Goal: Transaction & Acquisition: Purchase product/service

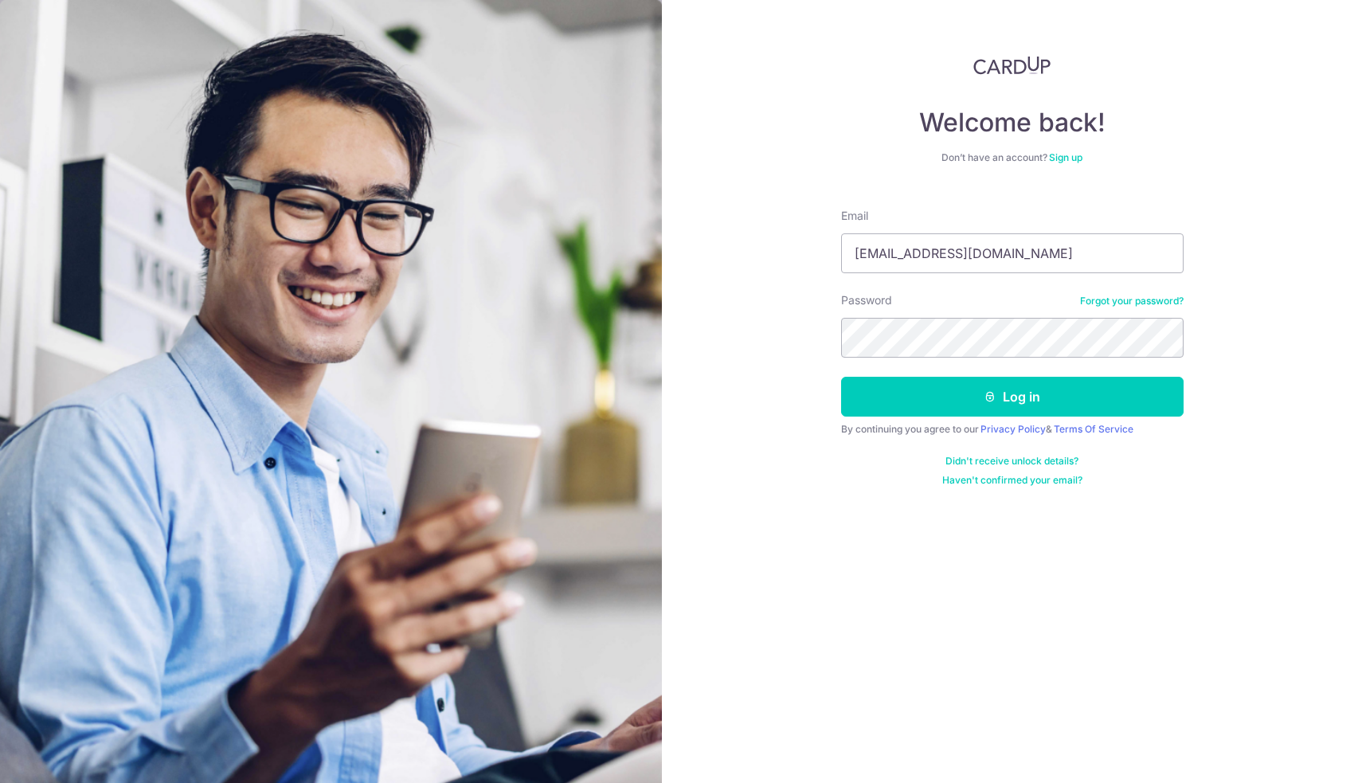
type input "[EMAIL_ADDRESS][DOMAIN_NAME]"
click at [1011, 397] on button "Log in" at bounding box center [1012, 397] width 342 height 40
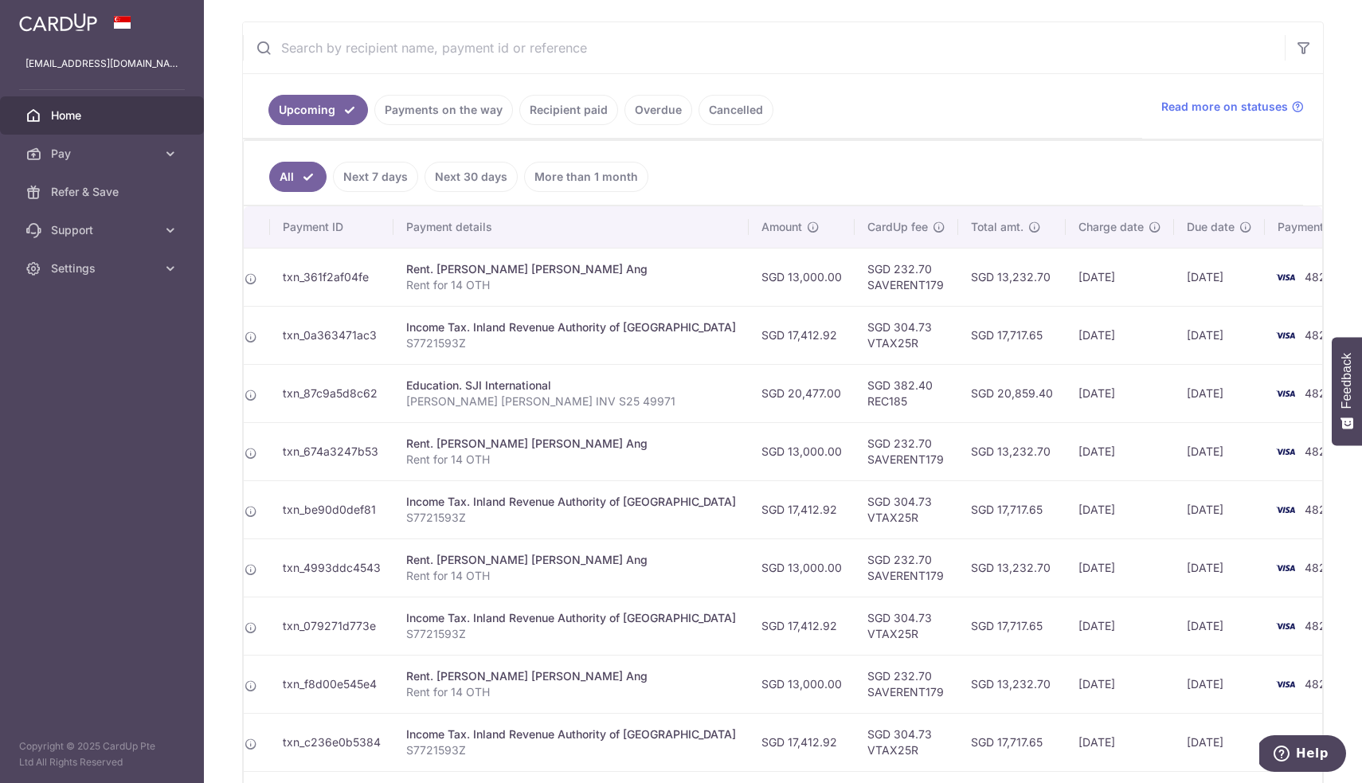
scroll to position [0, 175]
click at [252, 389] on icon at bounding box center [252, 395] width 13 height 13
click at [360, 392] on td "txn_87c9a5d8c62" at bounding box center [333, 393] width 123 height 58
click at [1101, 397] on td "15/10/2025" at bounding box center [1121, 393] width 108 height 58
click at [252, 398] on icon at bounding box center [252, 395] width 13 height 13
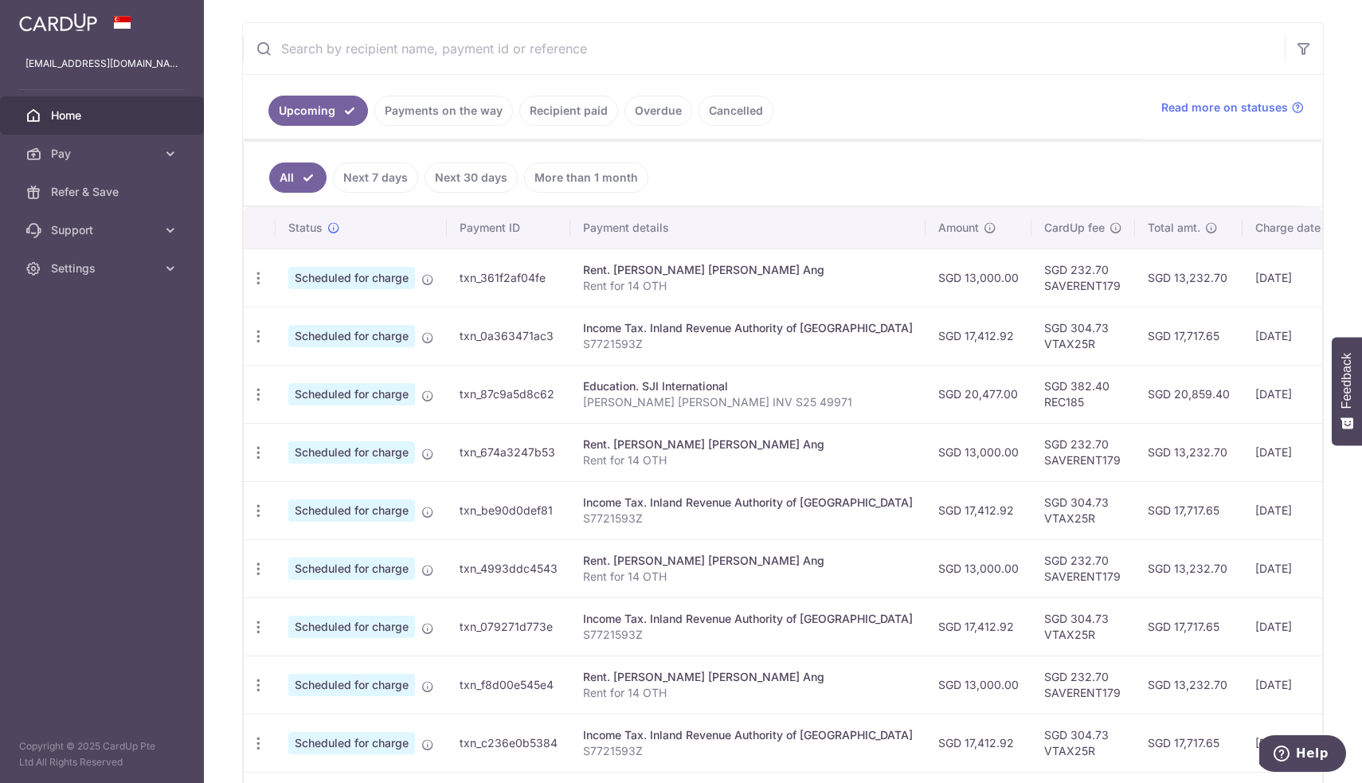
scroll to position [0, 0]
click at [252, 396] on icon "button" at bounding box center [258, 394] width 17 height 17
click at [301, 442] on span "Update payment" at bounding box center [343, 437] width 108 height 19
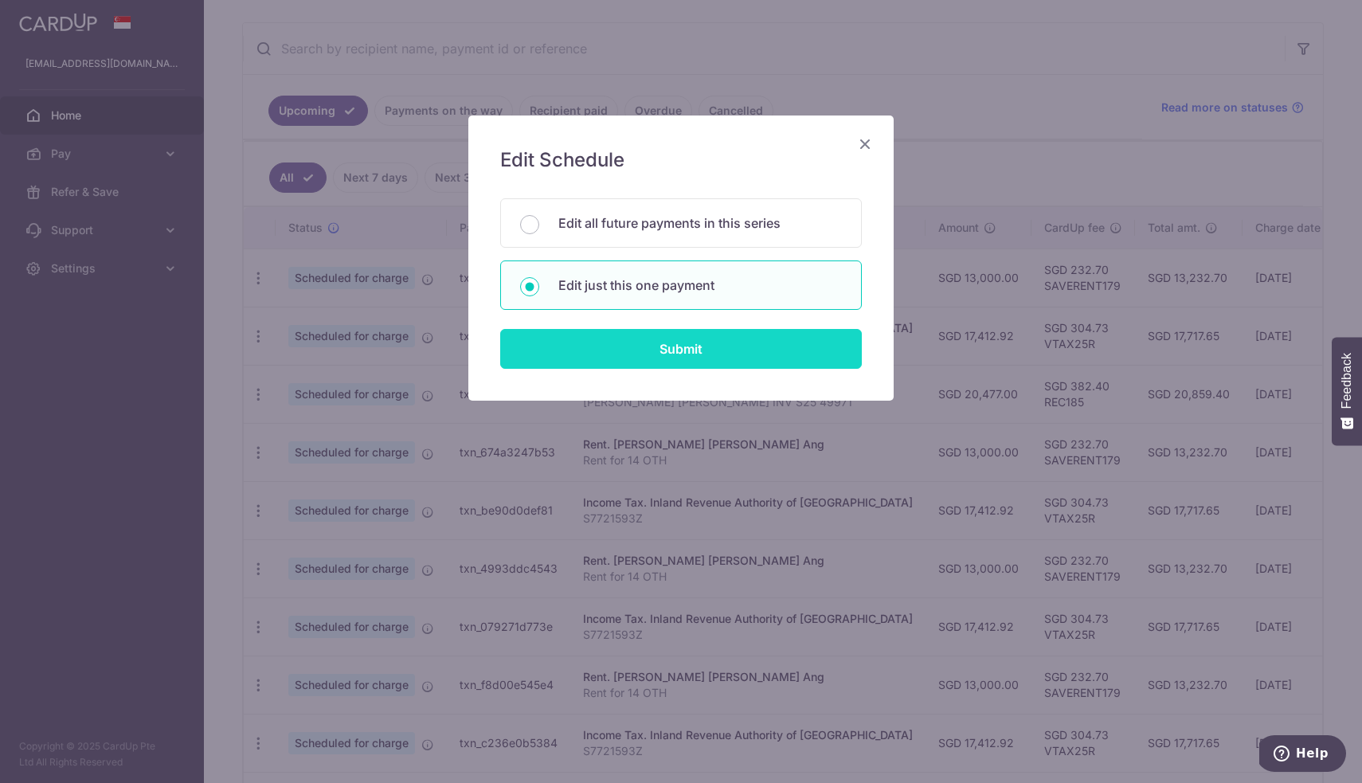
click at [655, 354] on input "Submit" at bounding box center [681, 349] width 362 height 40
radio input "true"
type input "20,477.00"
type input "21/10/2025"
type input "TAN Jing Yun Katelyn INV S25 49971"
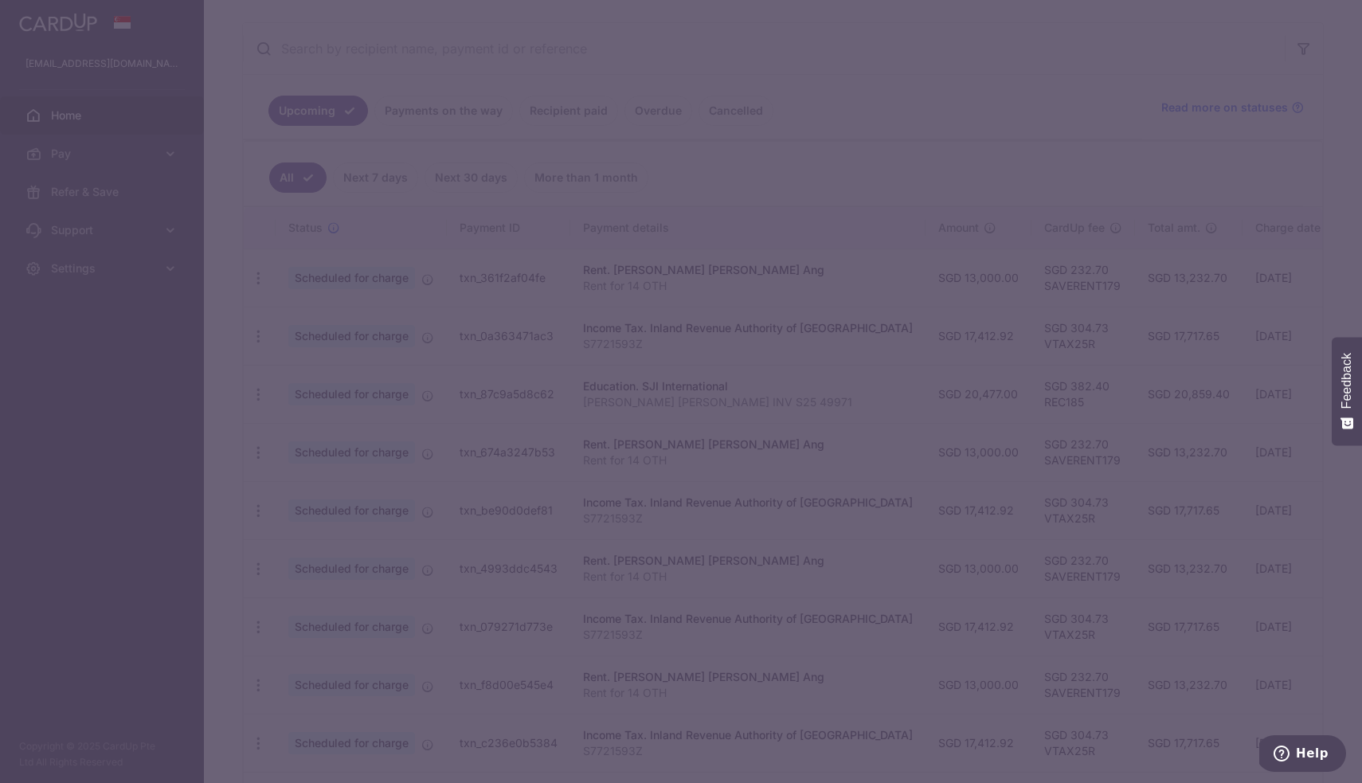
type input "REC185"
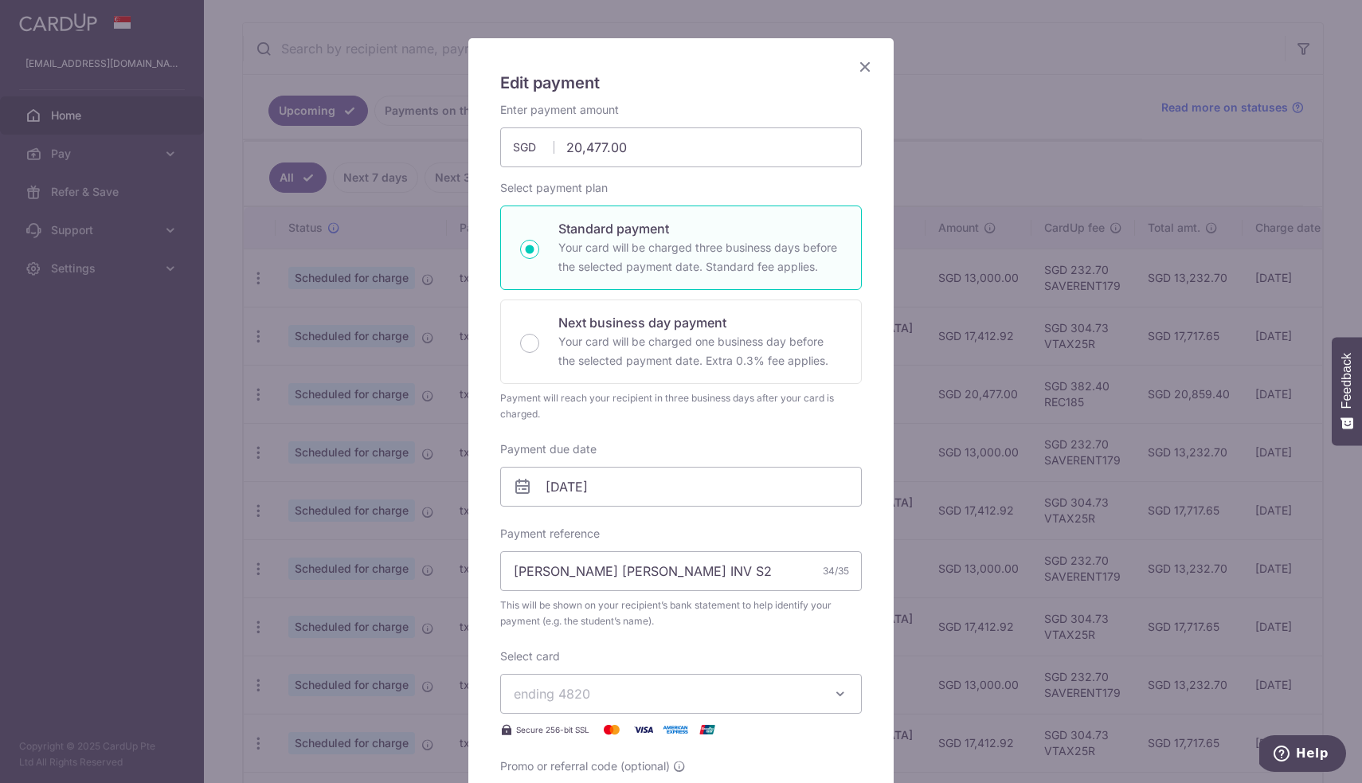
scroll to position [78, 0]
click at [721, 497] on input "21/10/2025" at bounding box center [681, 486] width 362 height 40
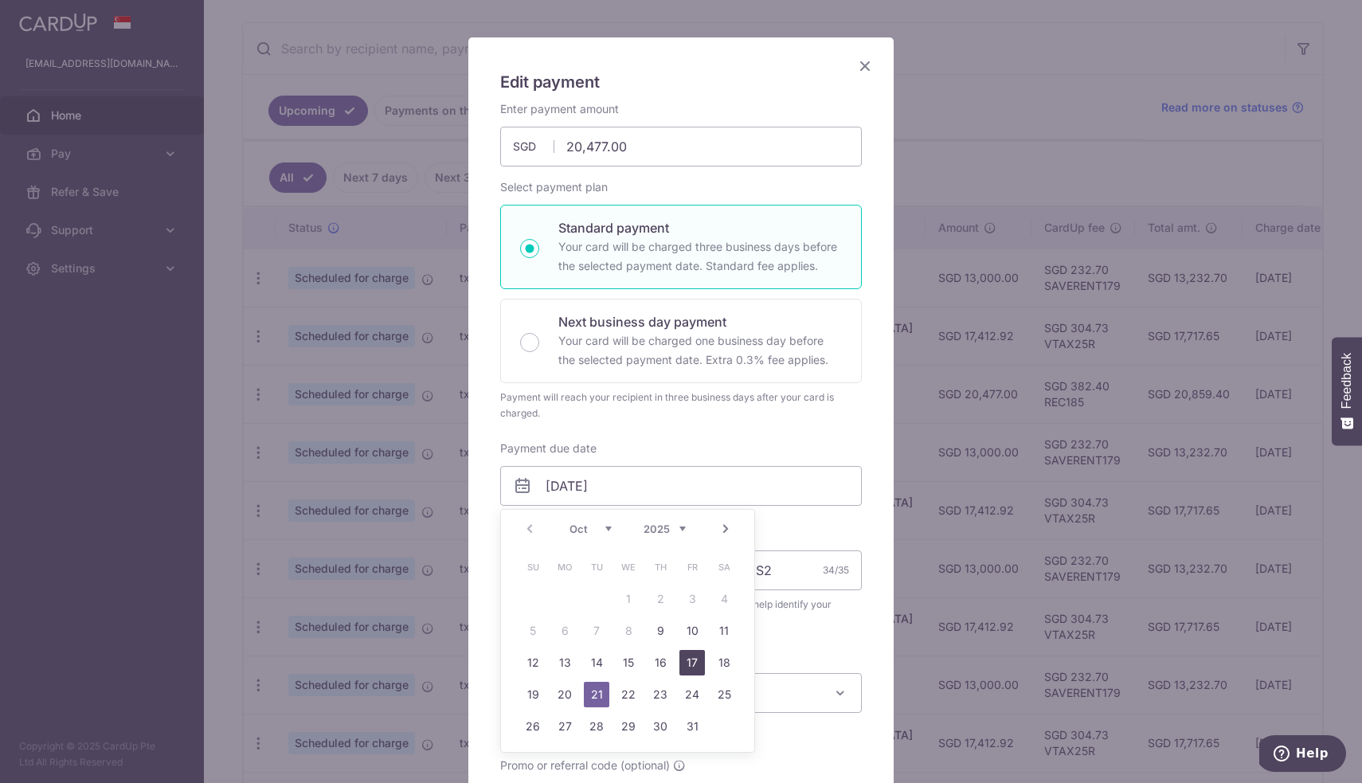
click at [691, 661] on link "17" at bounding box center [691, 662] width 25 height 25
type input "17/10/2025"
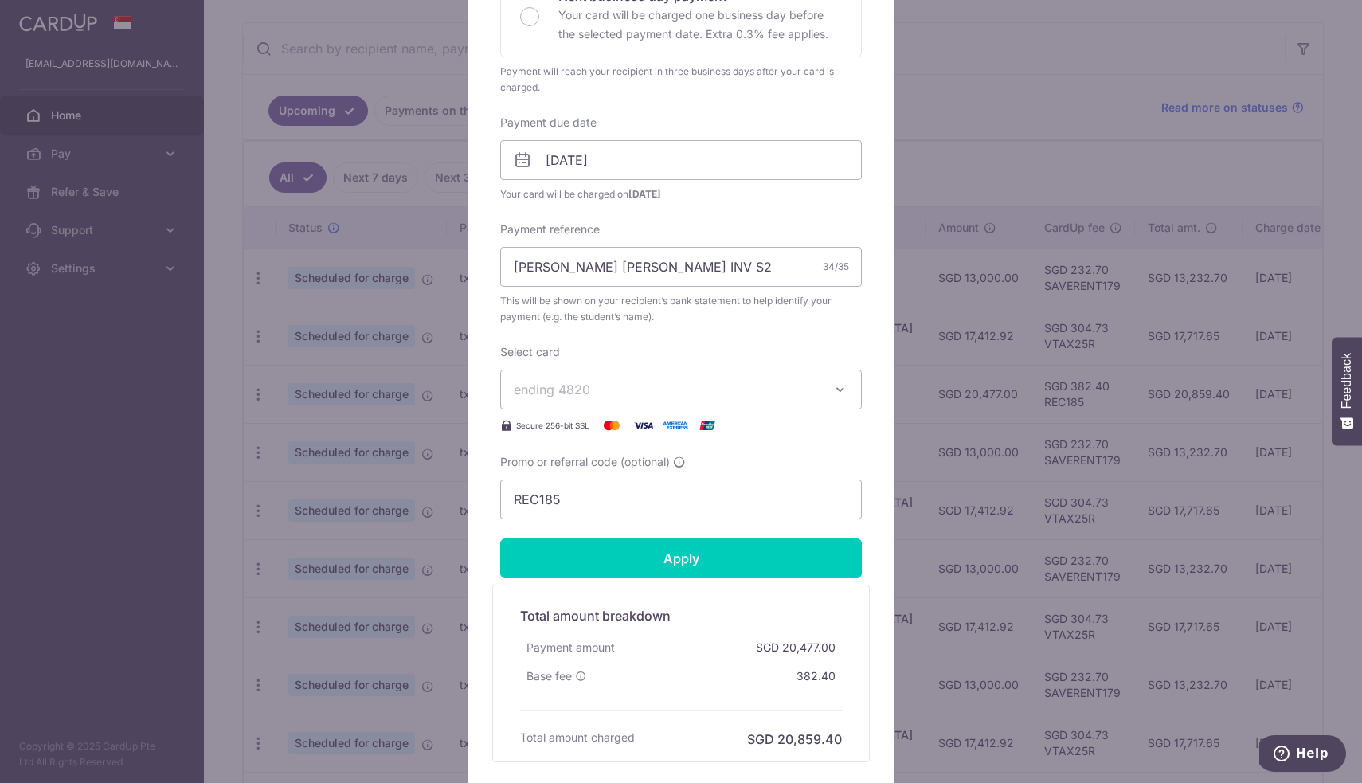
scroll to position [405, 0]
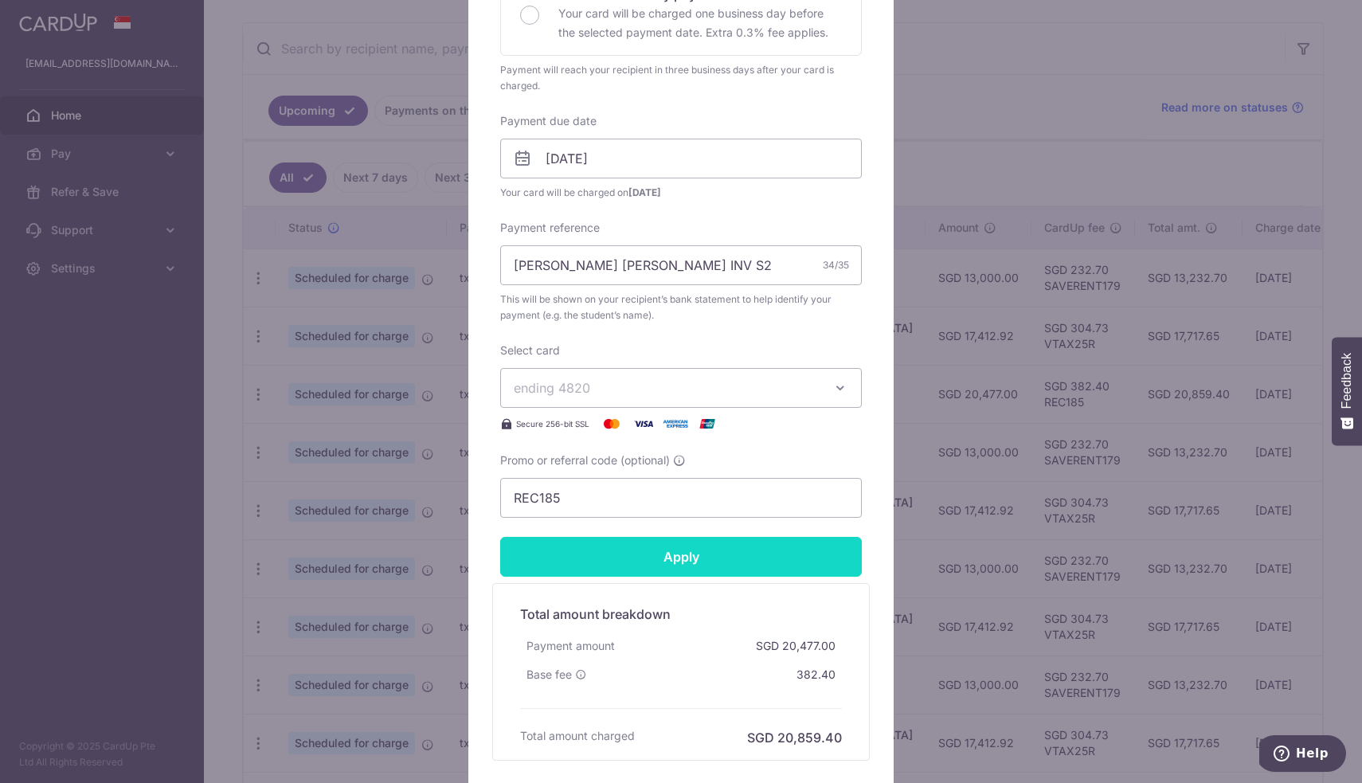
click at [695, 558] on input "Apply" at bounding box center [681, 557] width 362 height 40
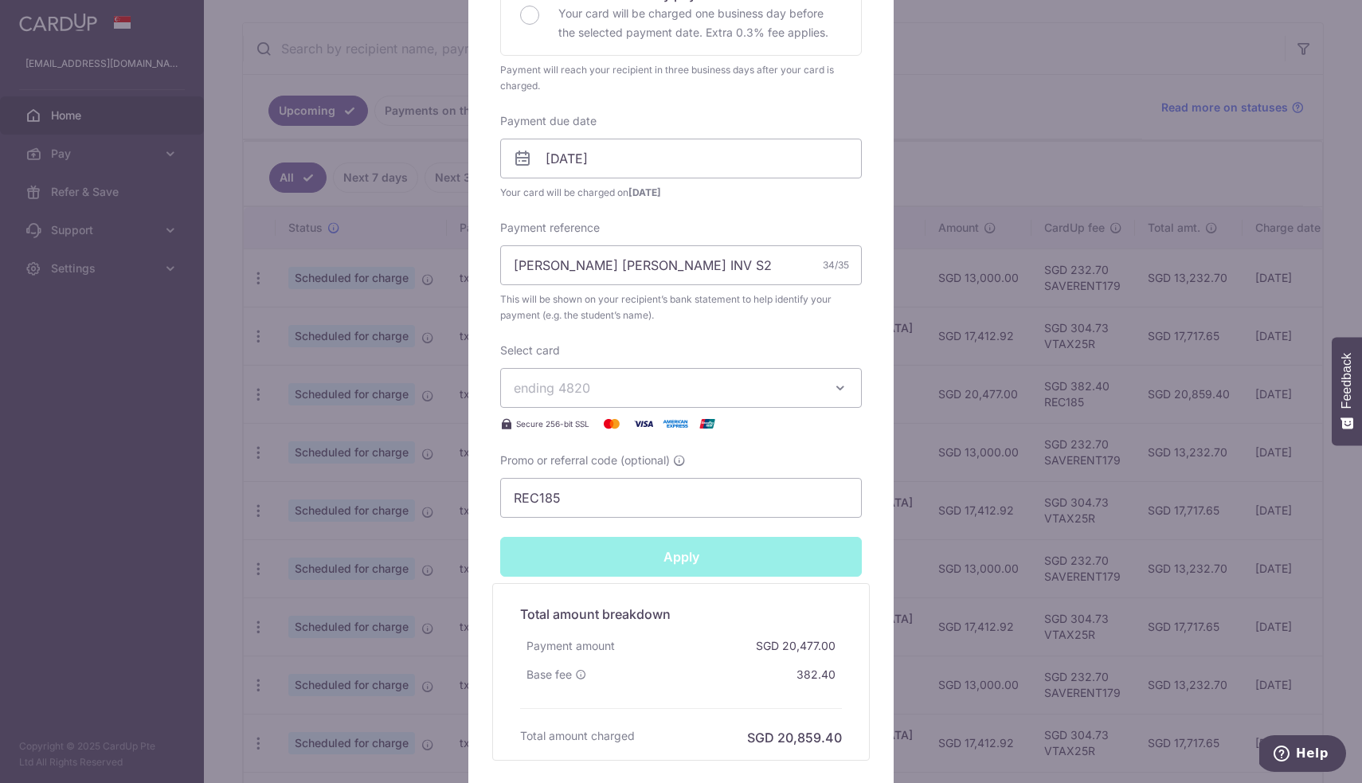
type input "Successfully Applied"
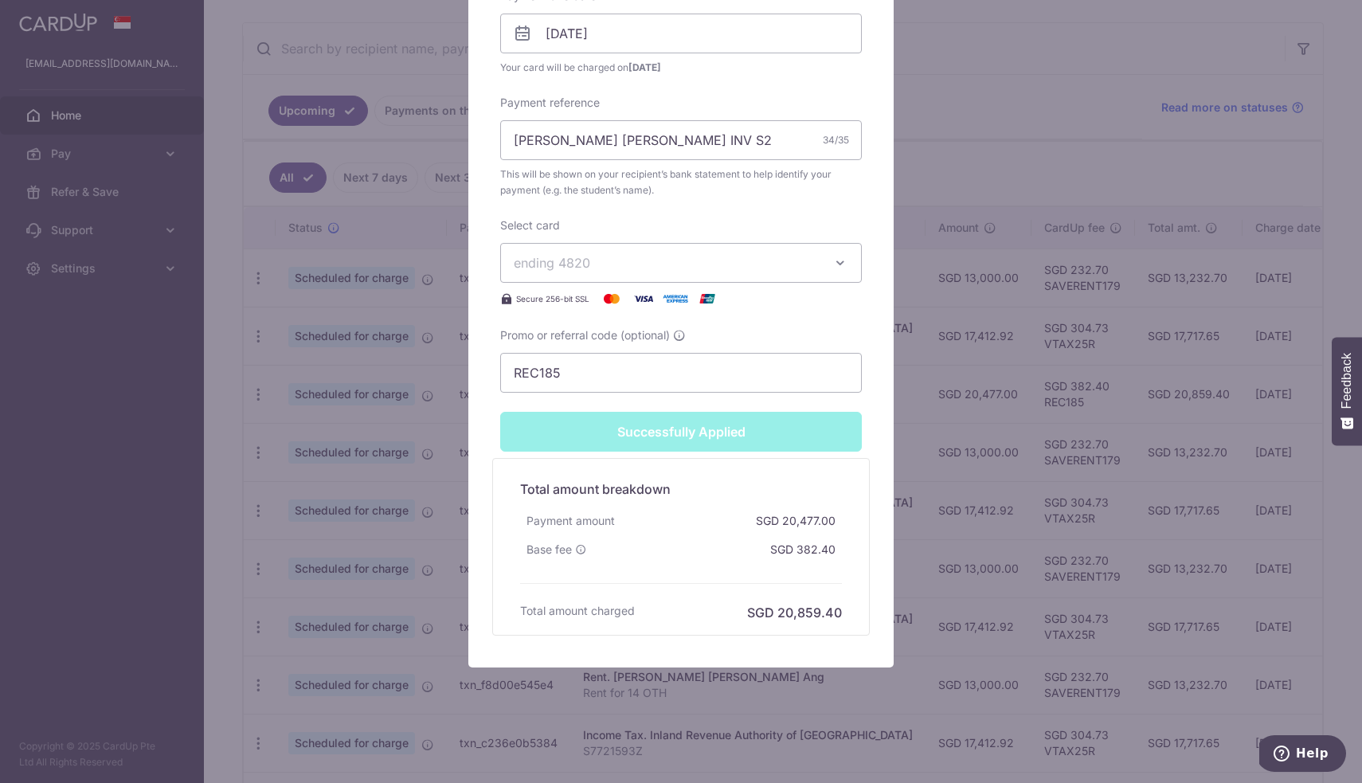
scroll to position [586, 0]
click at [668, 440] on div "Successfully Applied" at bounding box center [681, 432] width 381 height 40
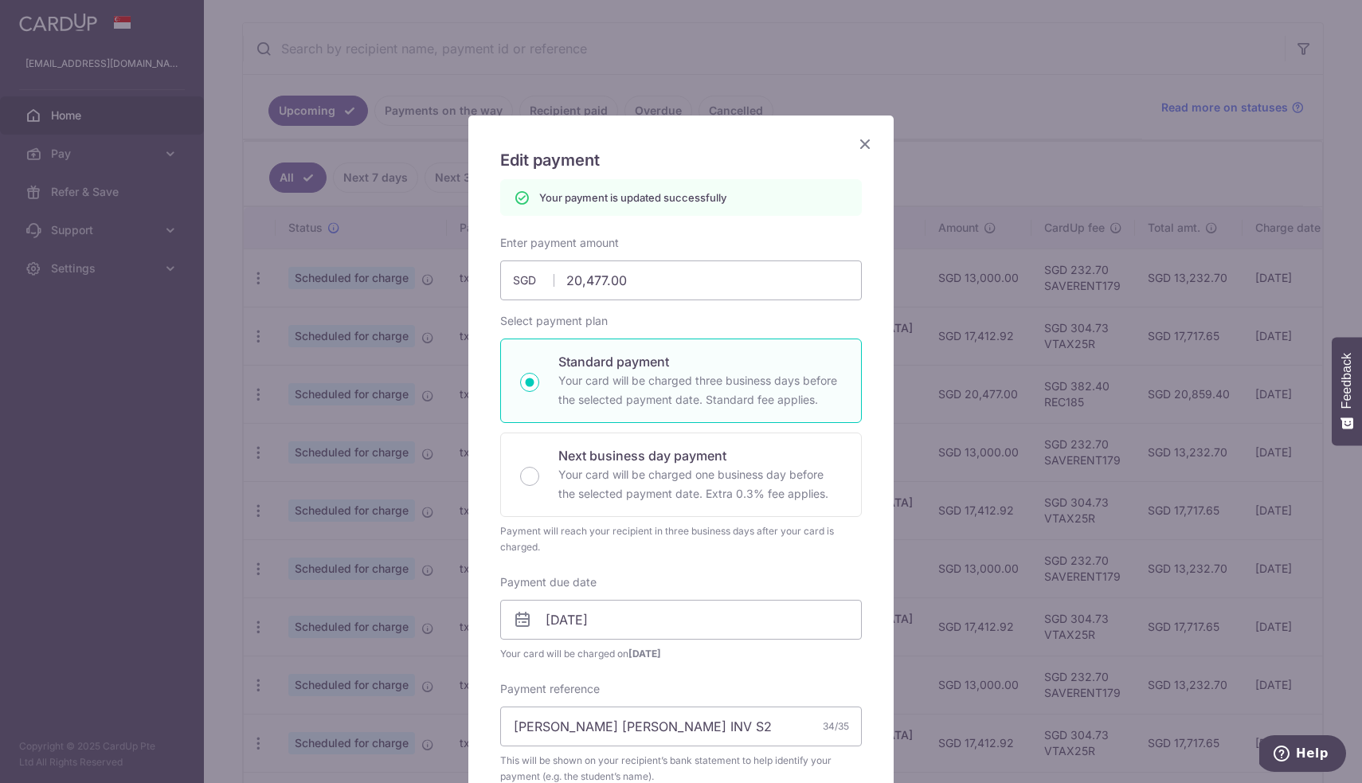
scroll to position [0, 0]
click at [866, 147] on icon "Close" at bounding box center [864, 144] width 19 height 20
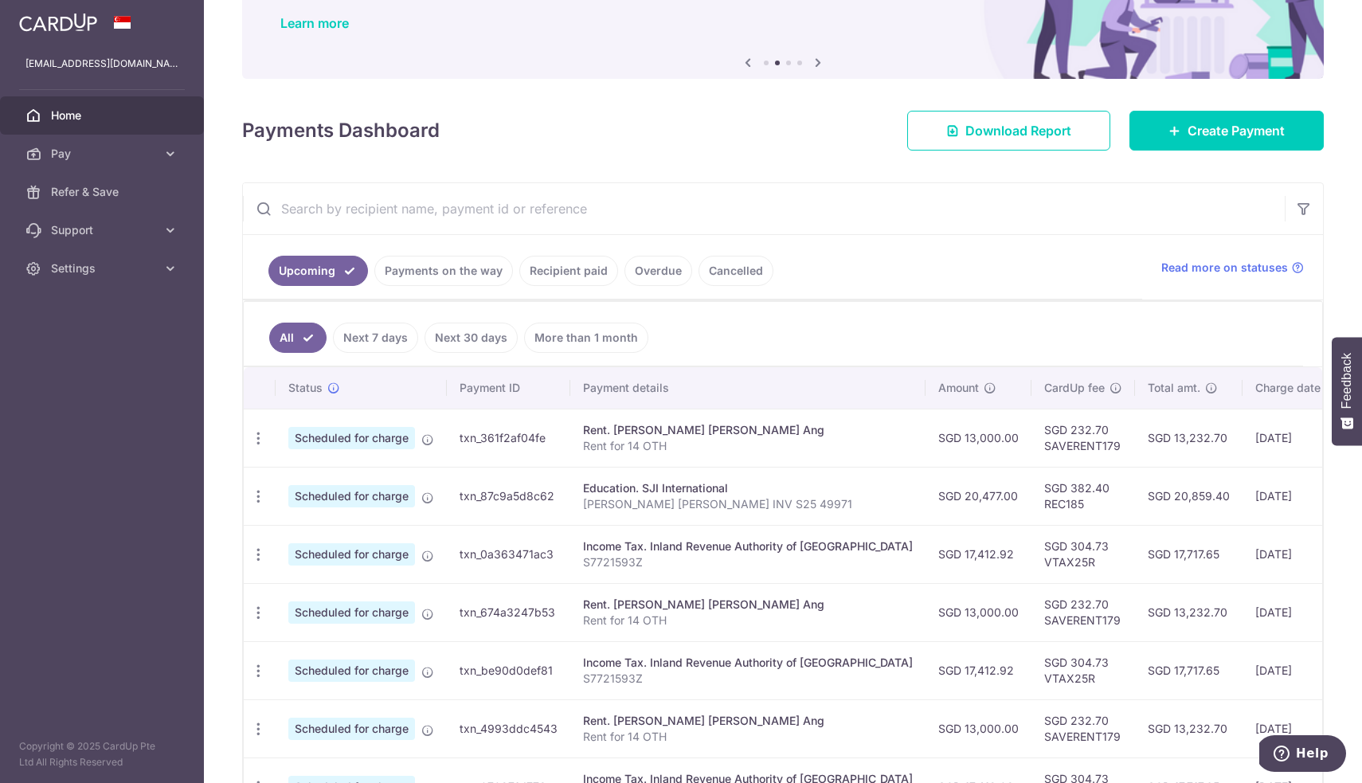
scroll to position [123, 0]
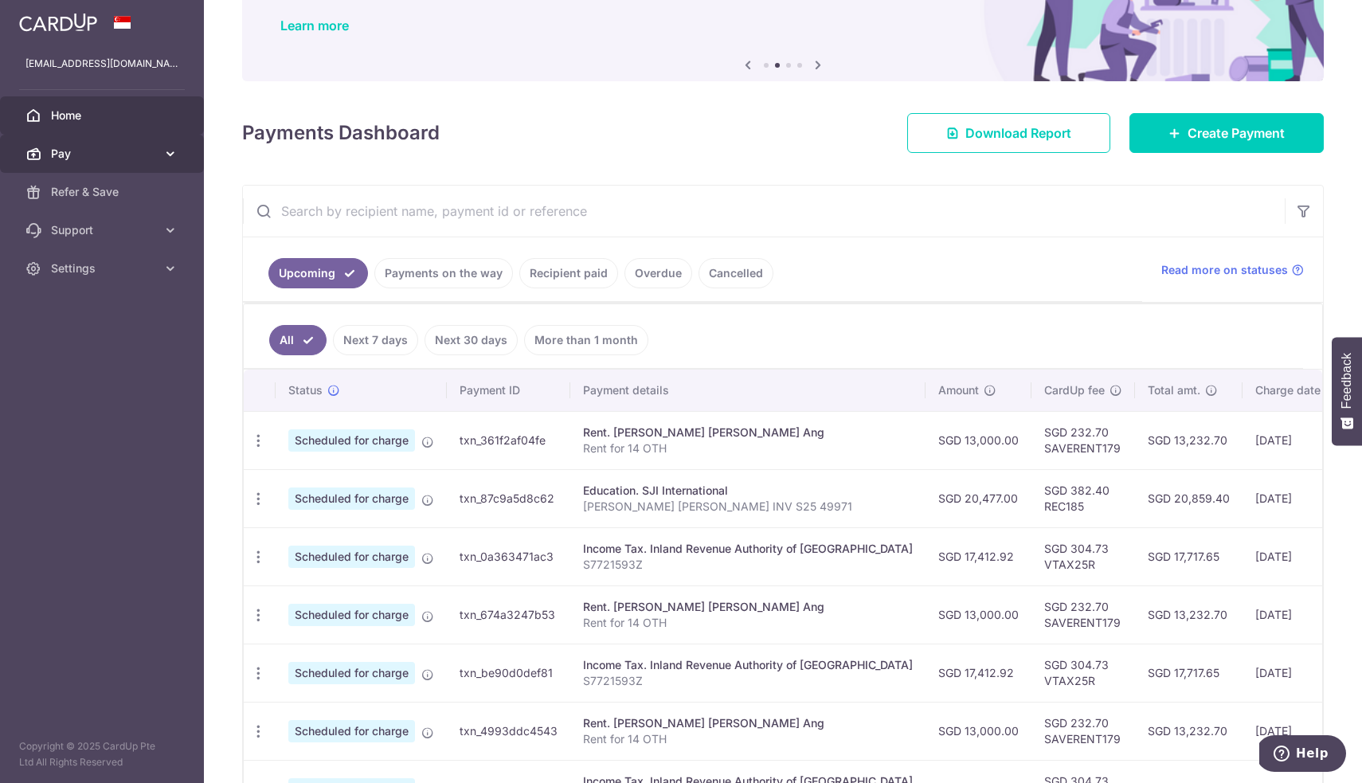
click at [170, 161] on icon at bounding box center [170, 154] width 16 height 16
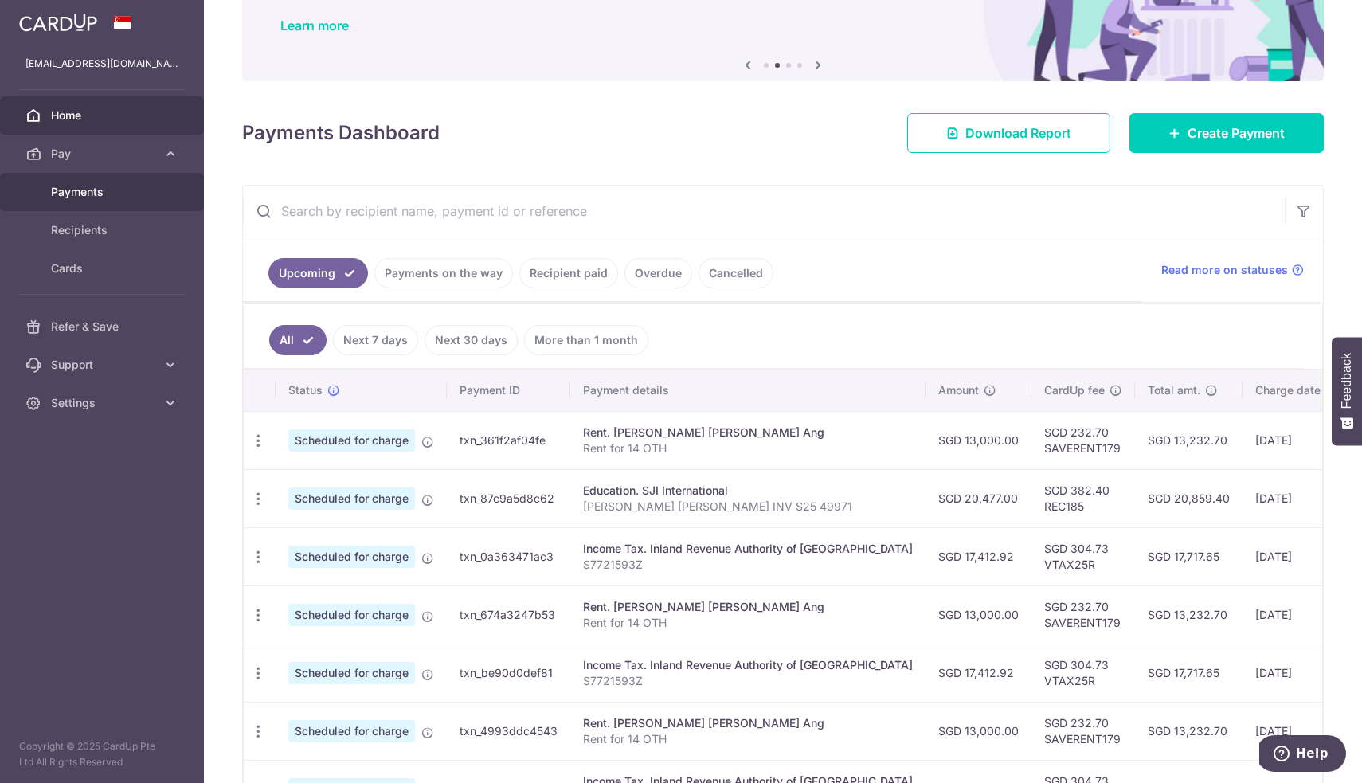
click at [93, 195] on span "Payments" at bounding box center [103, 192] width 105 height 16
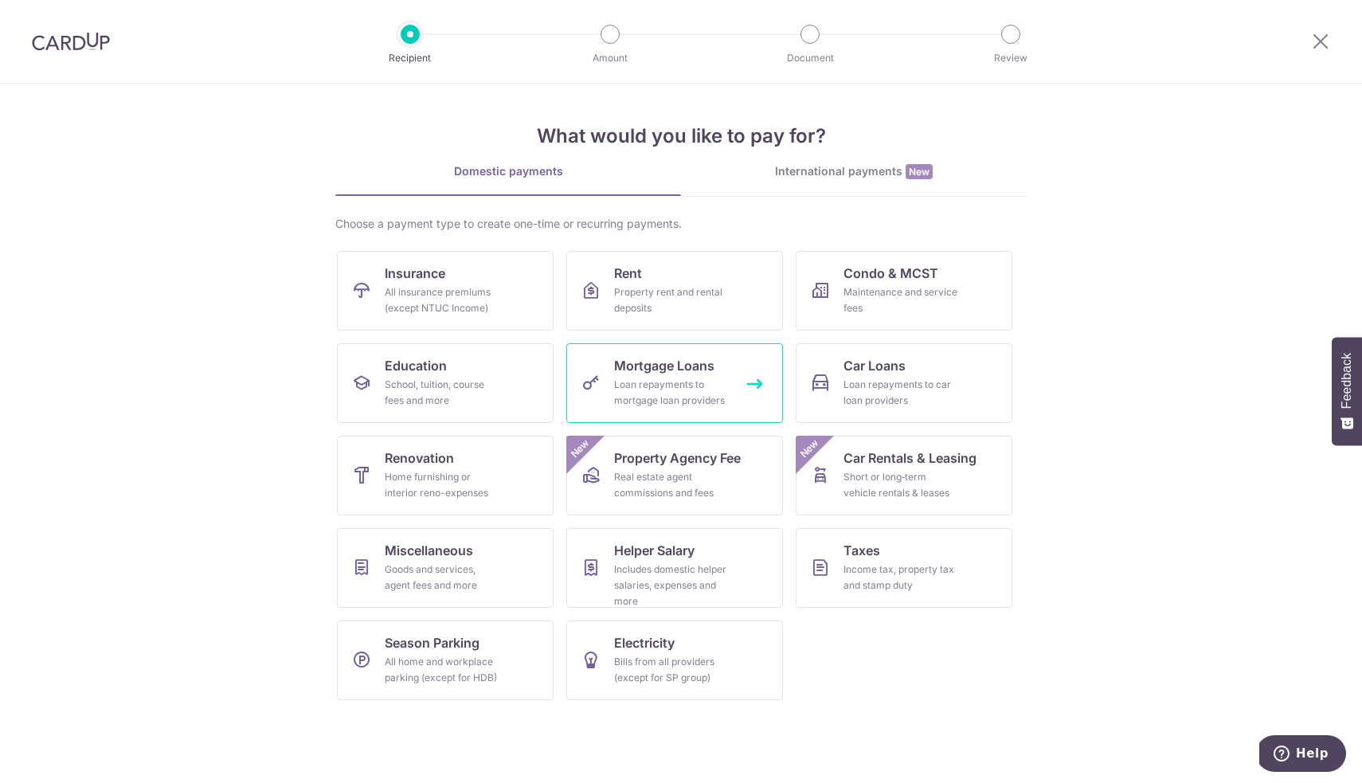
click at [670, 385] on div "Loan repayments to mortgage loan providers" at bounding box center [671, 393] width 115 height 32
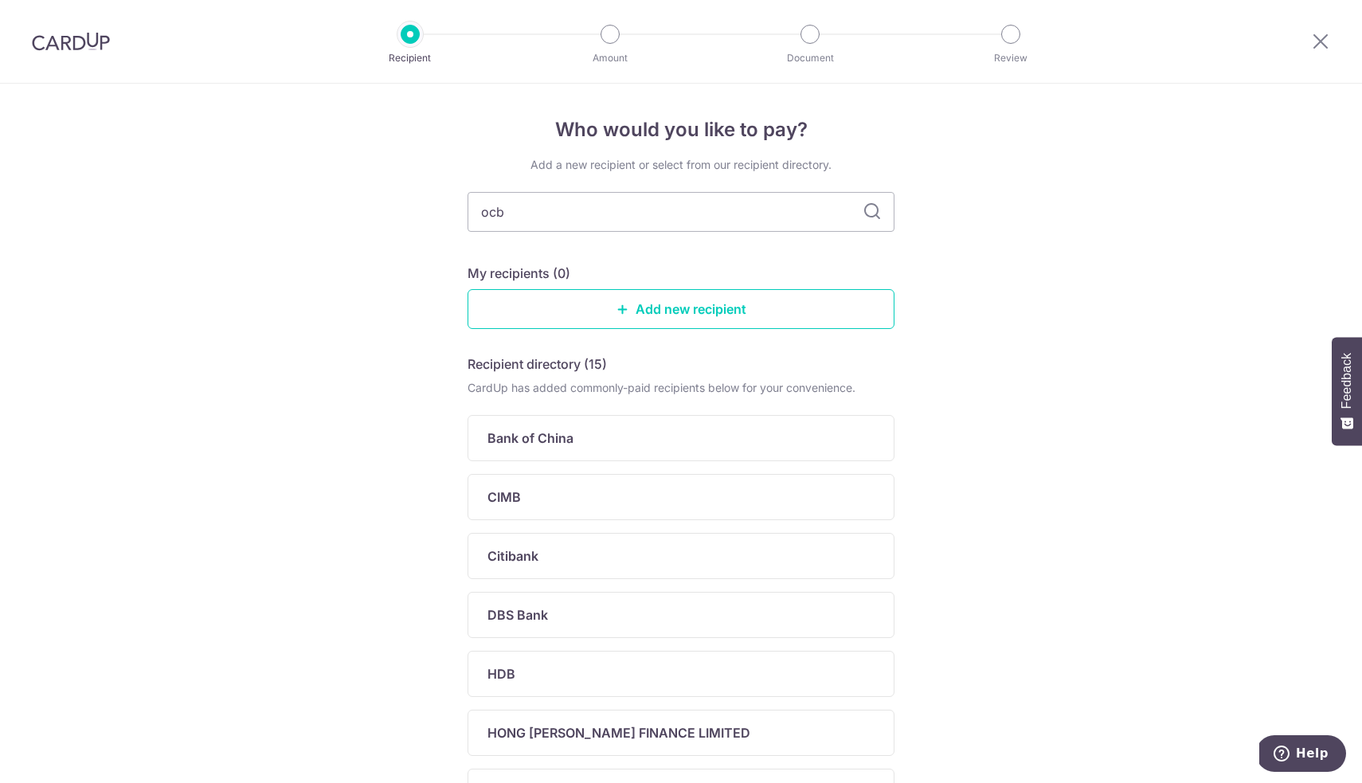
type input "ocbc"
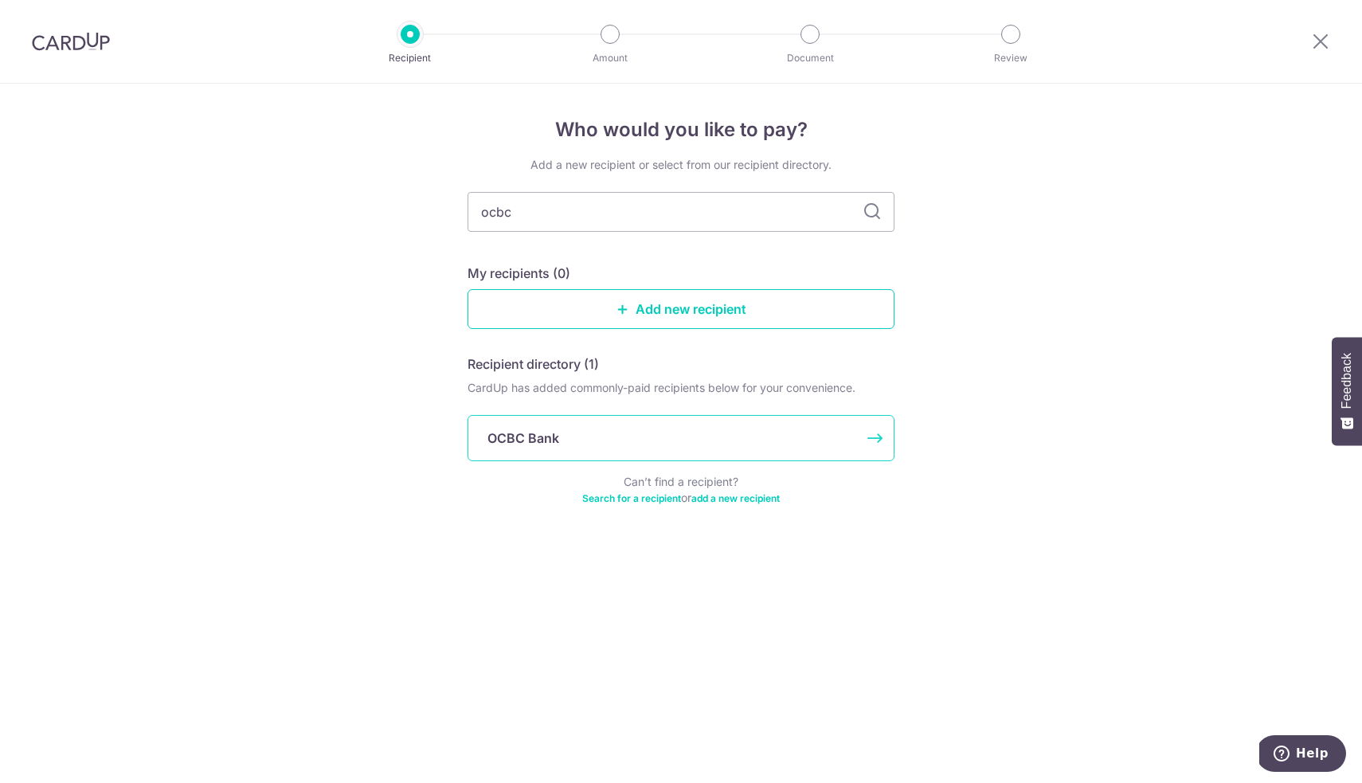
click at [540, 444] on p "OCBC Bank" at bounding box center [523, 437] width 72 height 19
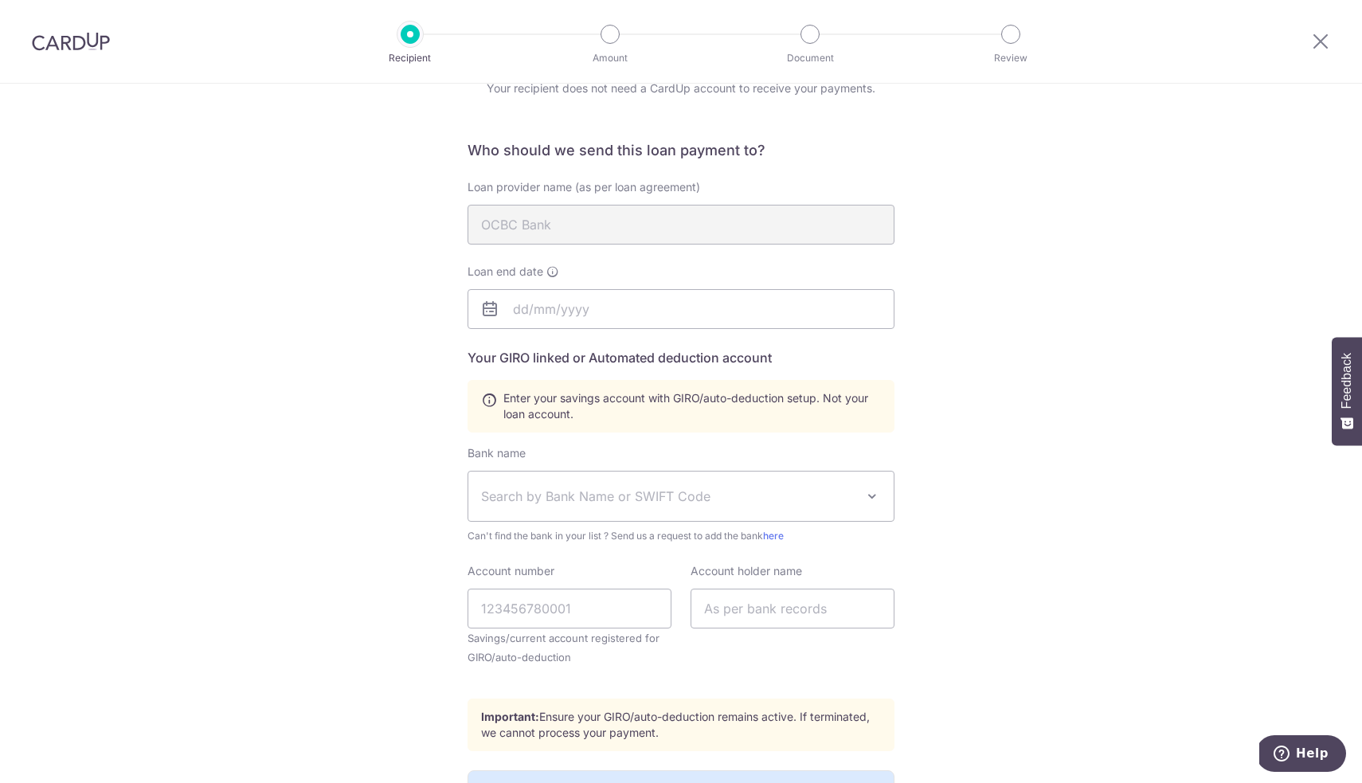
scroll to position [80, 0]
click at [559, 295] on input "text" at bounding box center [680, 306] width 427 height 40
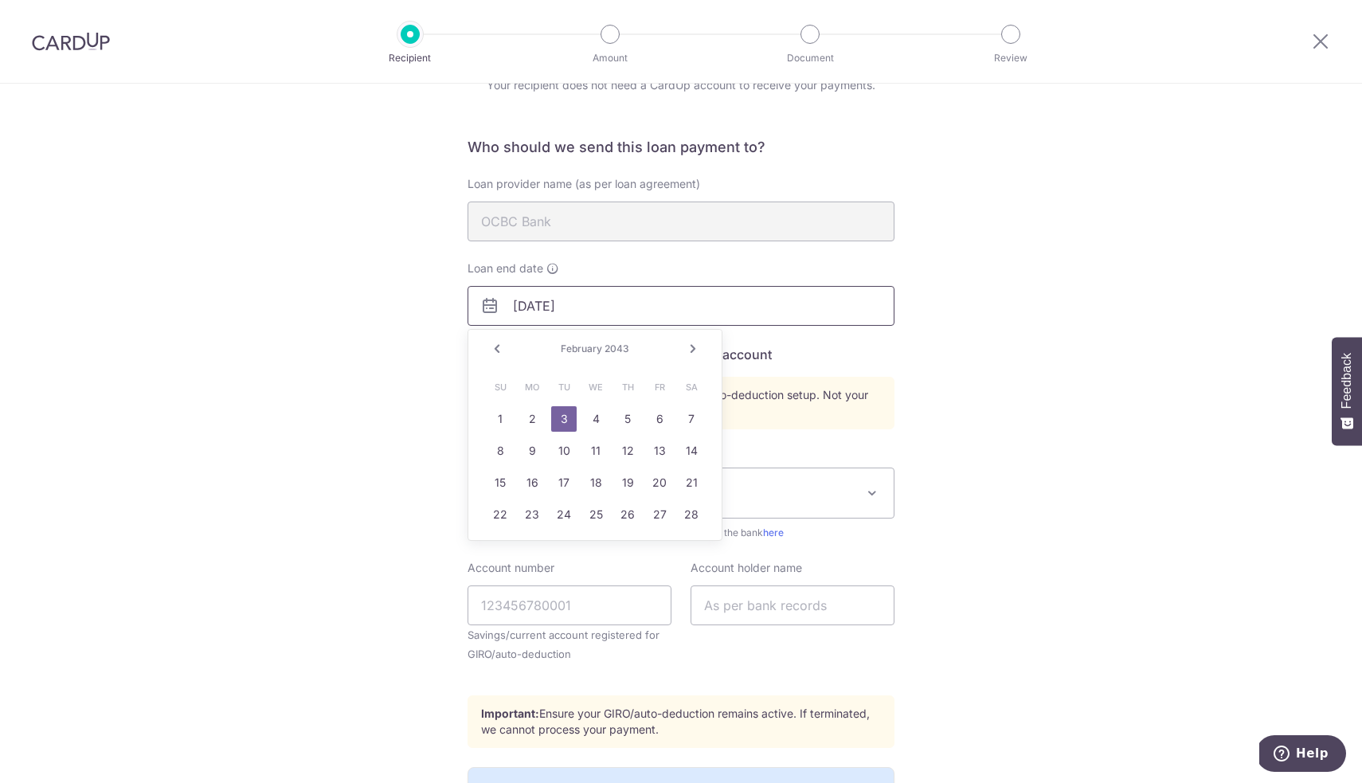
type input "[DATE]"
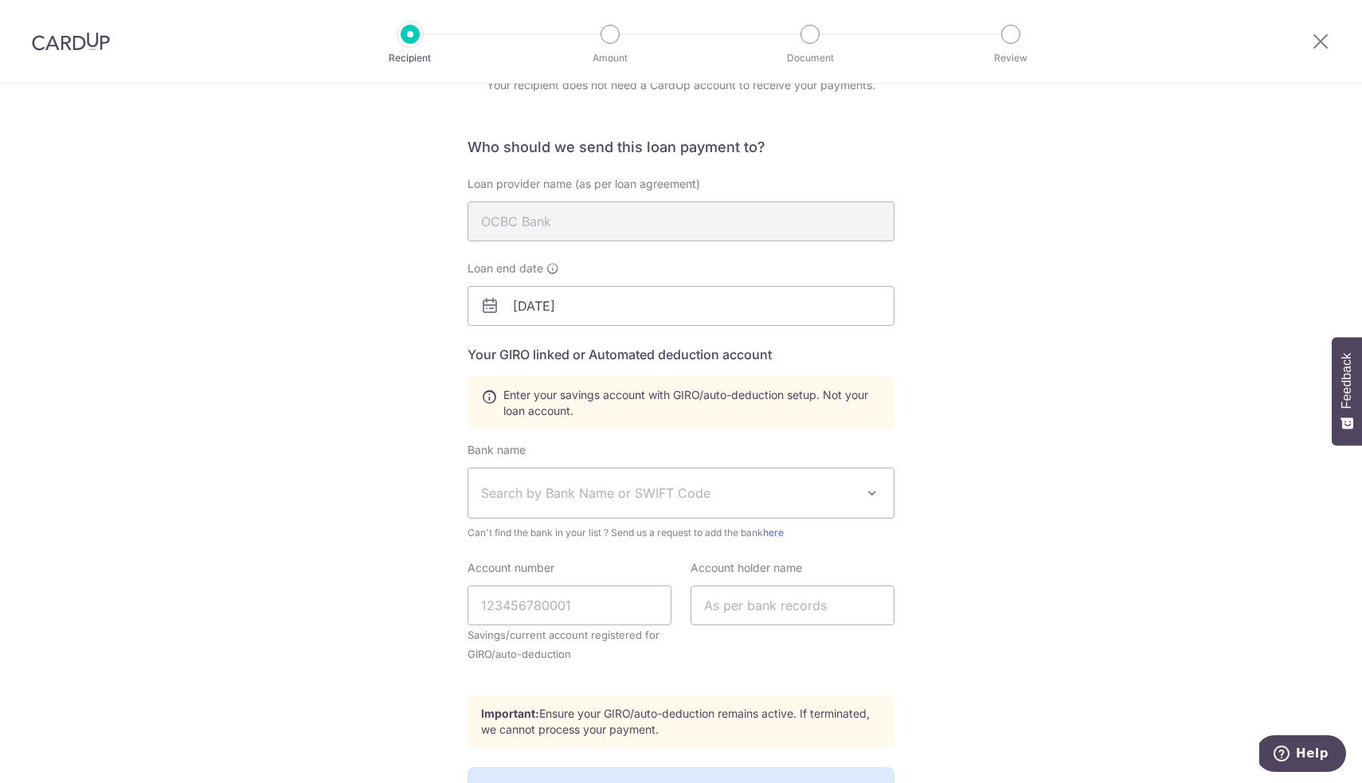
click at [622, 493] on span "Search by Bank Name or SWIFT Code" at bounding box center [668, 492] width 374 height 19
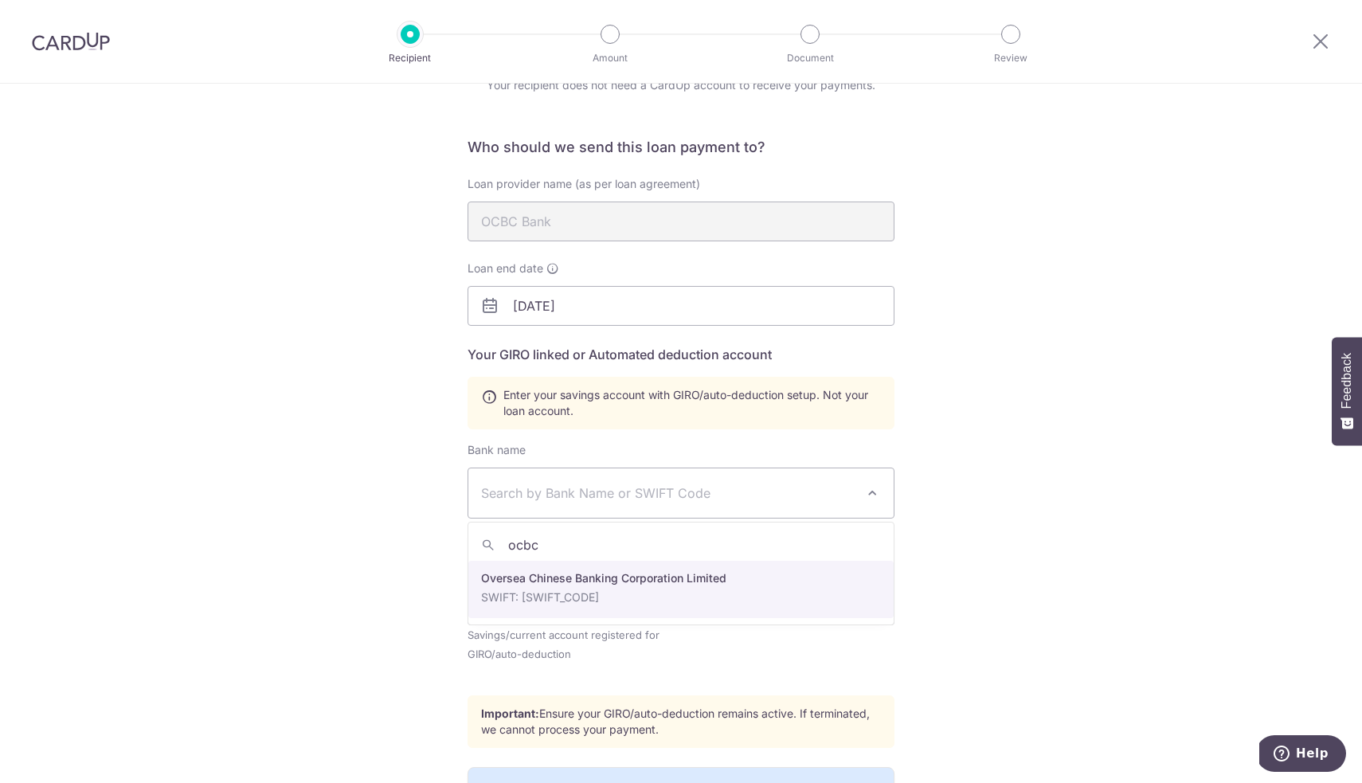
type input "ocbc"
select select "12"
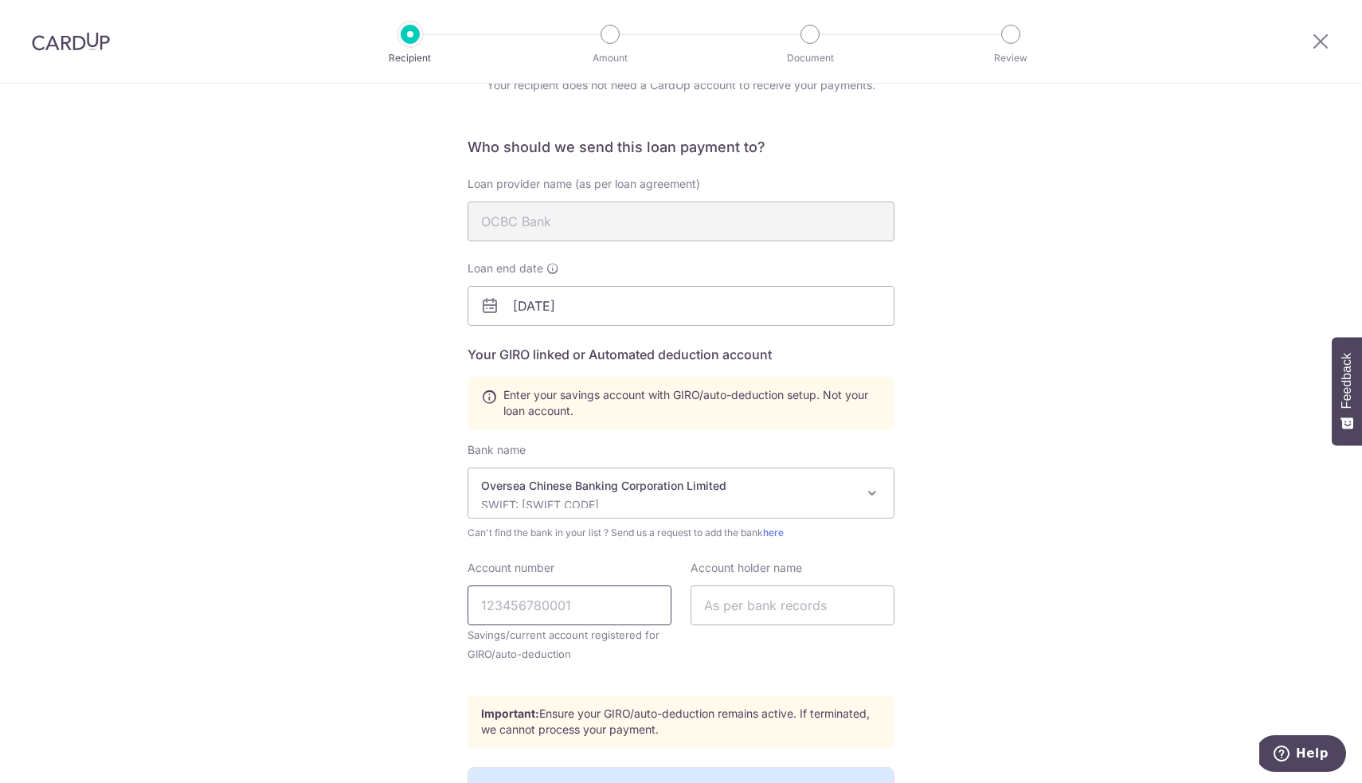
click at [600, 612] on input "Account number" at bounding box center [569, 605] width 204 height 40
click at [500, 618] on input "594322588001" at bounding box center [569, 605] width 204 height 40
type input "594322588001"
click at [768, 612] on input "text" at bounding box center [792, 605] width 204 height 40
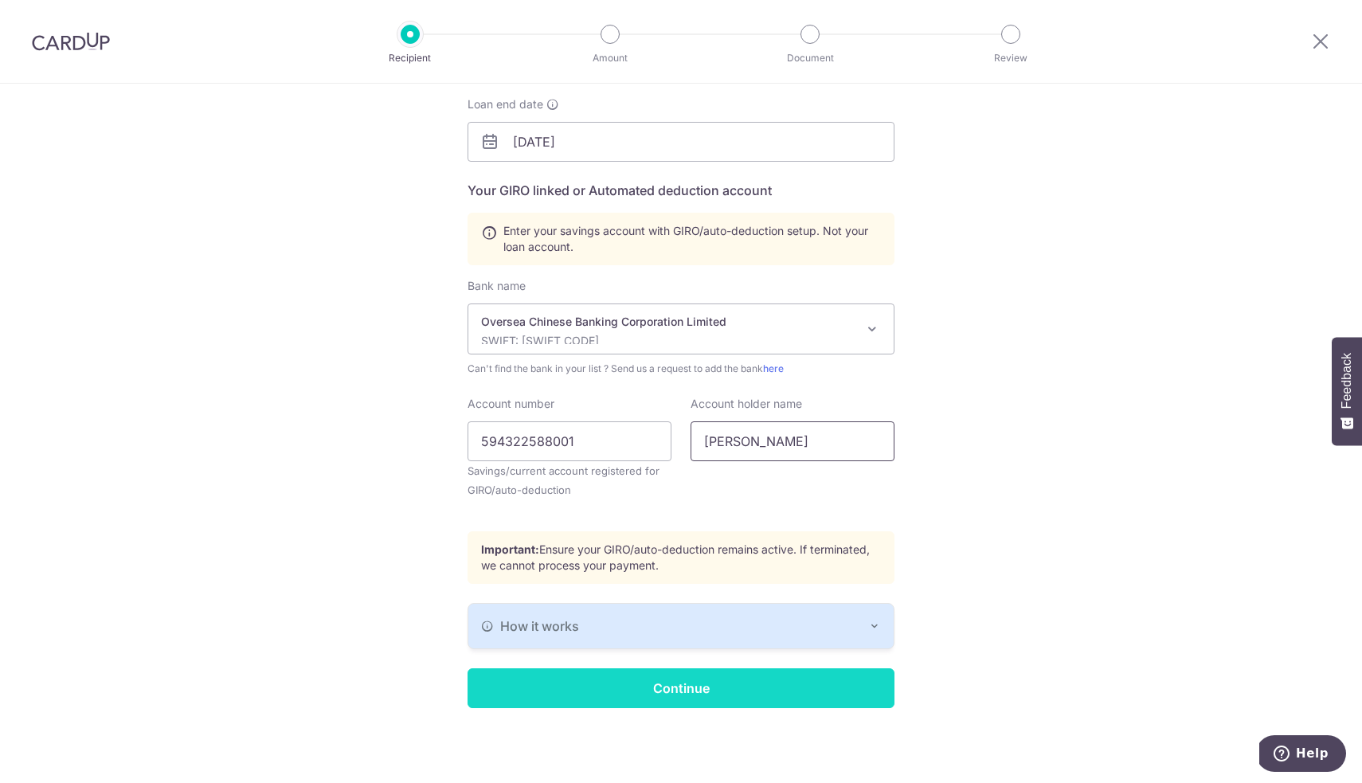
scroll to position [244, 0]
type input "Tan Suan Jin"
click at [654, 691] on input "Continue" at bounding box center [680, 688] width 427 height 40
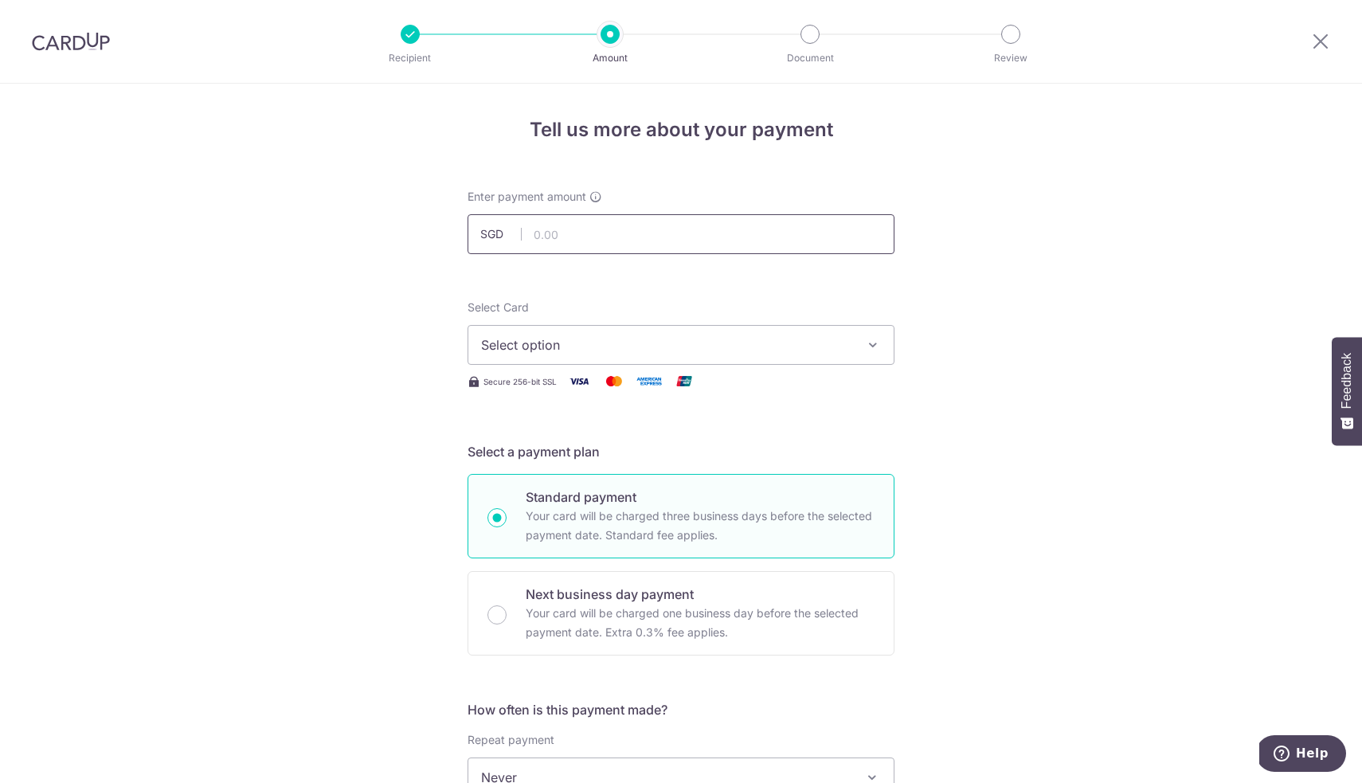
click at [591, 245] on input "text" at bounding box center [680, 234] width 427 height 40
type input "5,561.72"
click at [601, 346] on span "Select option" at bounding box center [666, 344] width 371 height 19
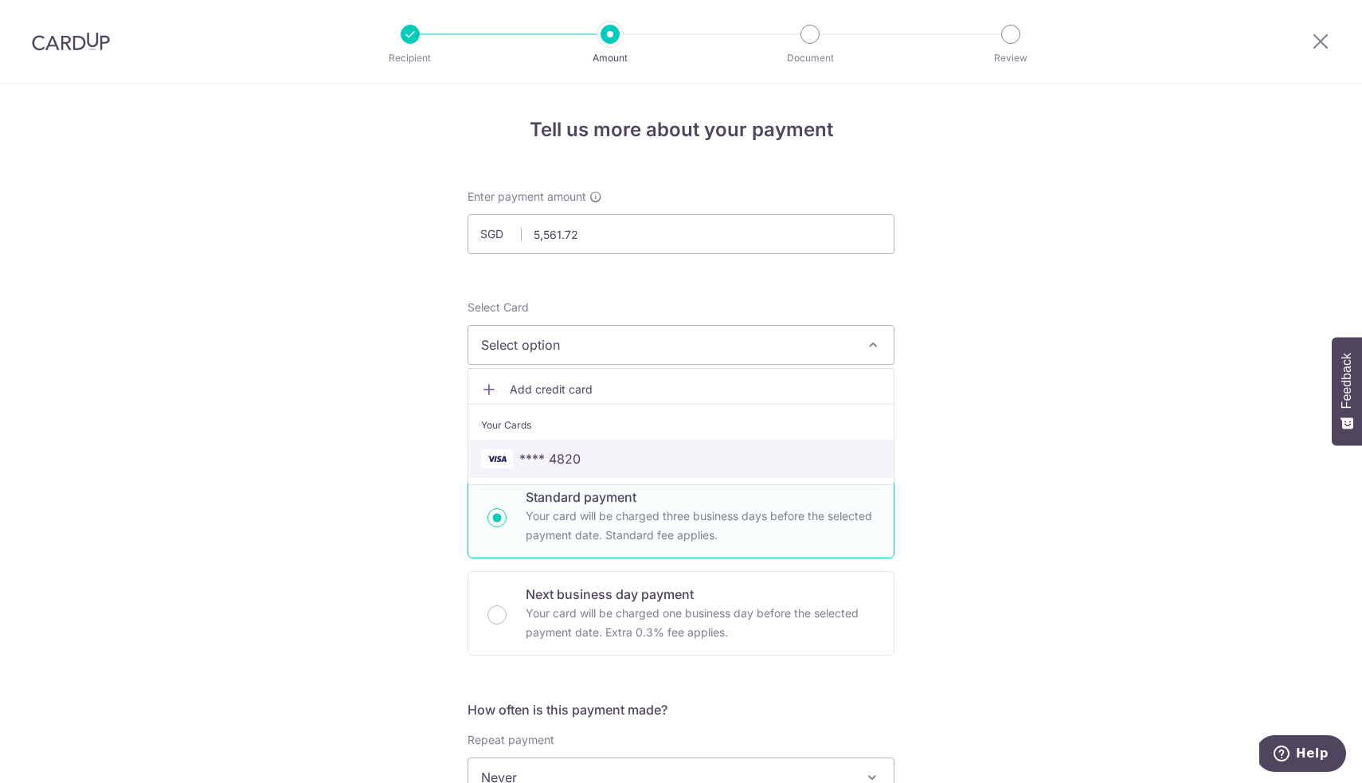
click at [574, 452] on span "**** 4820" at bounding box center [549, 458] width 61 height 19
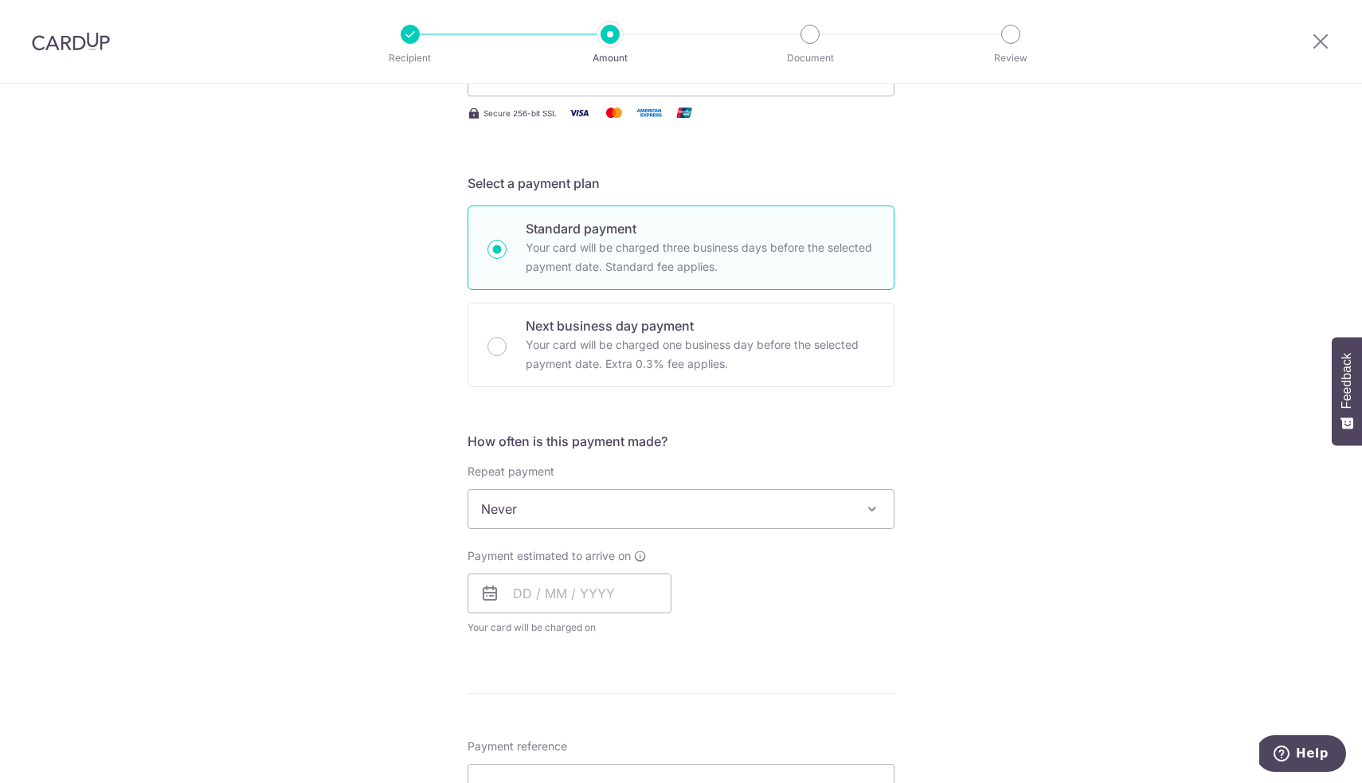
scroll to position [273, 0]
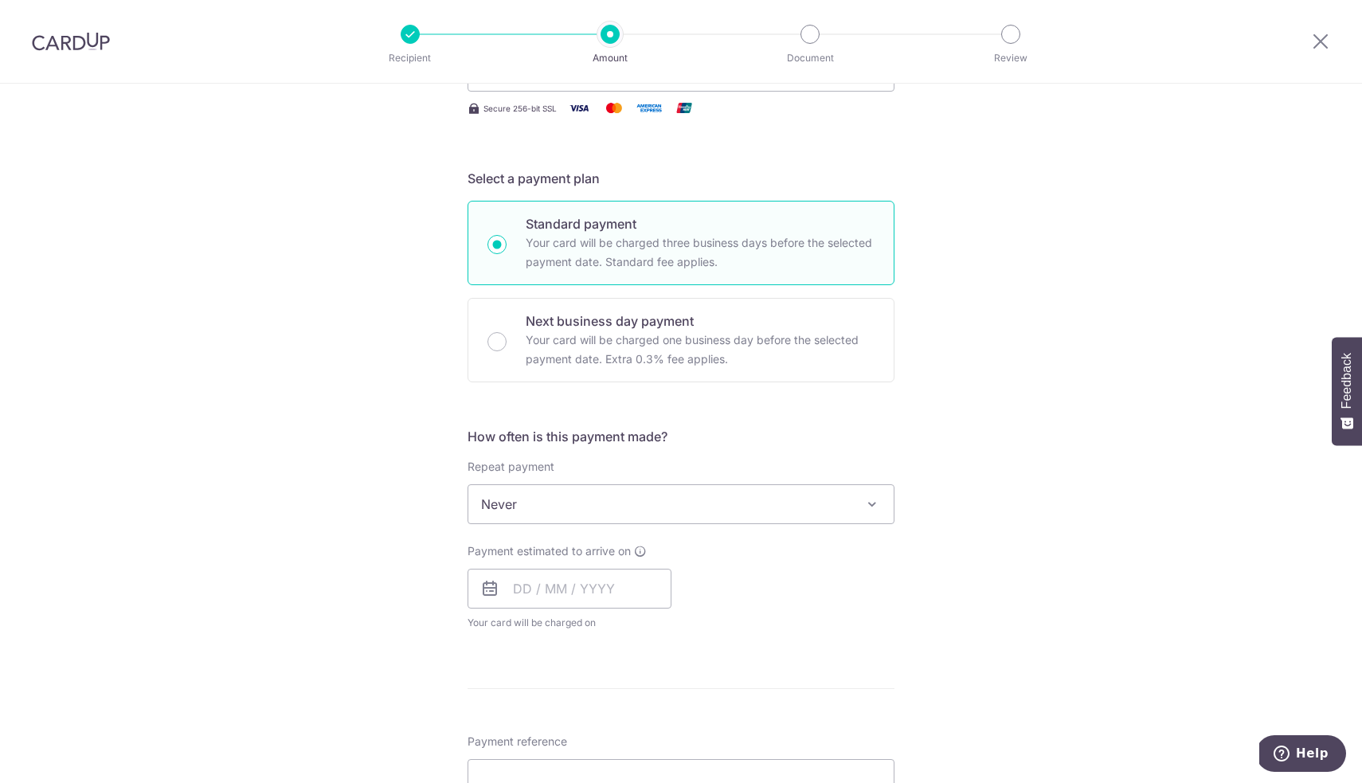
click at [662, 504] on span "Never" at bounding box center [680, 504] width 425 height 38
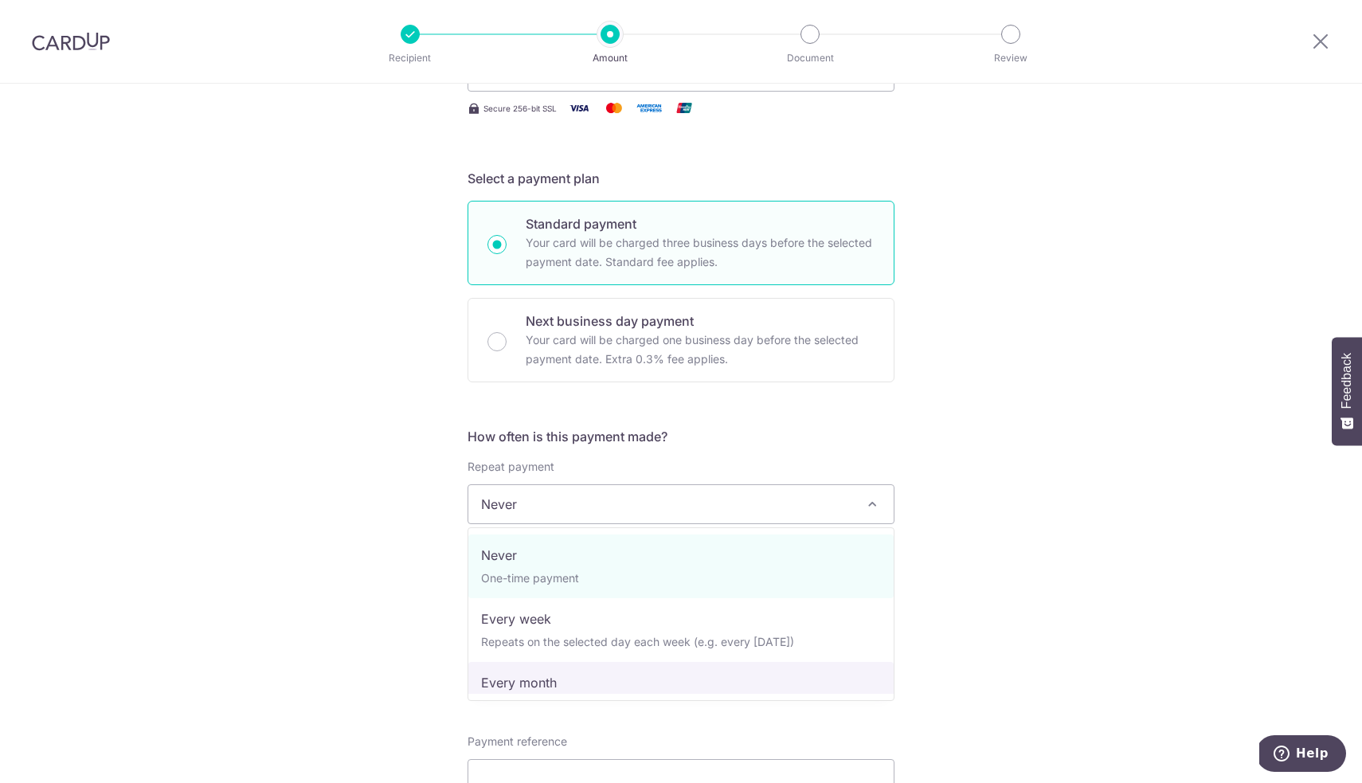
select select "3"
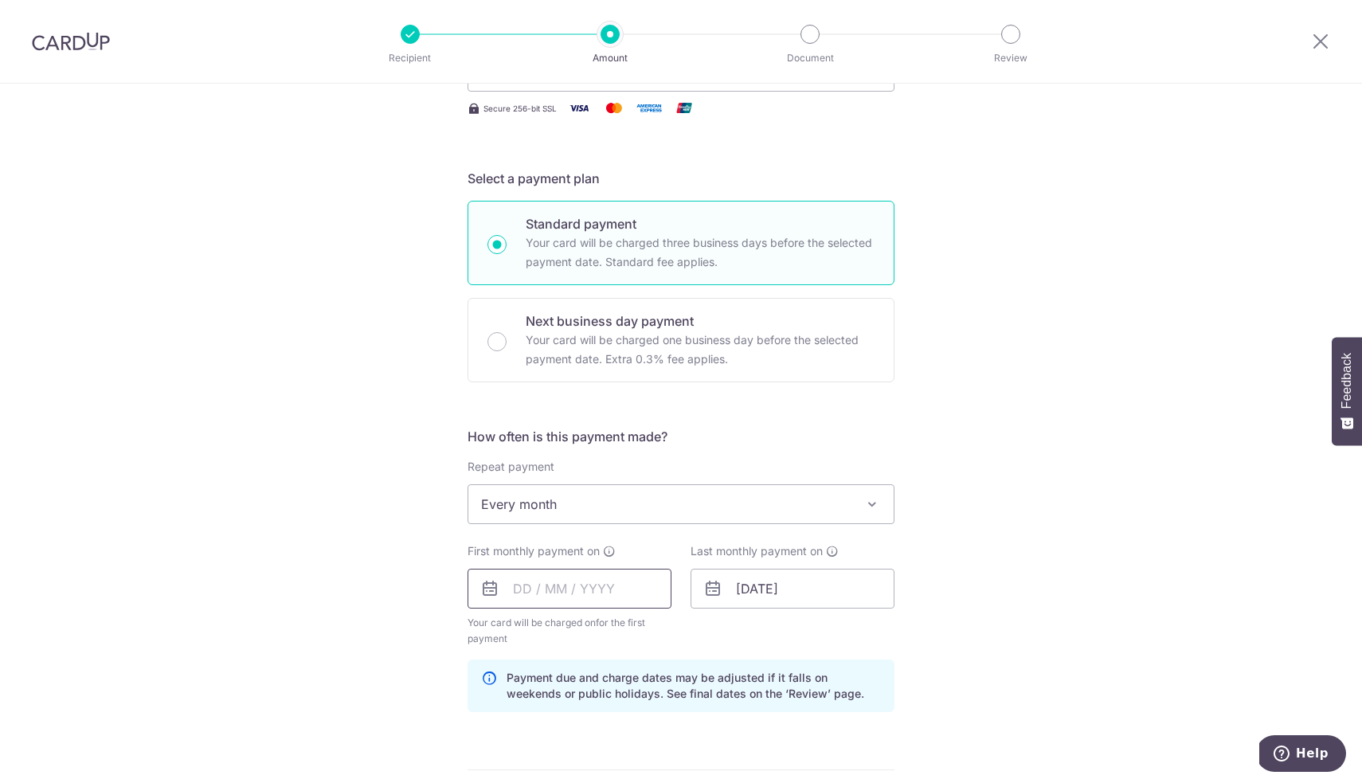
click at [629, 593] on input "text" at bounding box center [569, 589] width 204 height 40
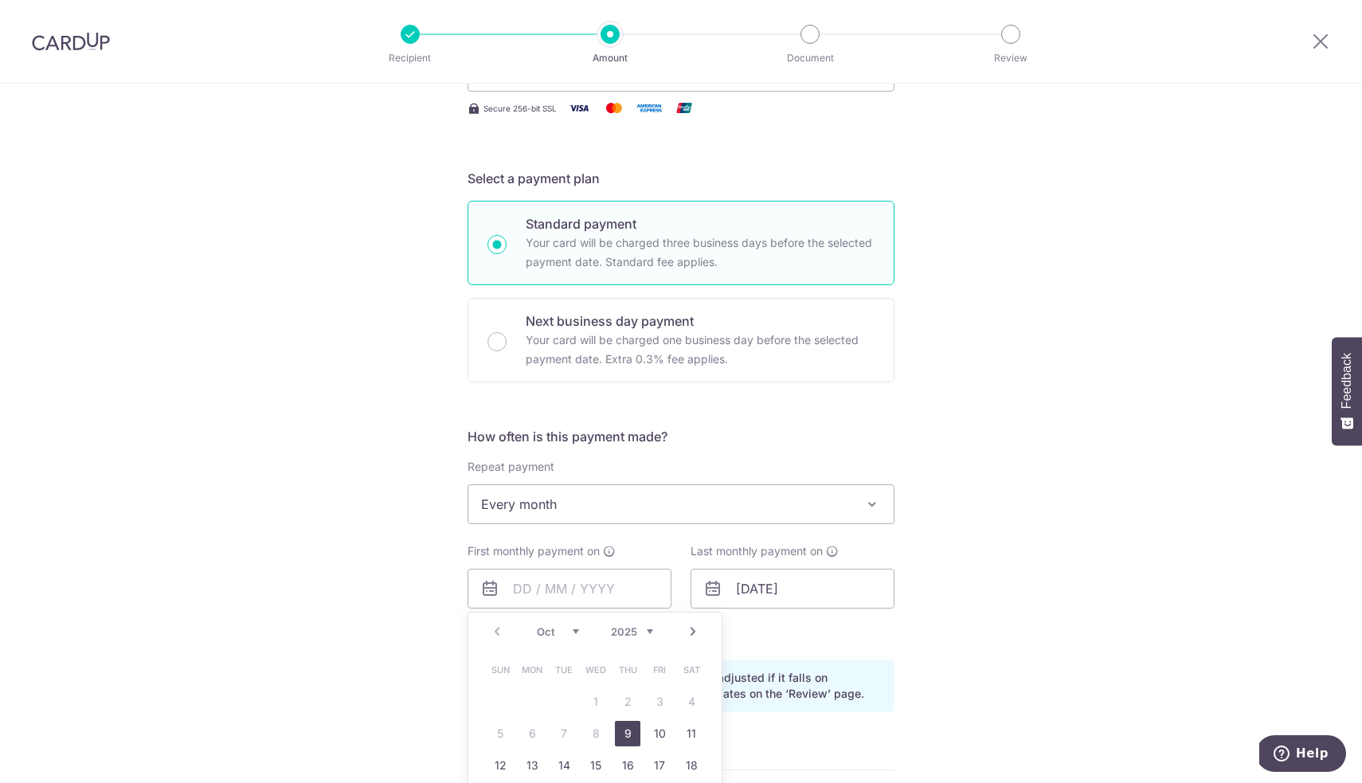
click at [694, 634] on link "Next" at bounding box center [692, 631] width 19 height 19
click at [524, 735] on link "3" at bounding box center [531, 733] width 25 height 25
type input "03/11/2025"
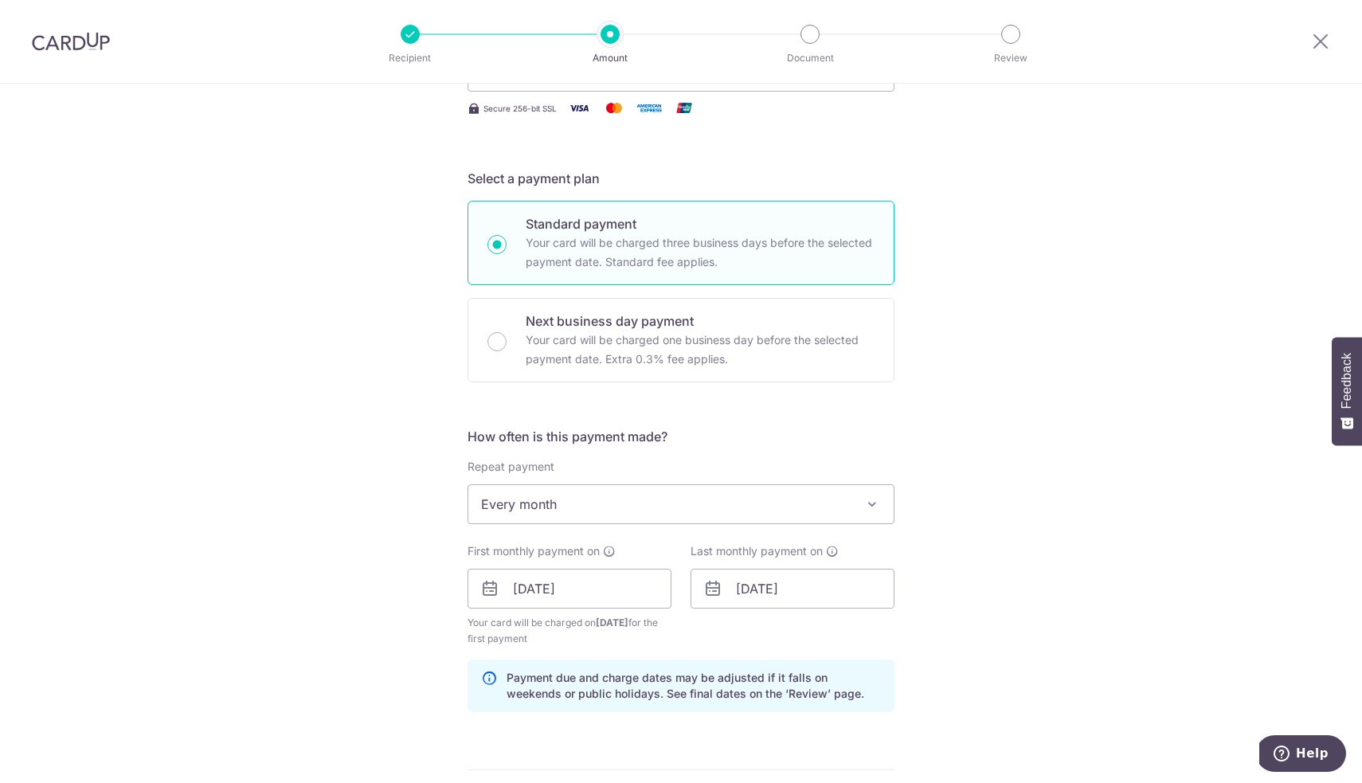
click at [950, 629] on div "Tell us more about your payment Enter payment amount SGD 5,561.72 5561.72 Recip…" at bounding box center [681, 571] width 1362 height 1522
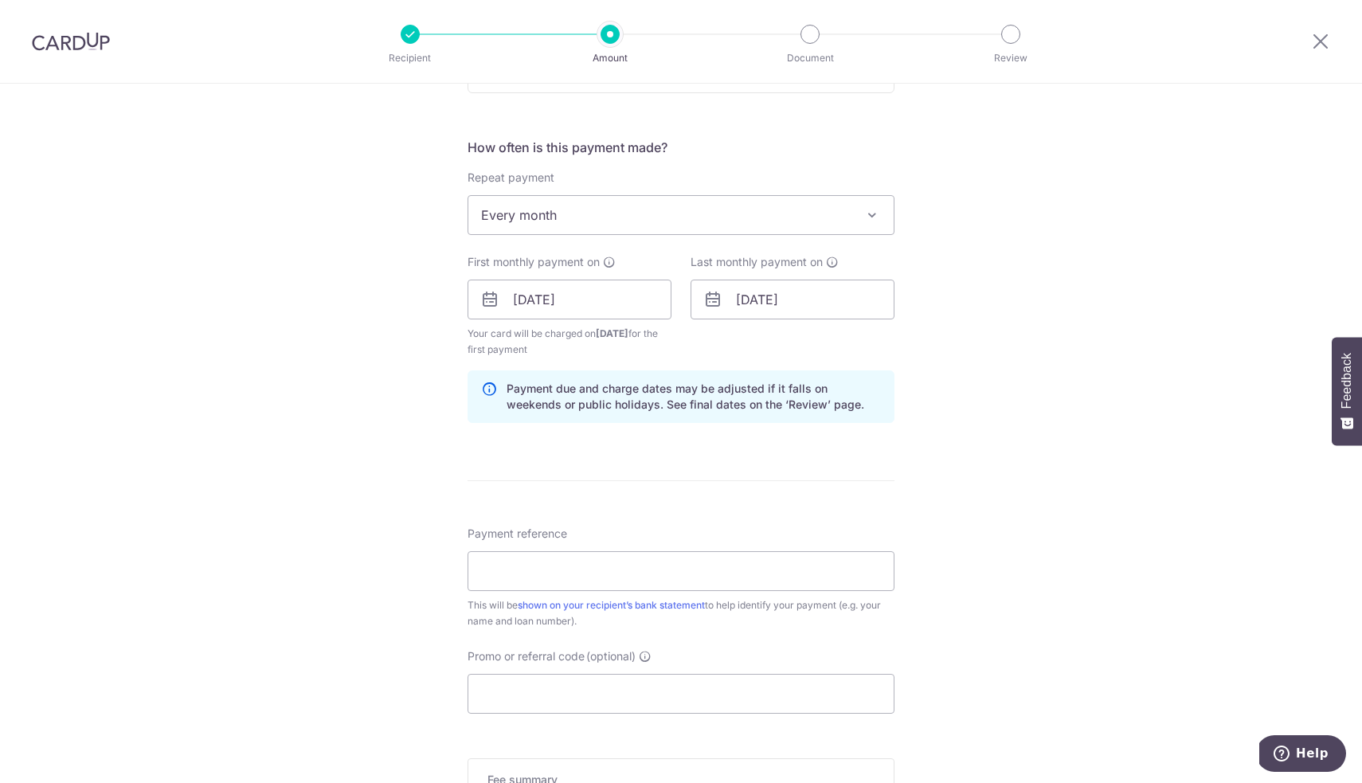
scroll to position [565, 0]
click at [801, 578] on input "Payment reference" at bounding box center [680, 569] width 427 height 40
type input "Kim Seng Mortgage"
click at [557, 691] on input "Promo or referral code (optional)" at bounding box center [680, 691] width 427 height 40
paste input "3HOME25R"
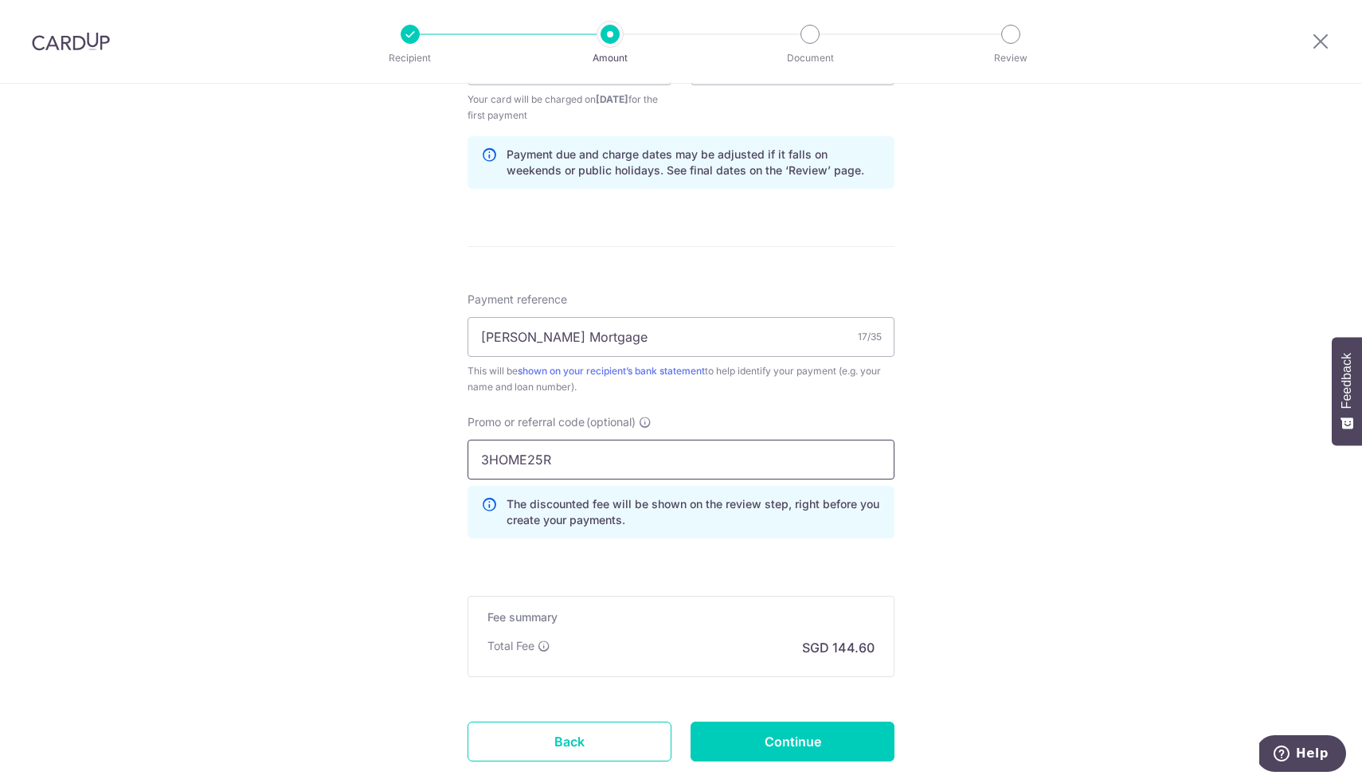
scroll to position [807, 0]
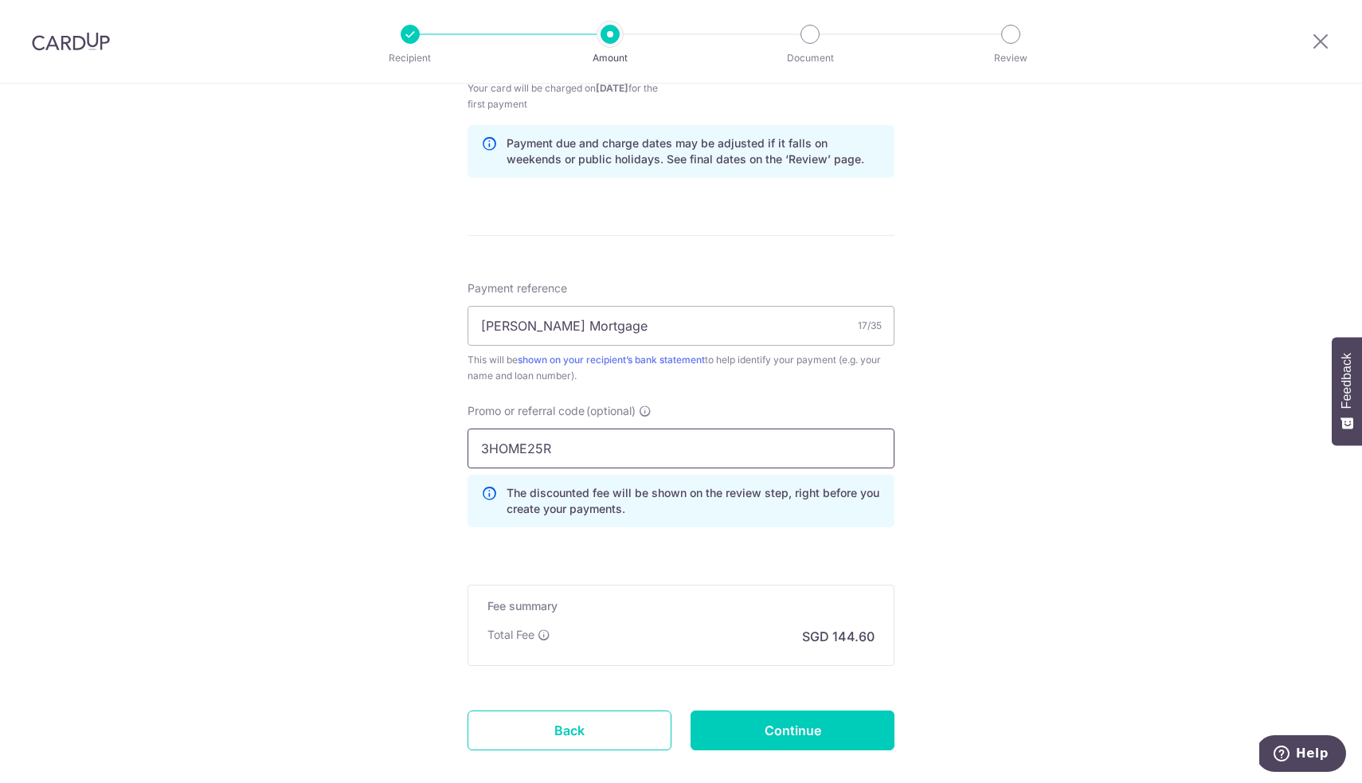
type input "3HOME25R"
click at [733, 655] on div "Fee summary Base fee Extend fee Next-day fee Total Fee SGD 144.60" at bounding box center [680, 624] width 427 height 81
click at [757, 734] on input "Continue" at bounding box center [792, 730] width 204 height 40
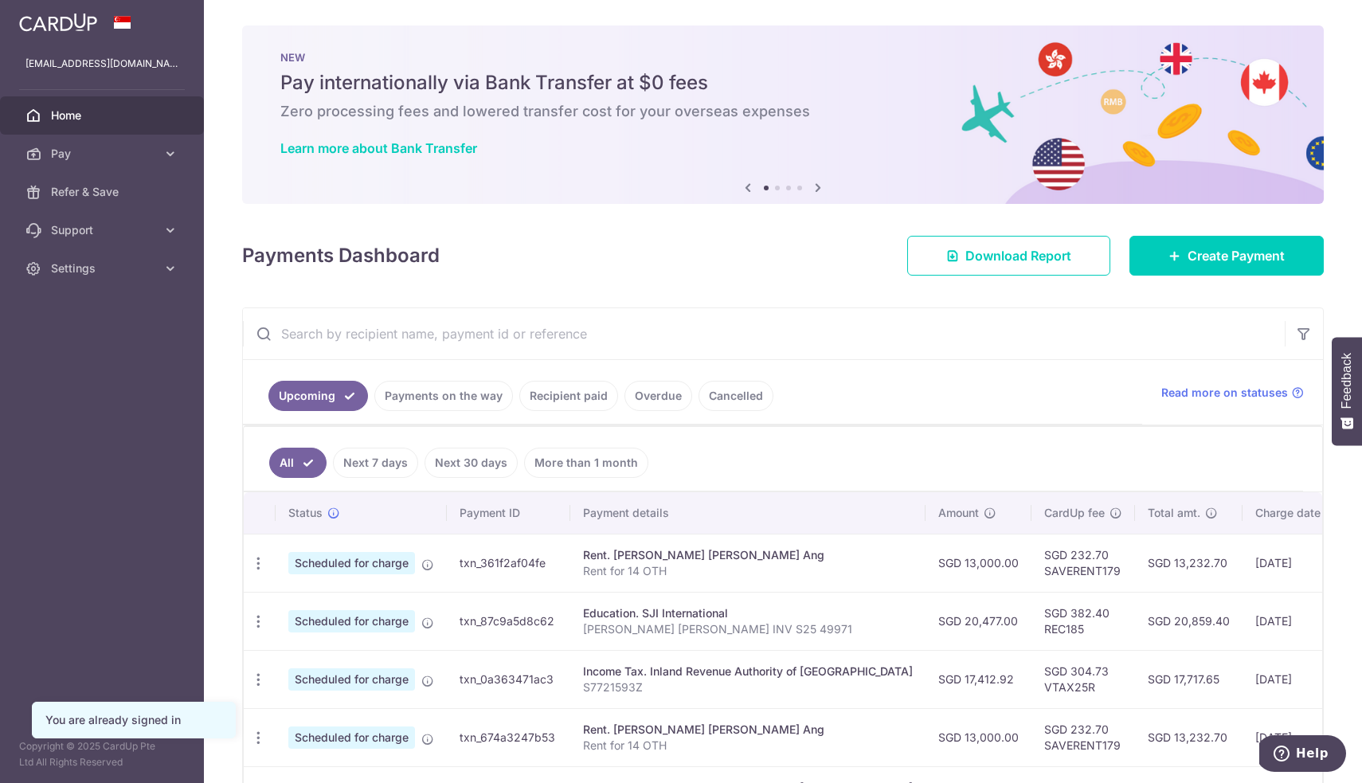
scroll to position [12, 0]
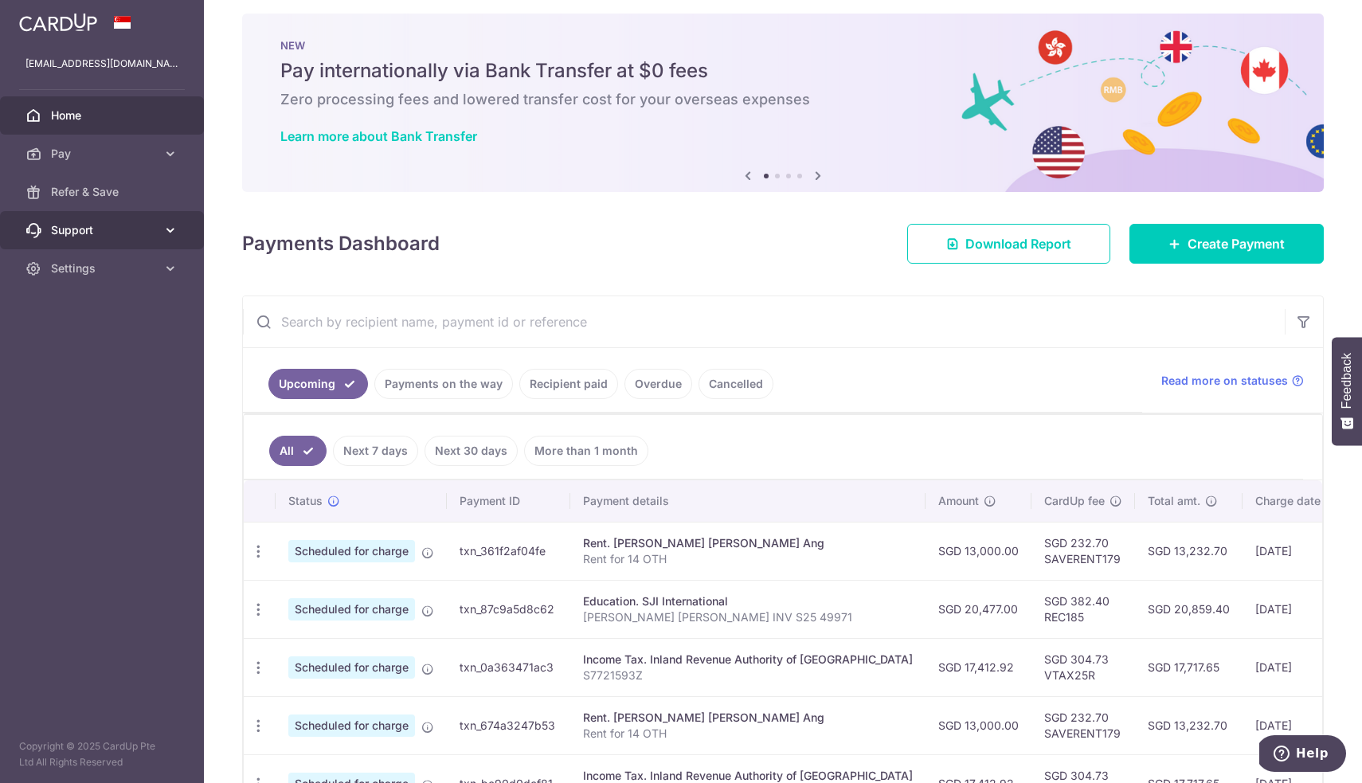
click at [161, 226] on link "Support" at bounding box center [102, 230] width 204 height 38
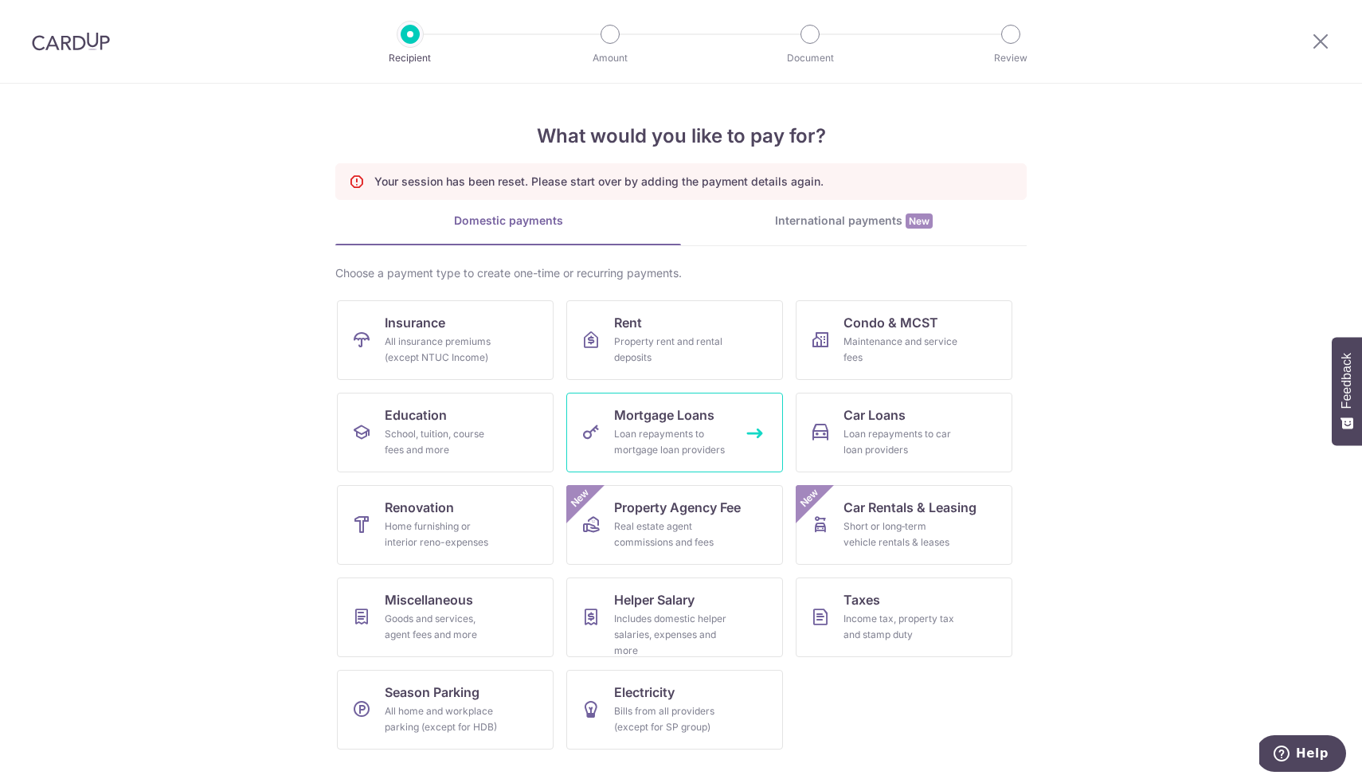
click at [675, 426] on div "Loan repayments to mortgage loan providers" at bounding box center [671, 442] width 115 height 32
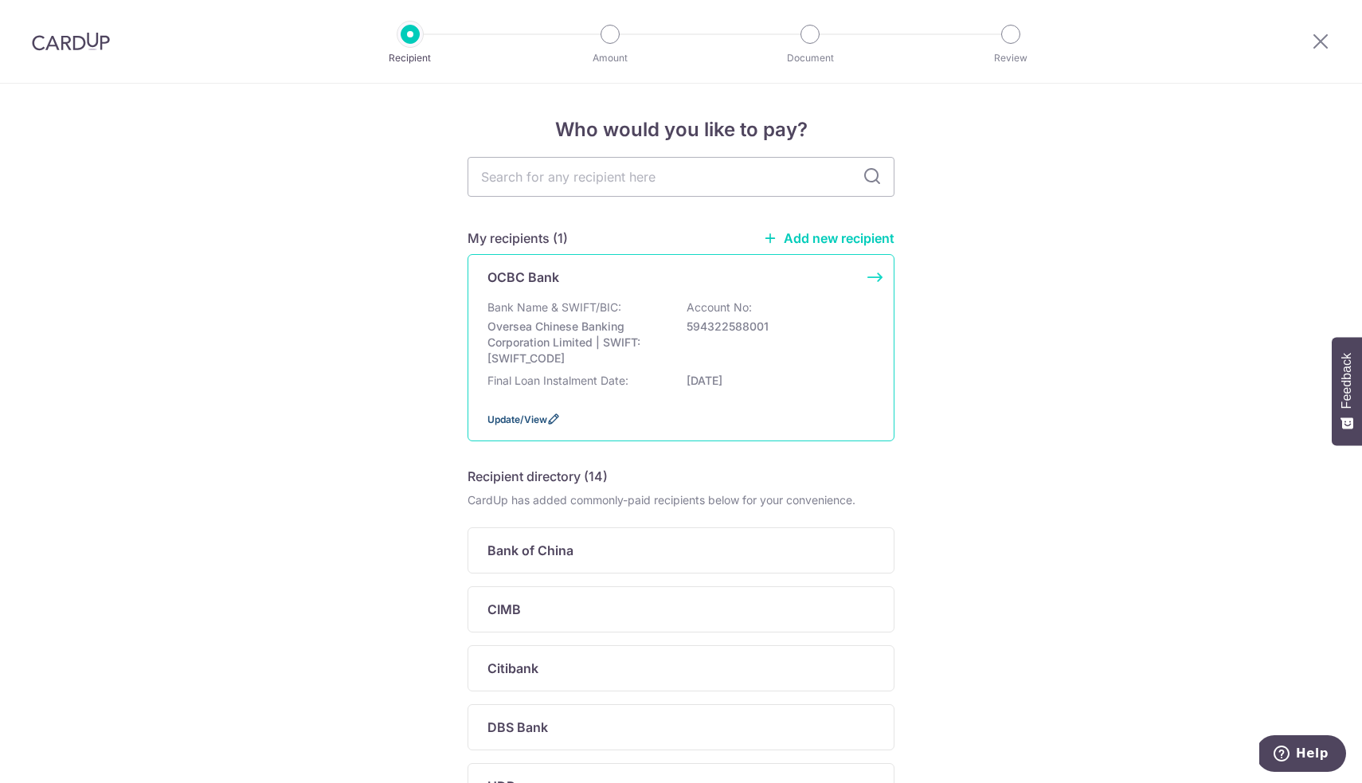
click at [506, 425] on span "Update/View" at bounding box center [517, 419] width 60 height 12
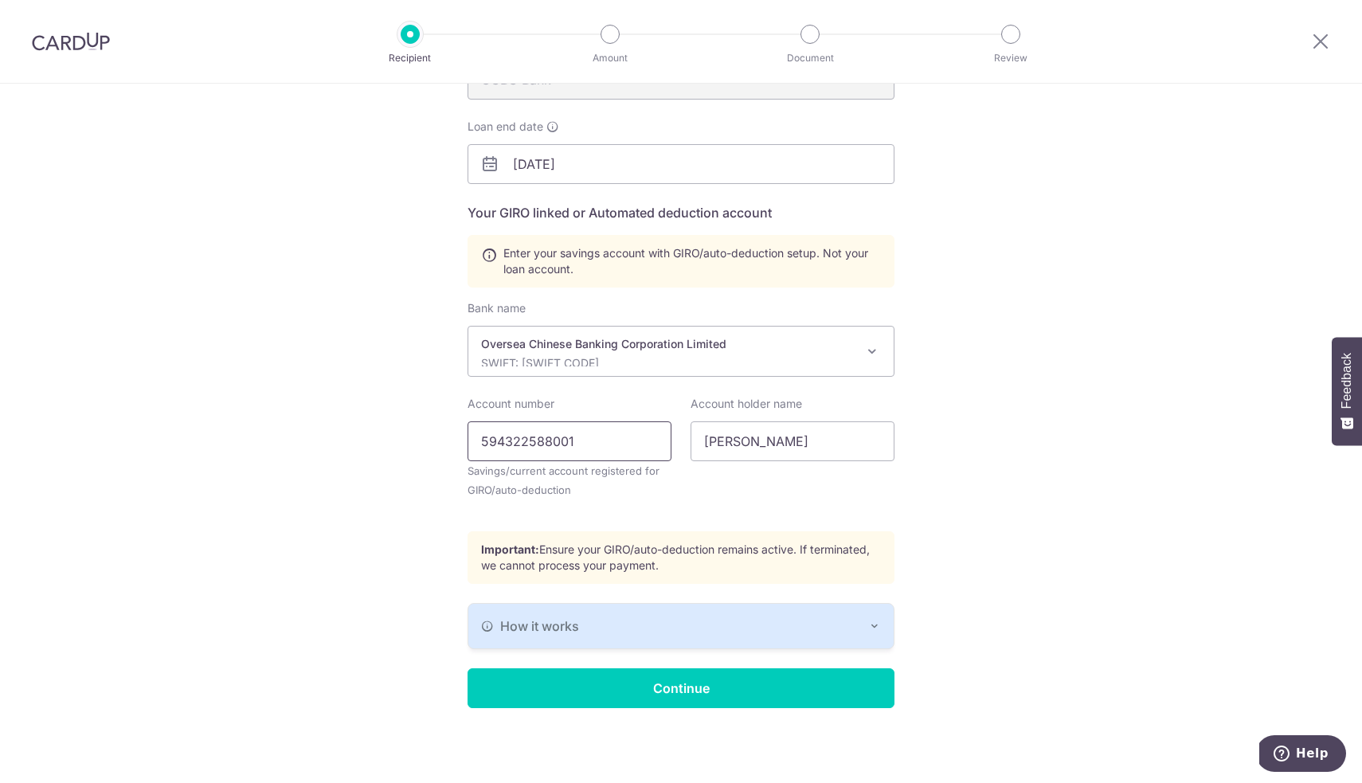
scroll to position [221, 0]
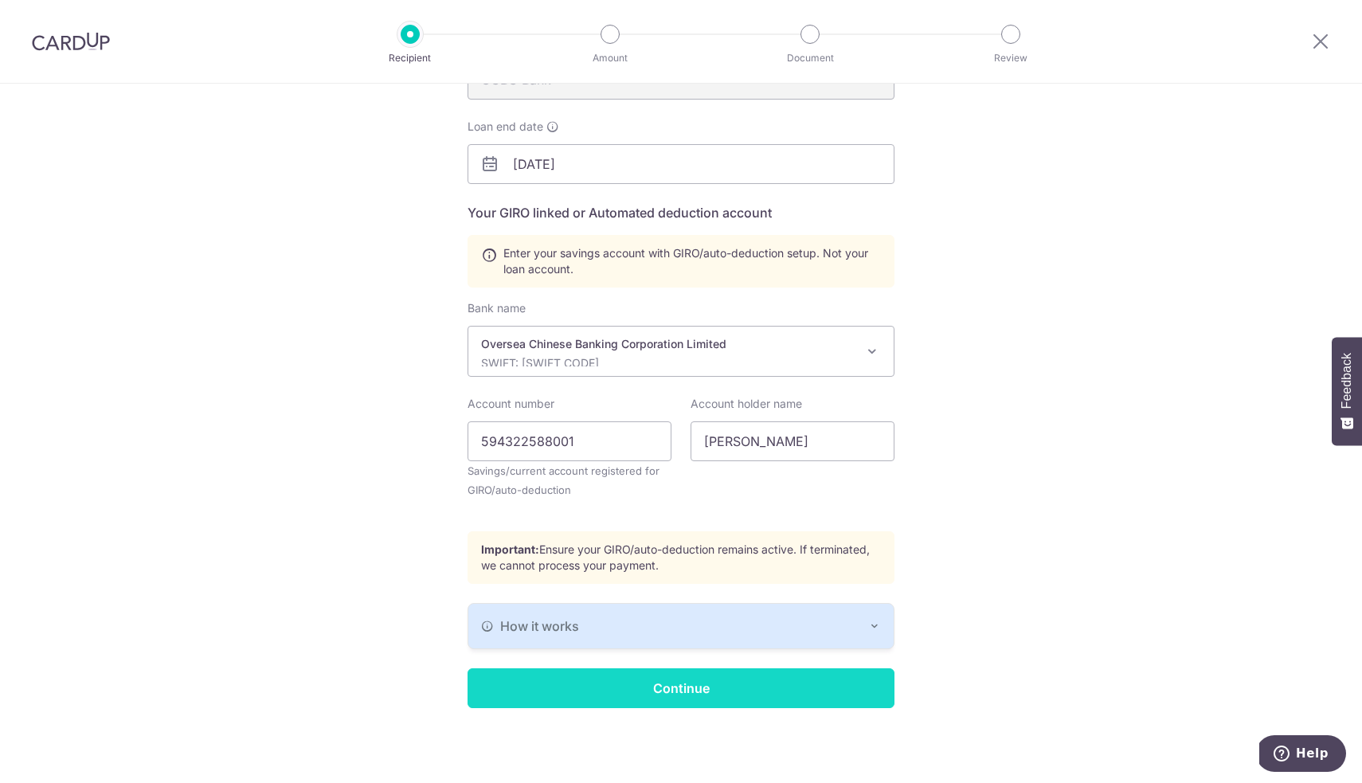
click at [614, 683] on input "Continue" at bounding box center [680, 688] width 427 height 40
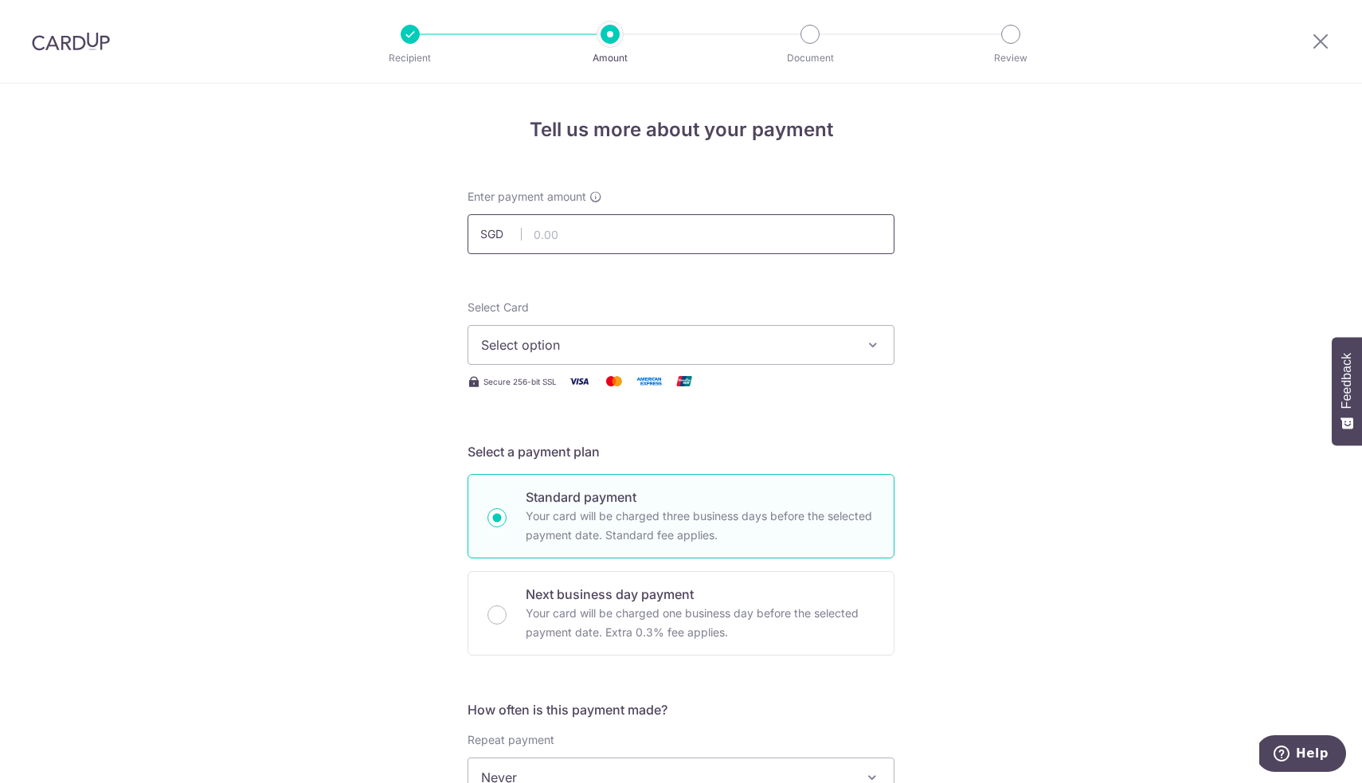
click at [621, 232] on input "text" at bounding box center [680, 234] width 427 height 40
type input "5,561.72"
click at [574, 342] on span "Select option" at bounding box center [666, 344] width 371 height 19
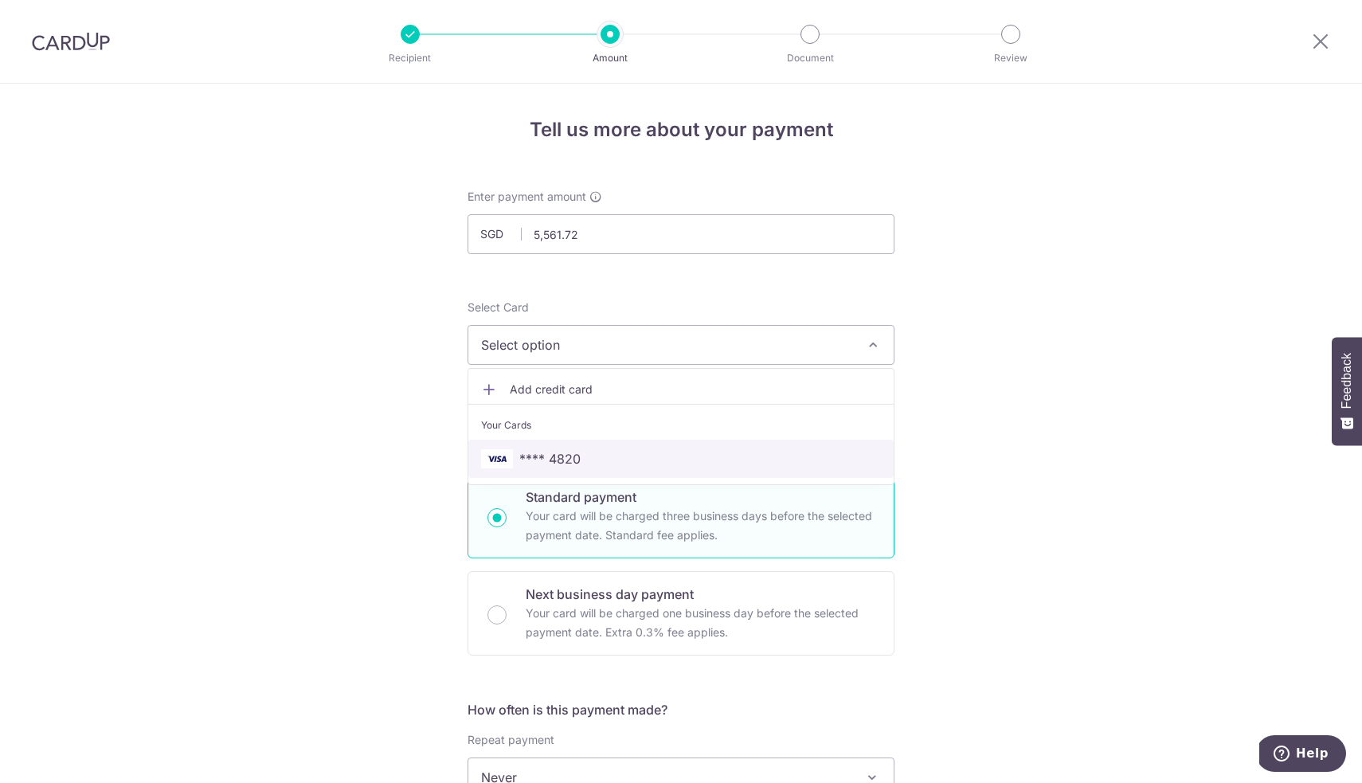
click at [546, 455] on span "**** 4820" at bounding box center [549, 458] width 61 height 19
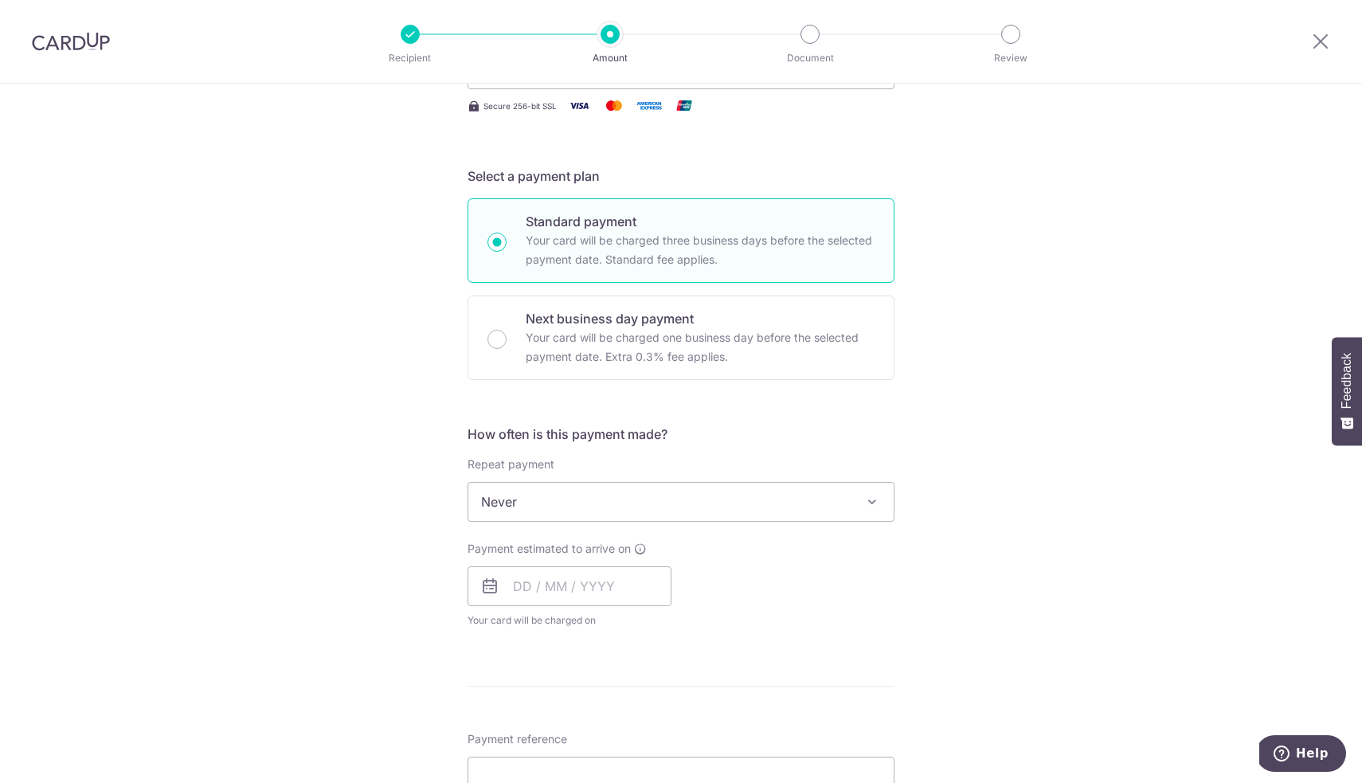
scroll to position [283, 0]
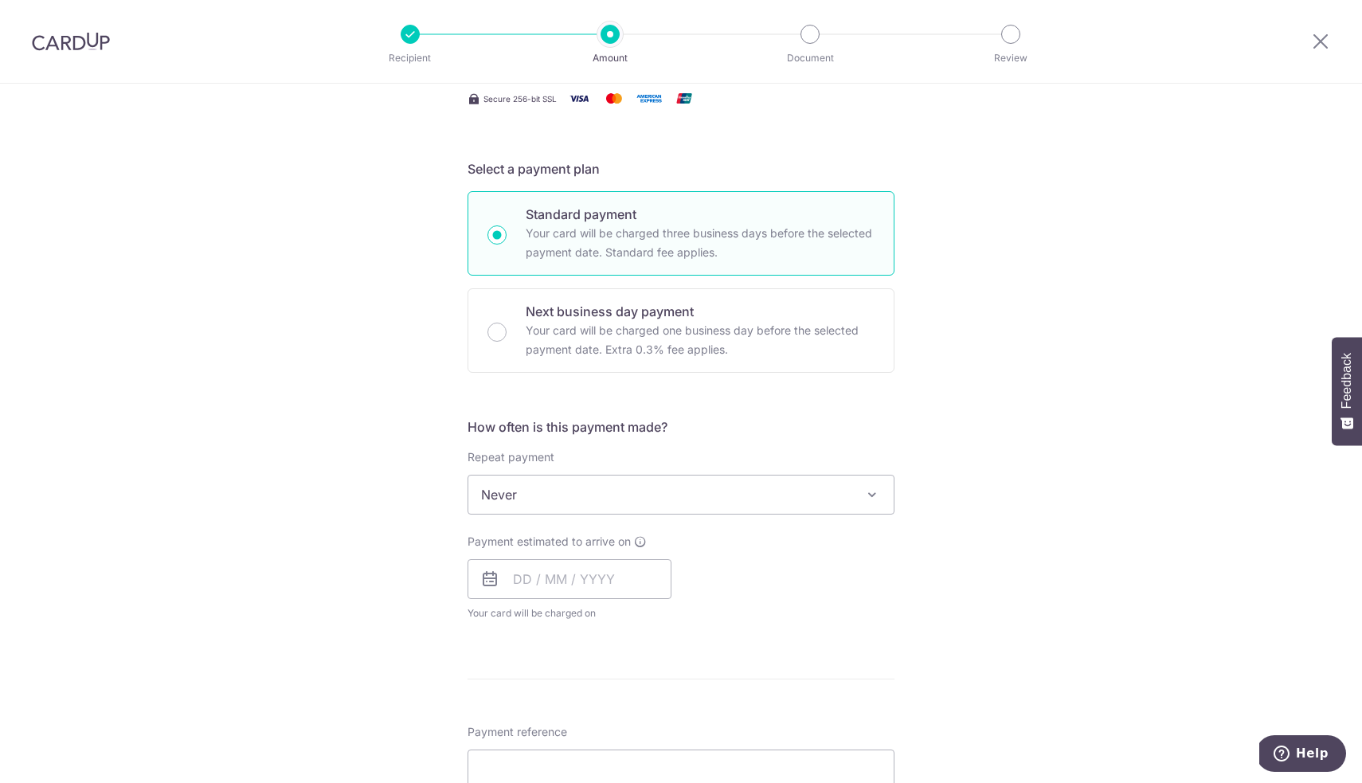
click at [672, 497] on span "Never" at bounding box center [680, 494] width 425 height 38
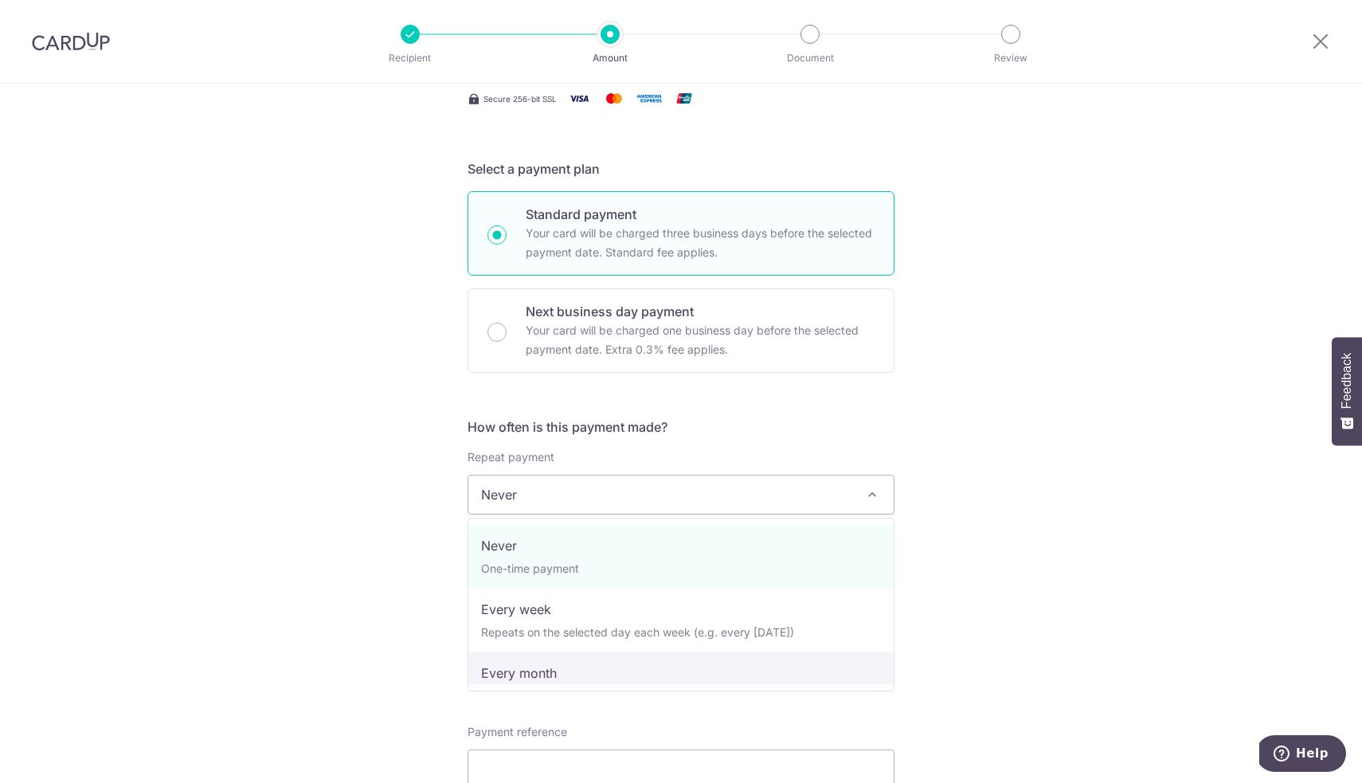
select select "3"
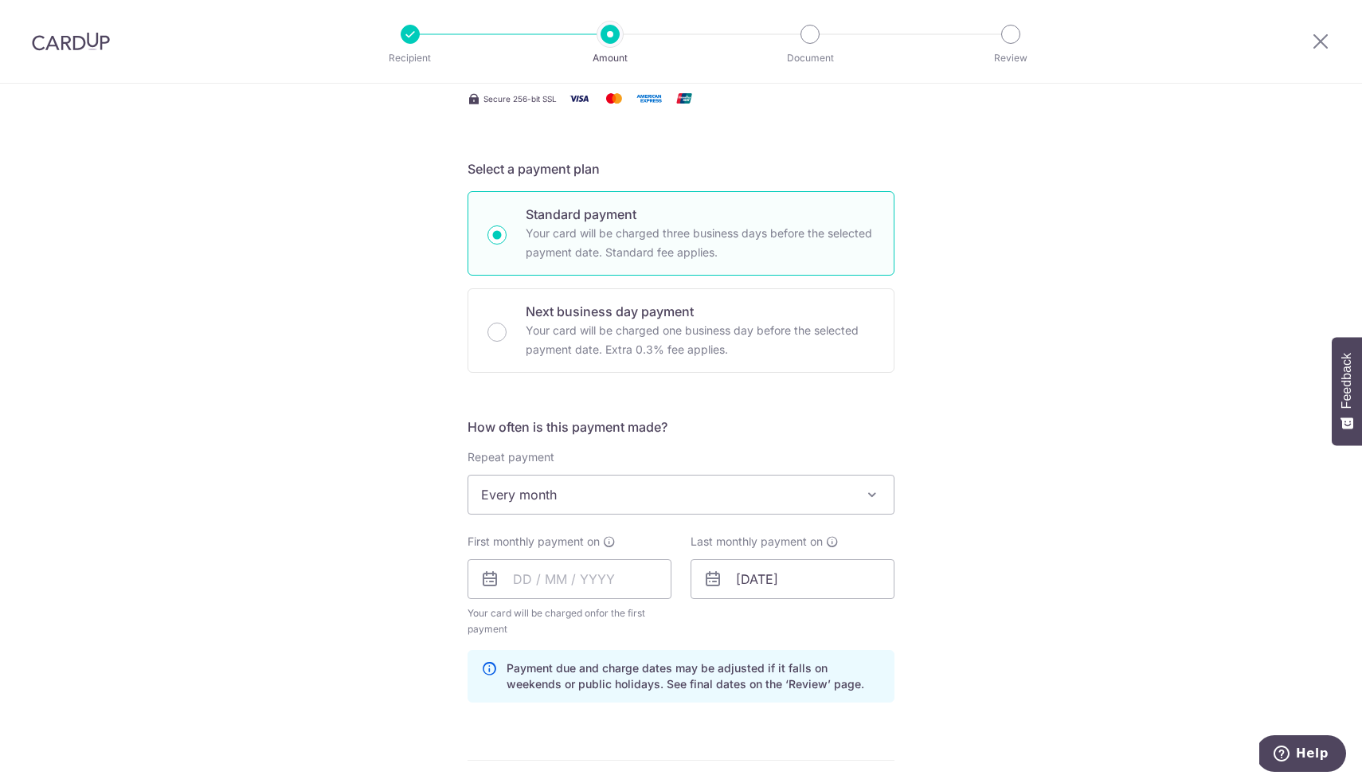
scroll to position [333, 0]
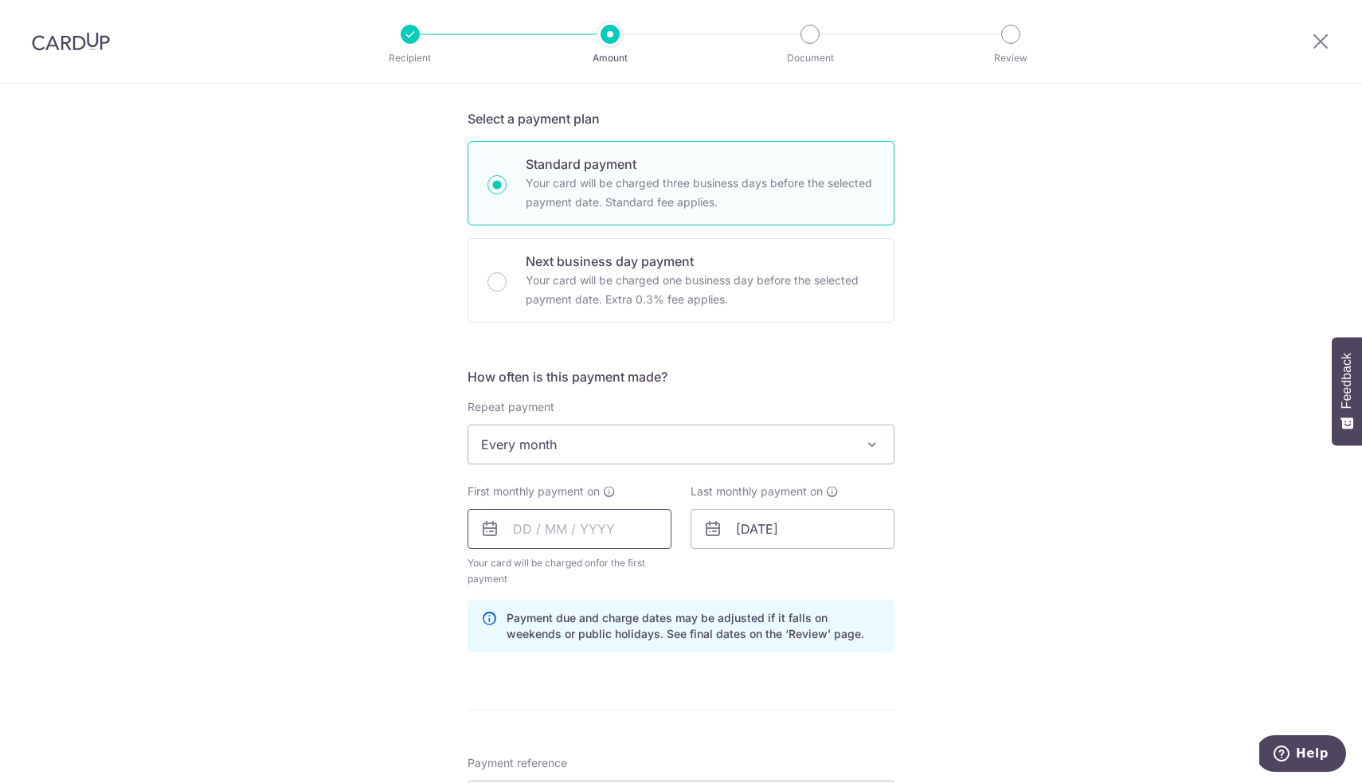
click at [586, 527] on input "text" at bounding box center [569, 529] width 204 height 40
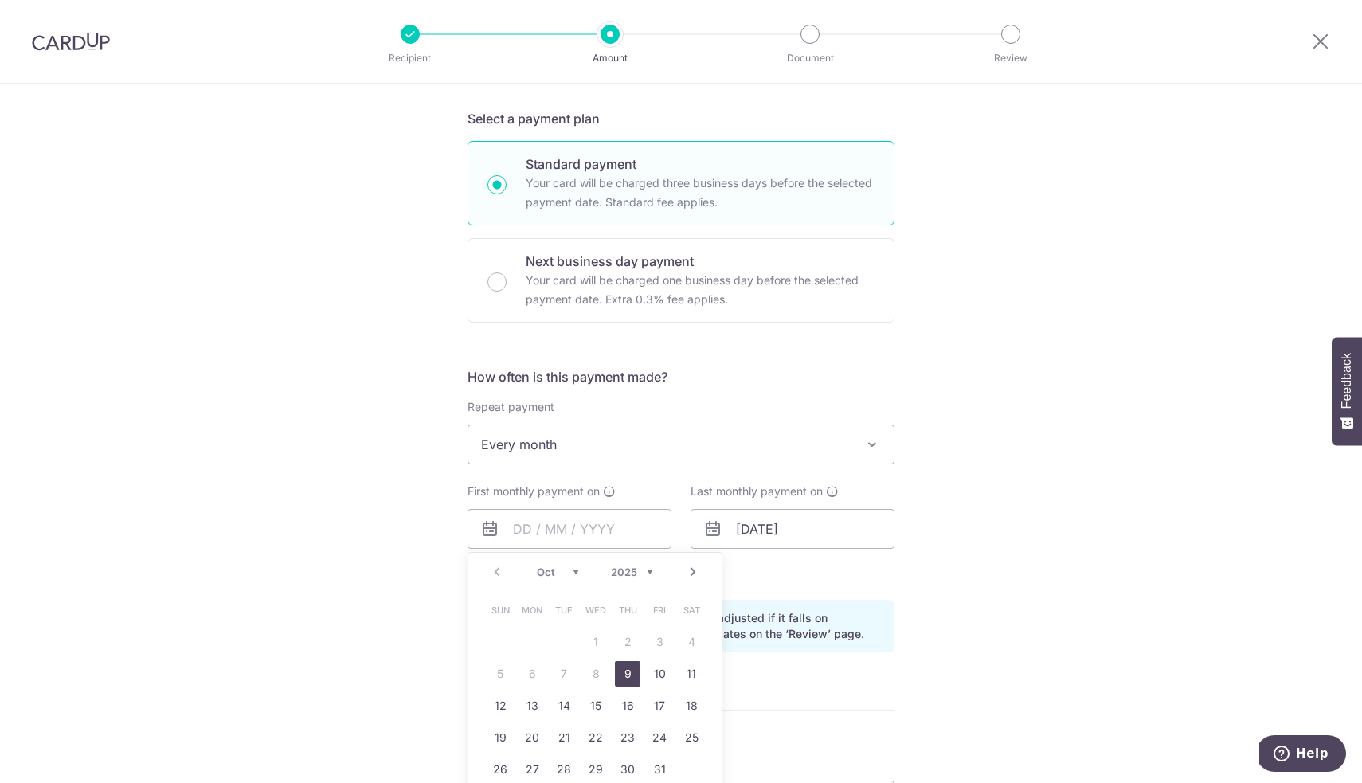
click at [688, 576] on link "Next" at bounding box center [692, 571] width 19 height 19
click at [528, 674] on link "3" at bounding box center [531, 673] width 25 height 25
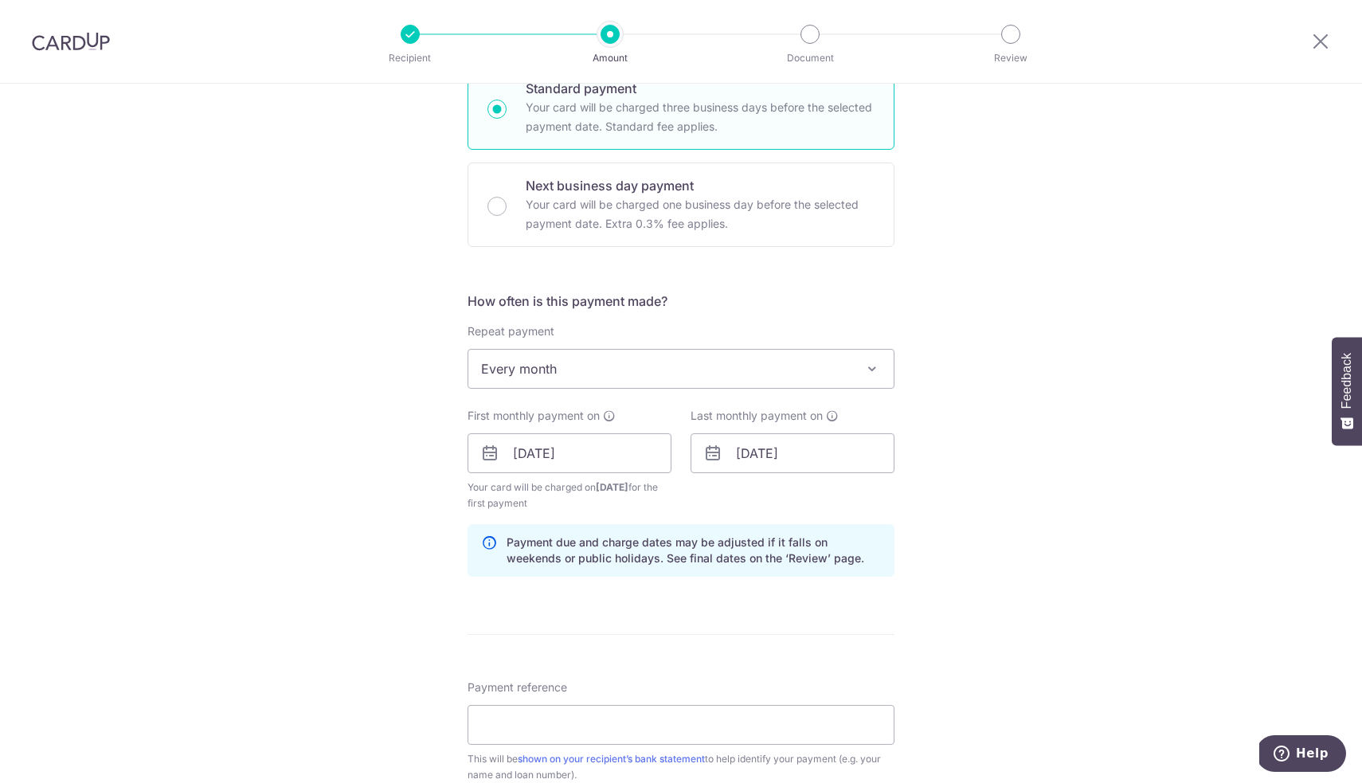
scroll to position [424, 0]
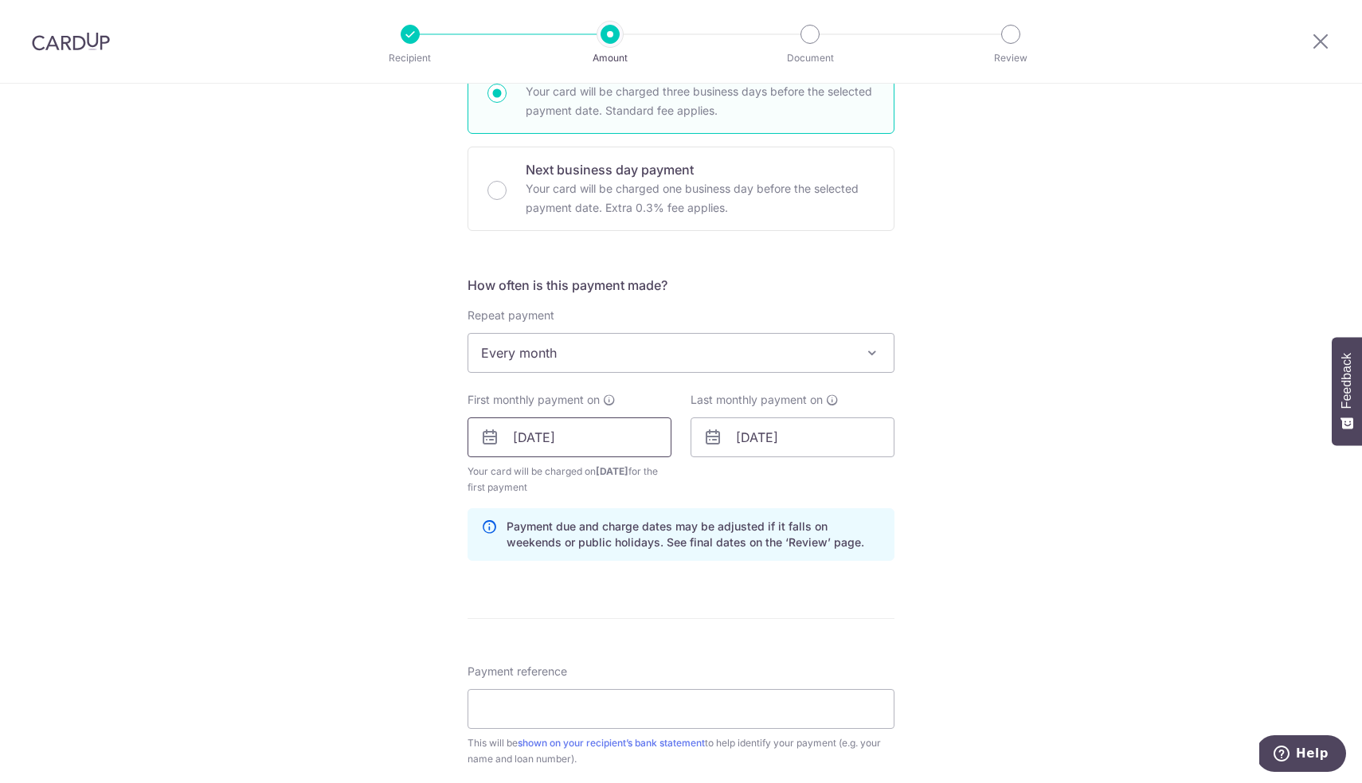
click at [545, 444] on input "03/11/2025" at bounding box center [569, 437] width 204 height 40
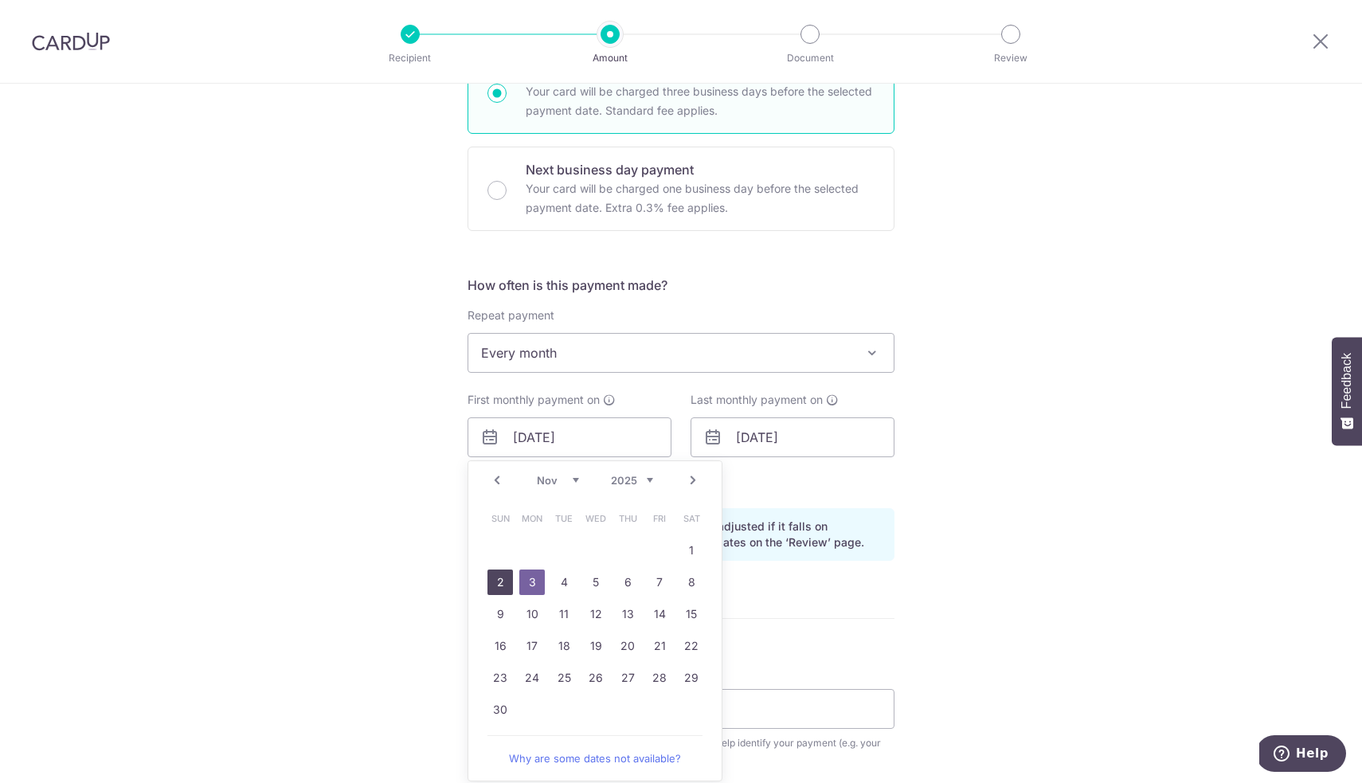
click at [502, 577] on link "2" at bounding box center [499, 581] width 25 height 25
type input "[DATE]"
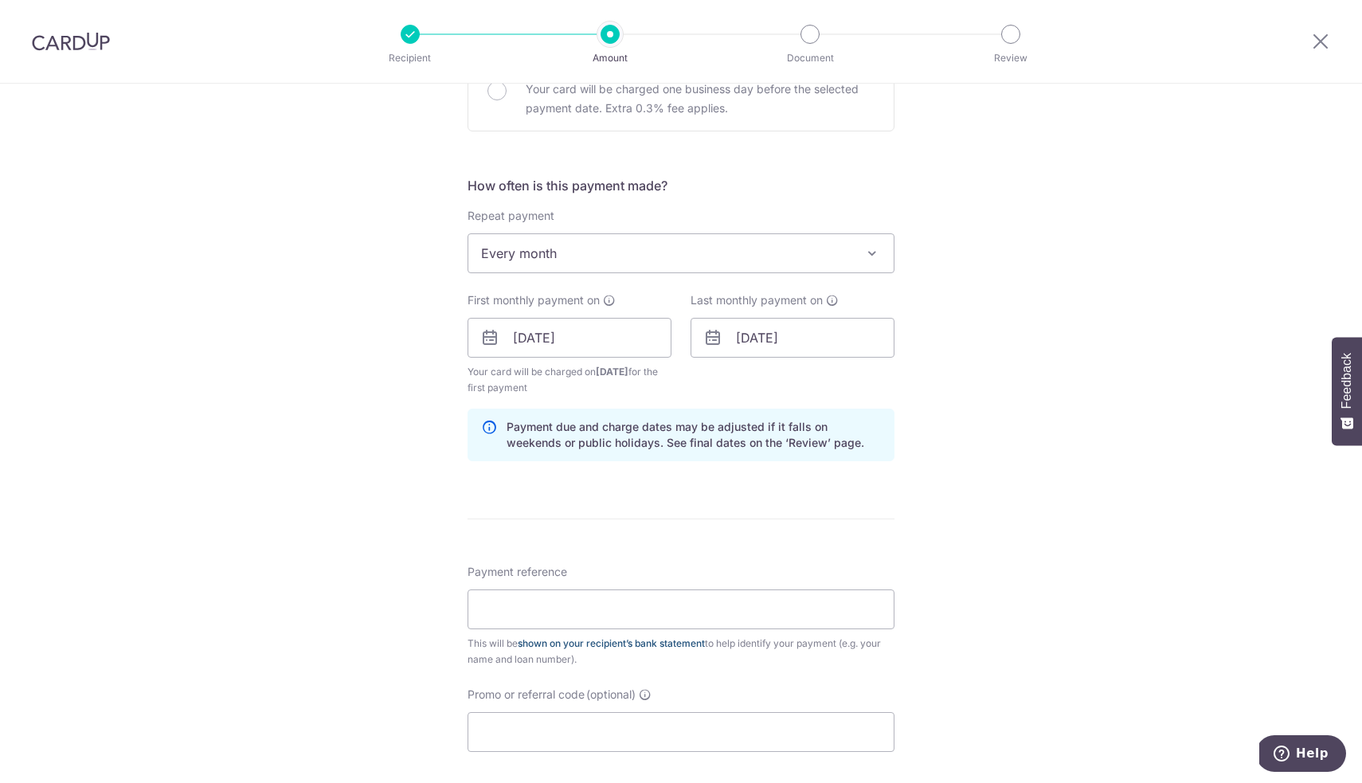
scroll to position [525, 0]
click at [563, 617] on input "Payment reference" at bounding box center [680, 608] width 427 height 40
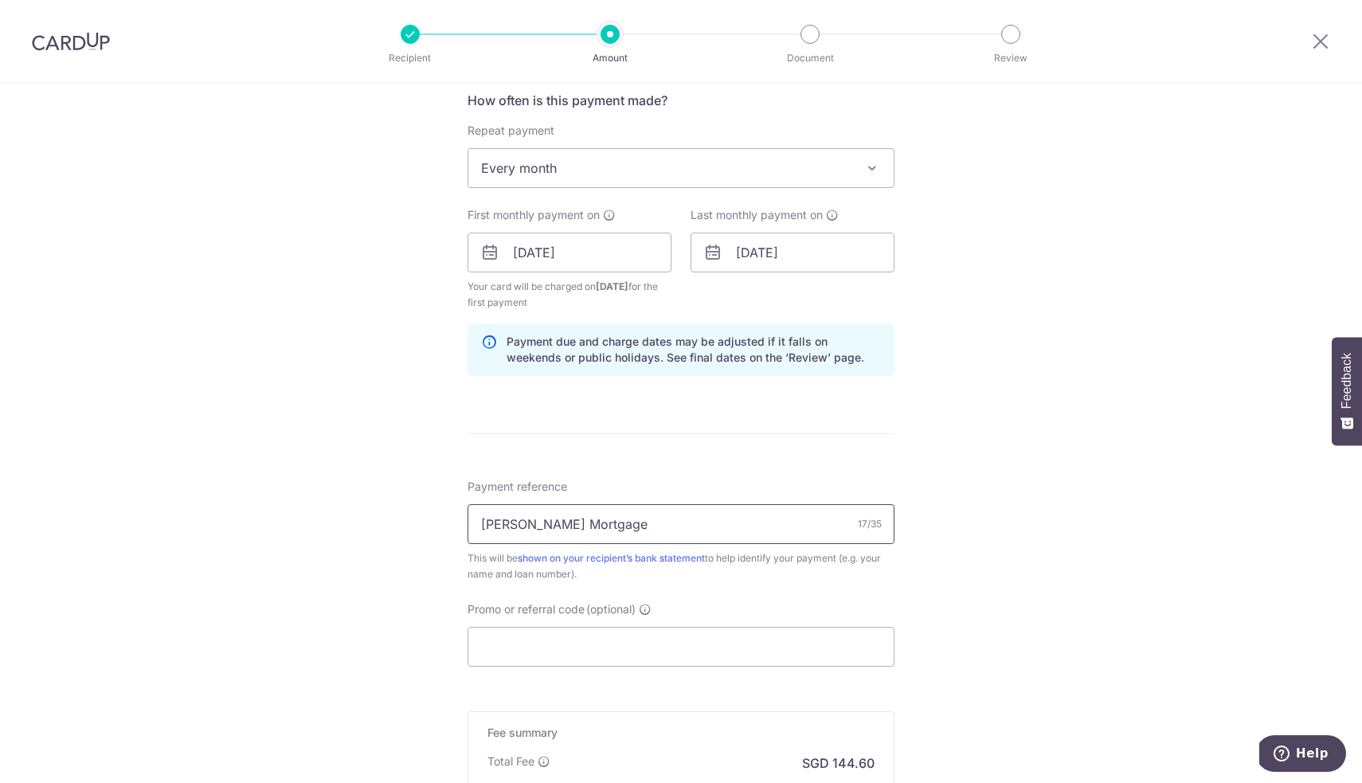
scroll to position [611, 0]
type input "[PERSON_NAME] Mortgage"
click at [532, 650] on input "Promo or referral code (optional)" at bounding box center [680, 645] width 427 height 40
paste input "3HOME25R"
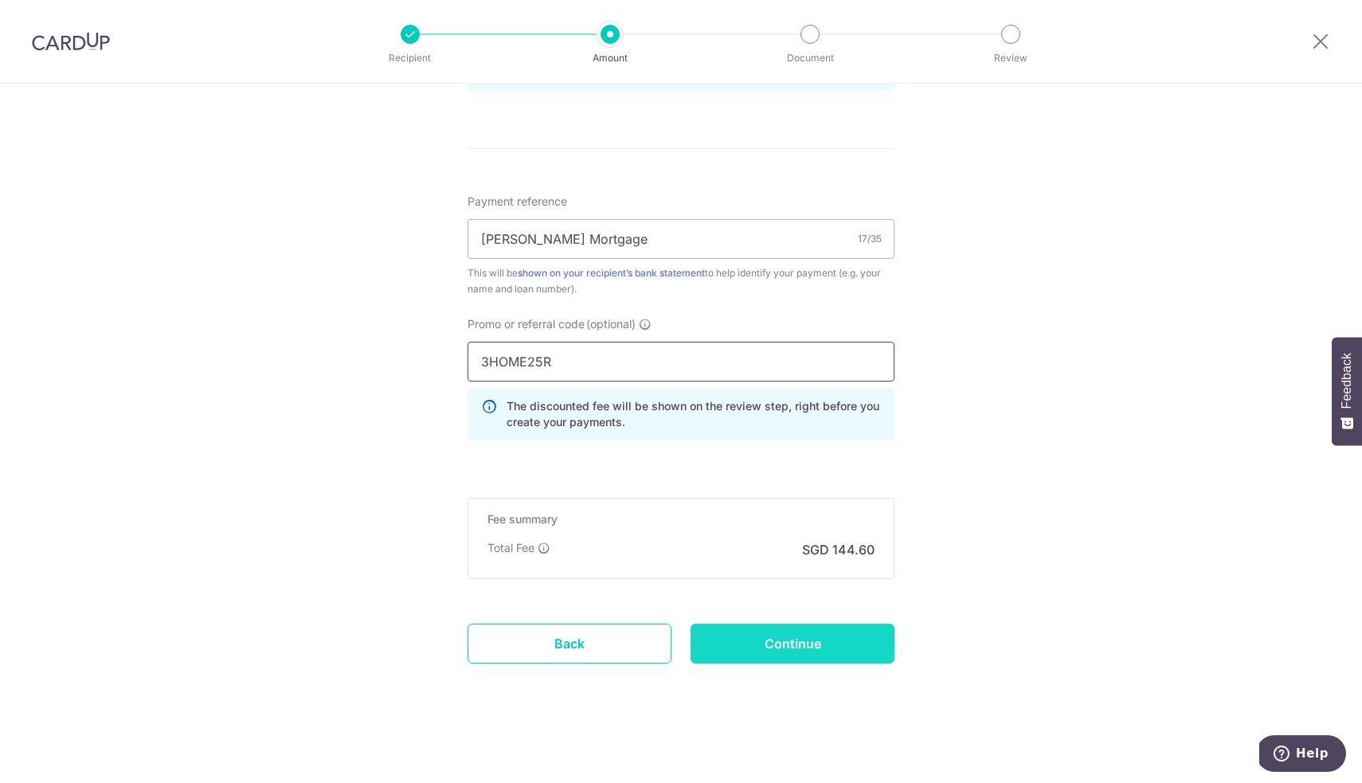
scroll to position [894, 0]
type input "3HOME25R"
click at [776, 642] on input "Continue" at bounding box center [792, 644] width 204 height 40
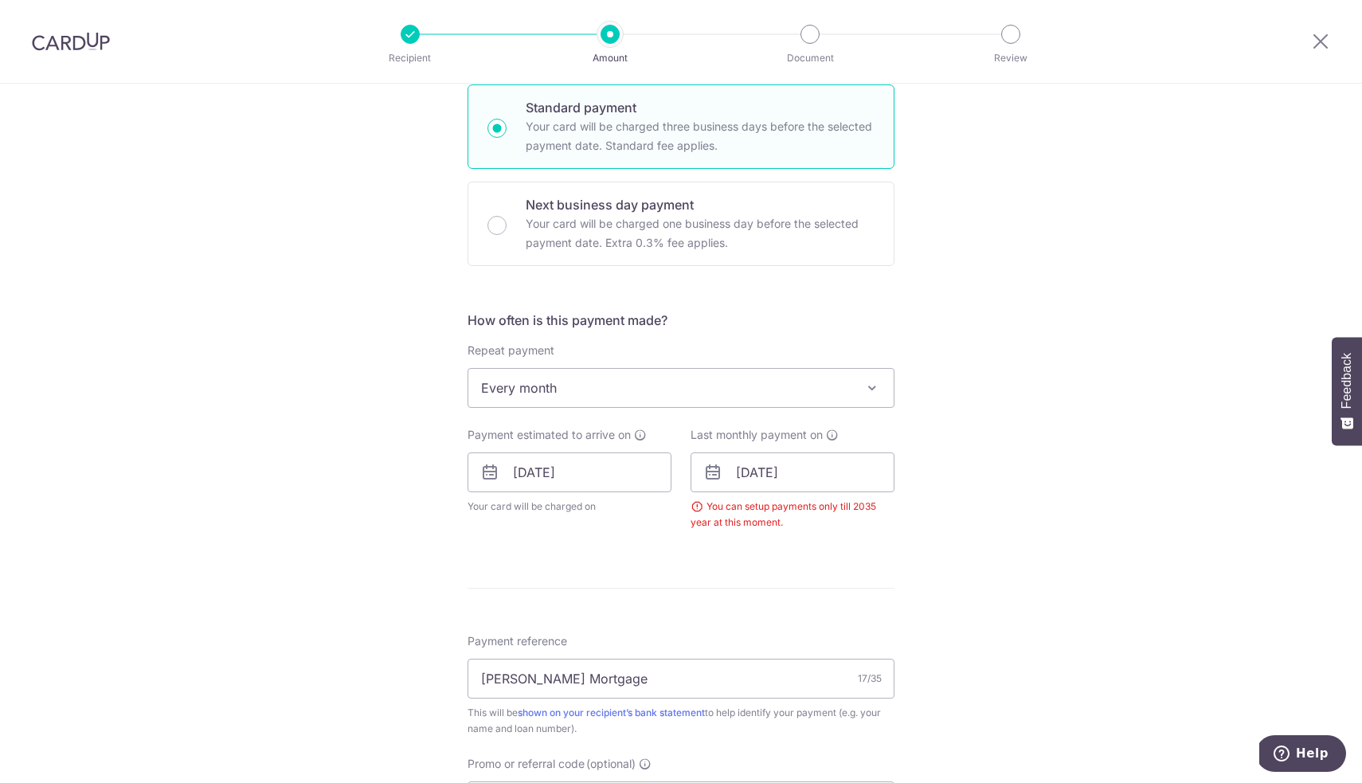
scroll to position [388, 0]
click at [807, 479] on input "[DATE]" at bounding box center [792, 474] width 204 height 40
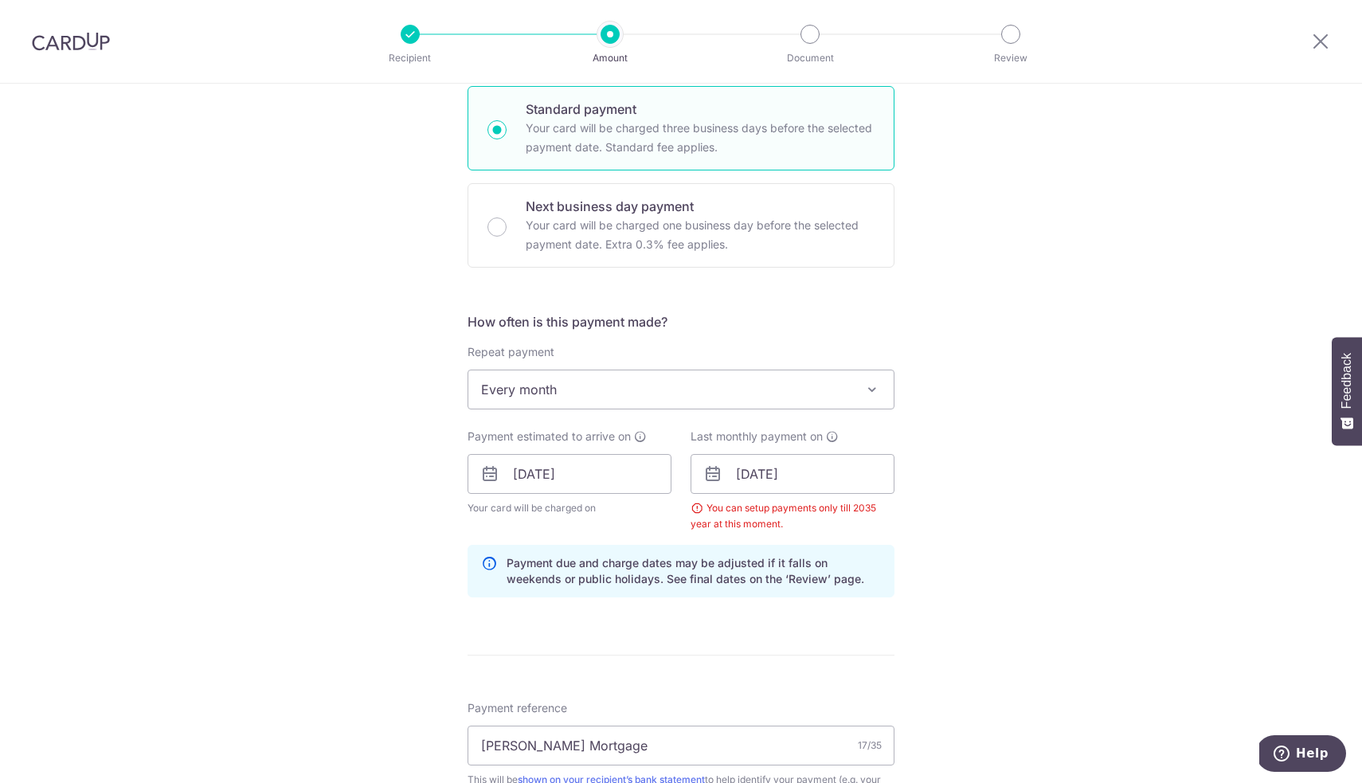
scroll to position [389, 0]
click at [812, 475] on input "[DATE]" at bounding box center [792, 473] width 204 height 40
click at [925, 534] on div "Tell us more about your payment Enter payment amount SGD 5,561.72 5561.72 Selec…" at bounding box center [681, 491] width 1362 height 1593
click at [815, 471] on input "[DATE]" at bounding box center [792, 473] width 204 height 40
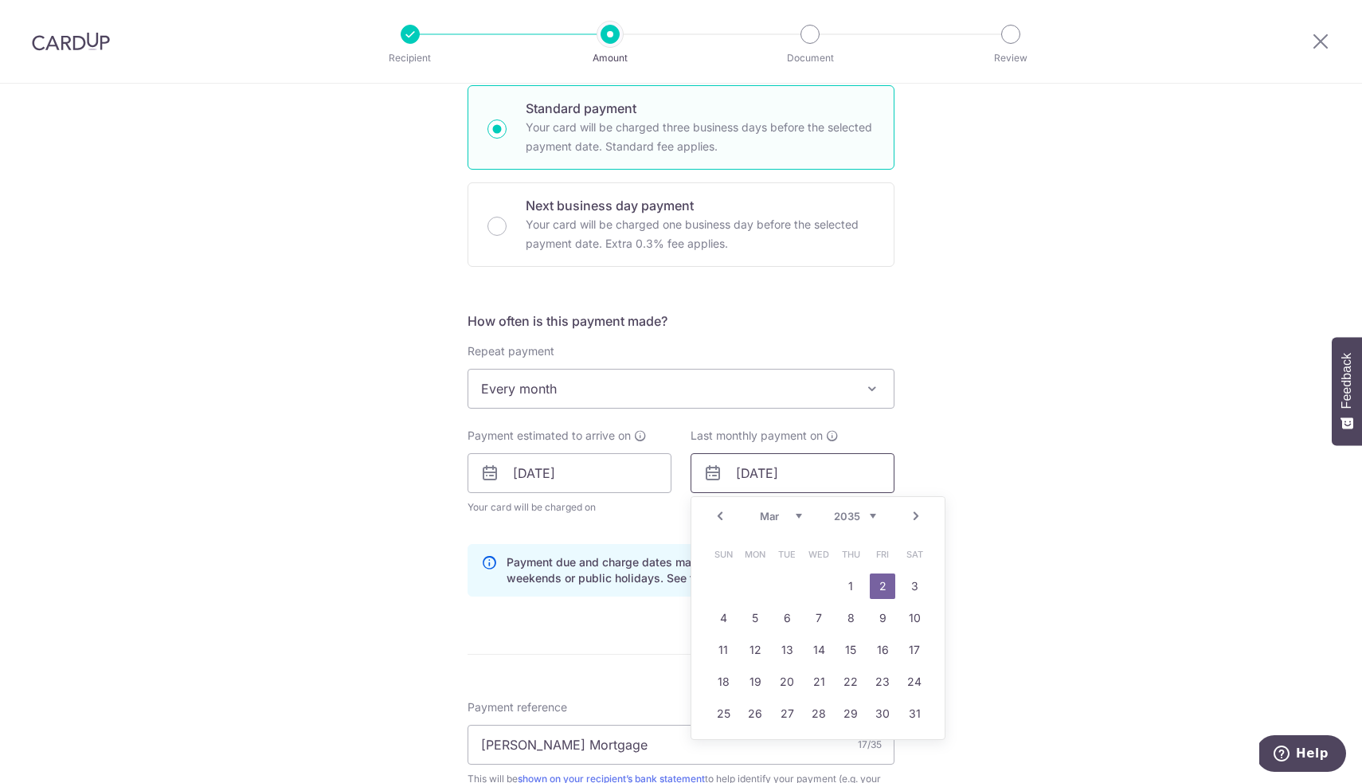
type input "02/03/2035"
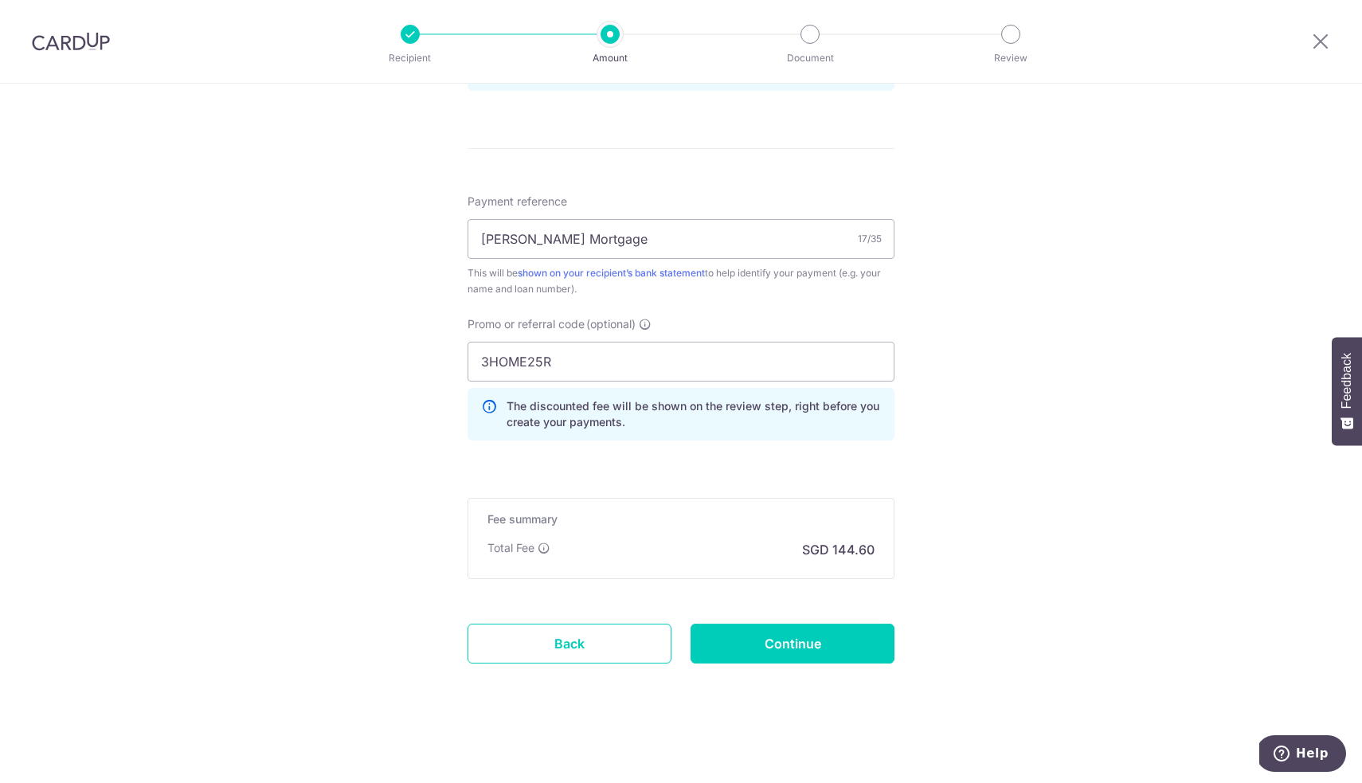
scroll to position [894, 0]
click at [803, 651] on input "Continue" at bounding box center [792, 644] width 204 height 40
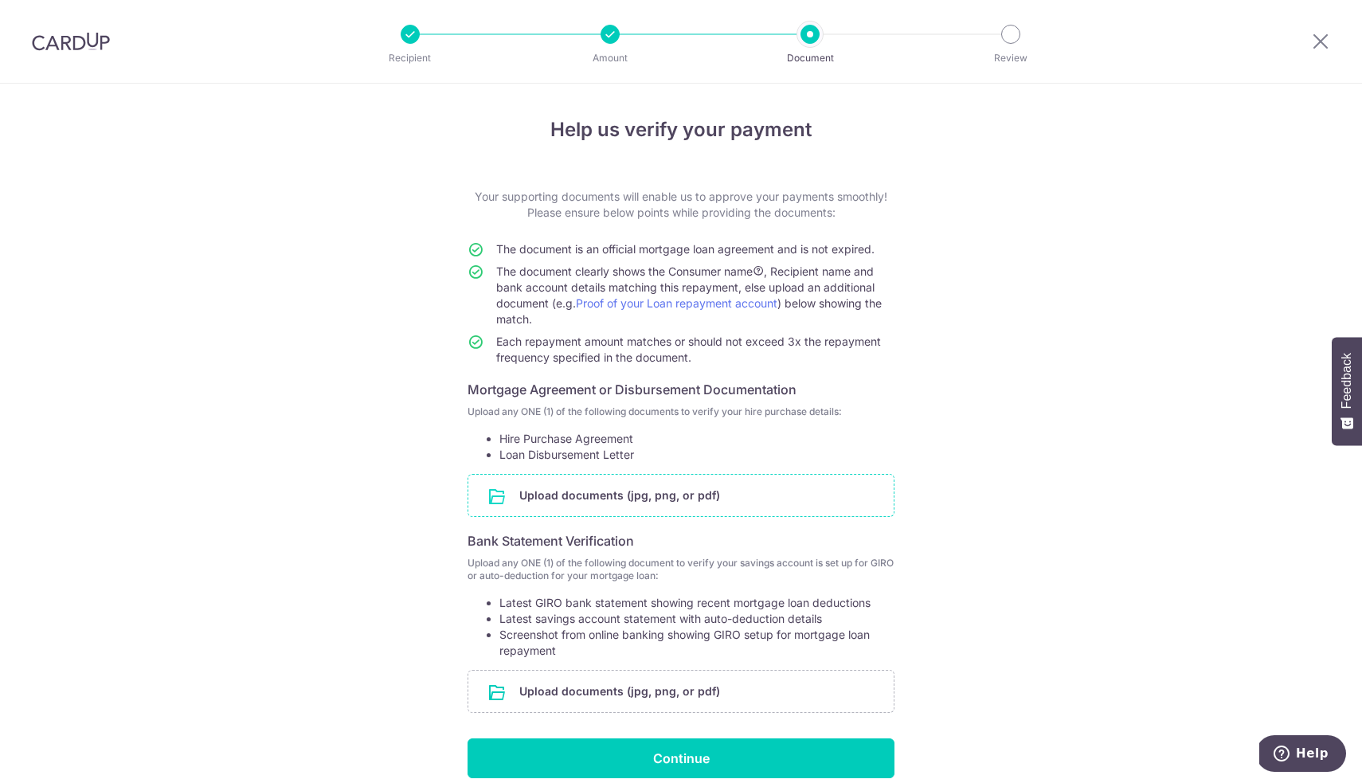
click at [572, 504] on input "file" at bounding box center [680, 495] width 425 height 41
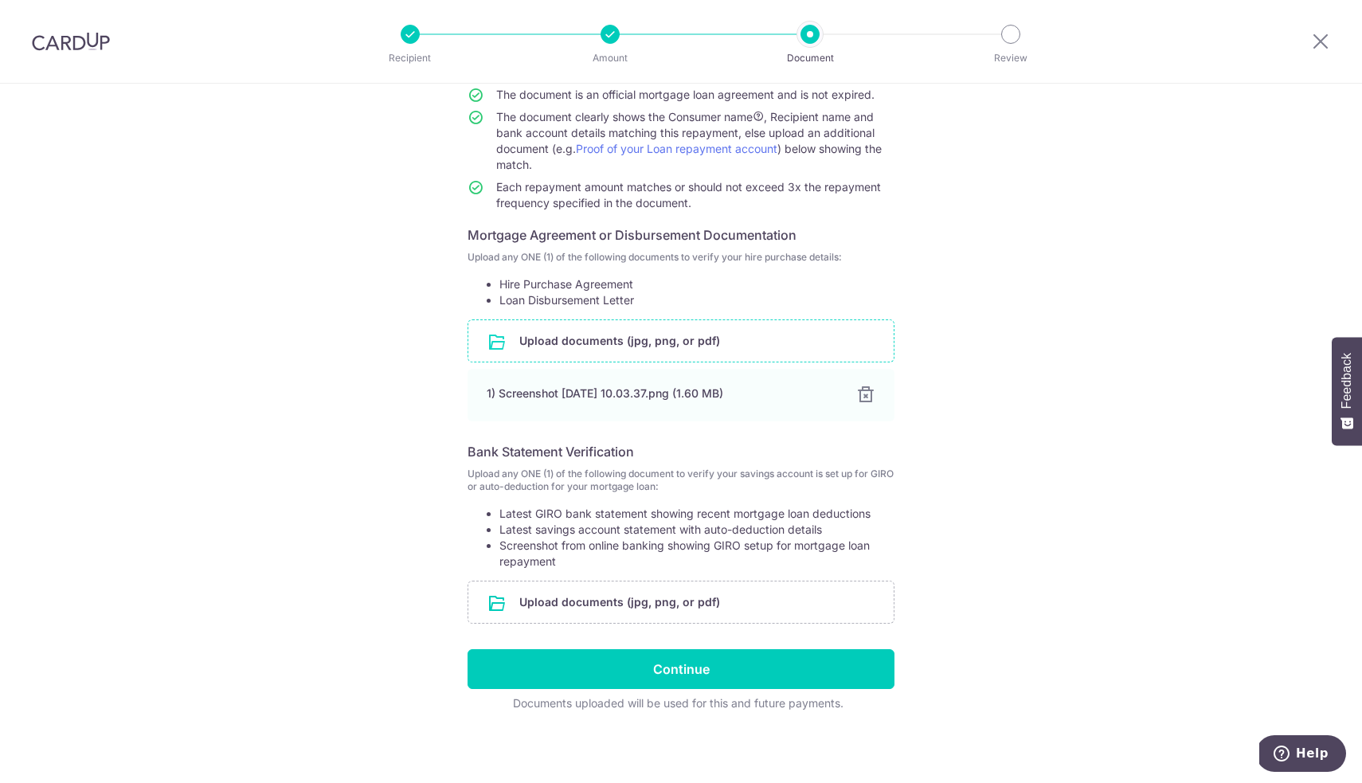
scroll to position [157, 0]
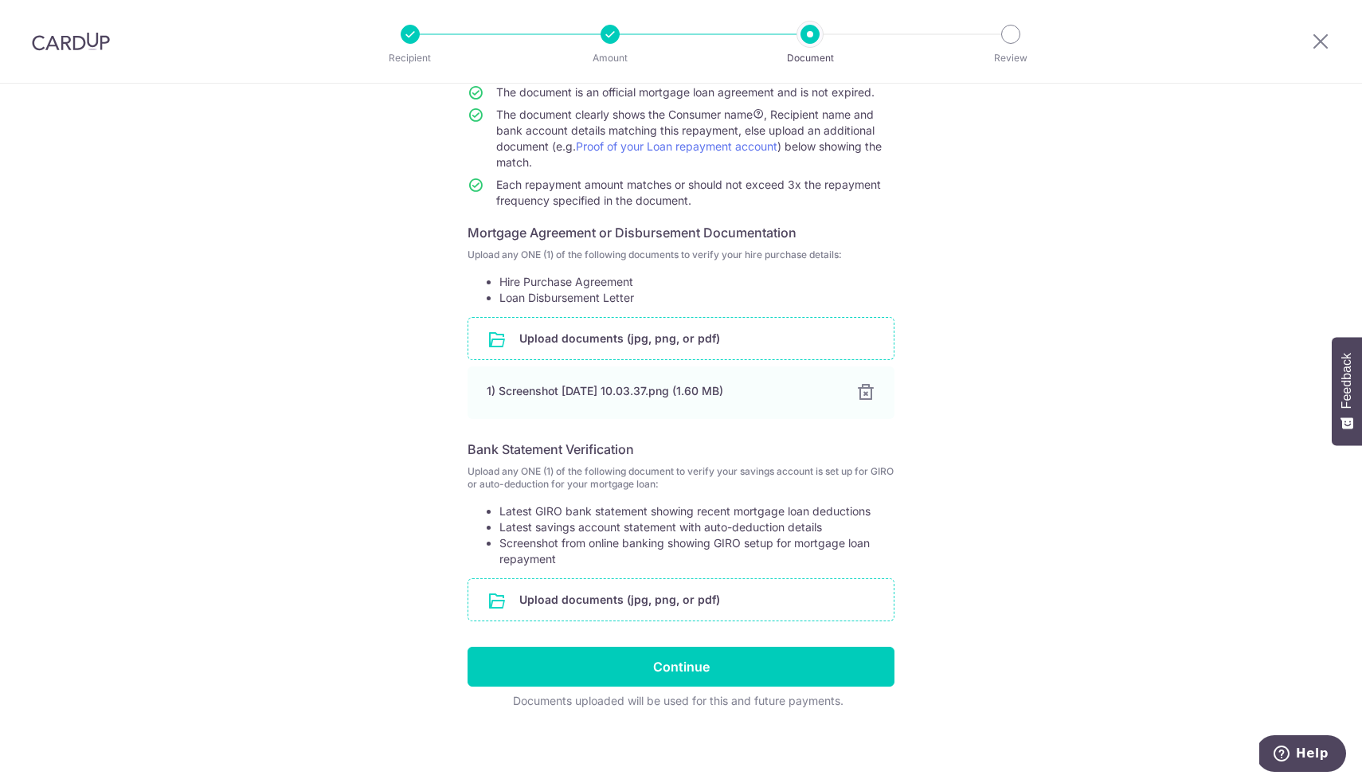
click at [611, 609] on input "file" at bounding box center [680, 599] width 425 height 41
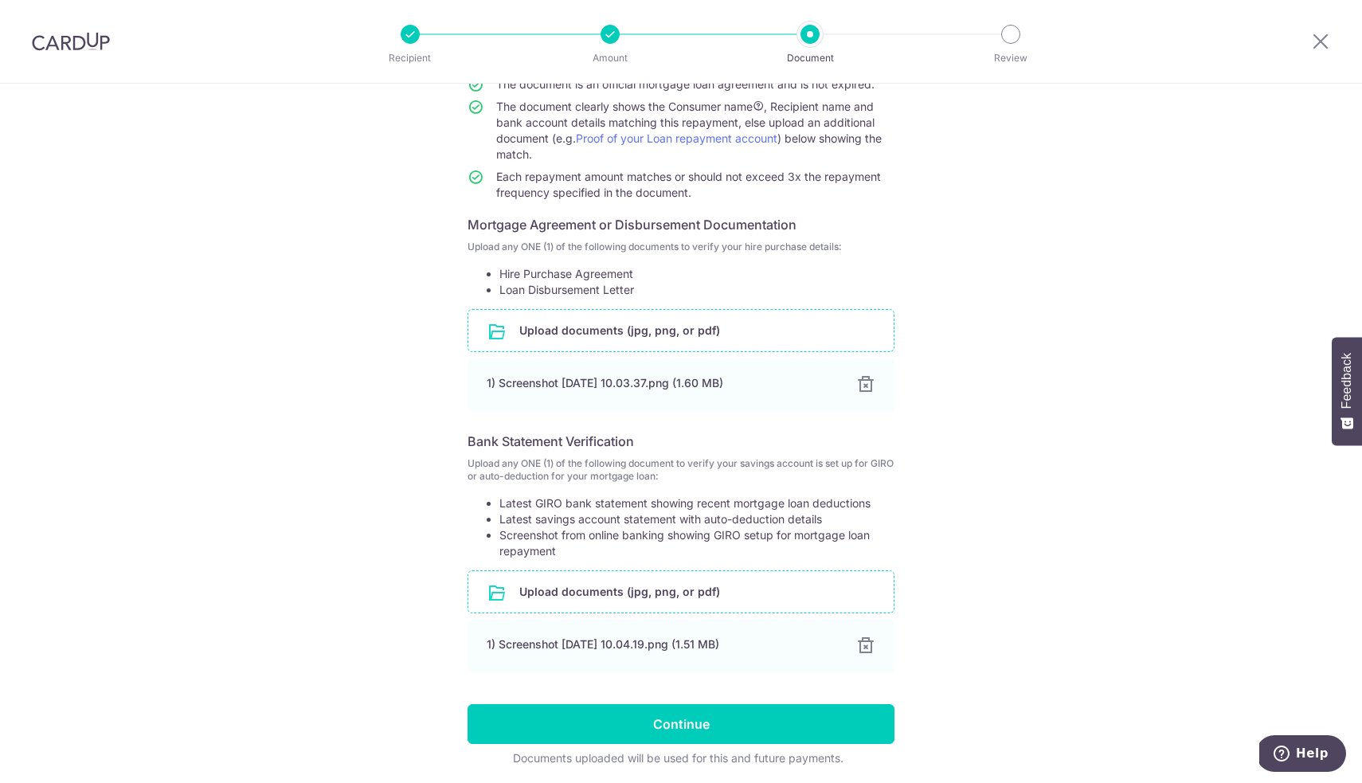
scroll to position [166, 0]
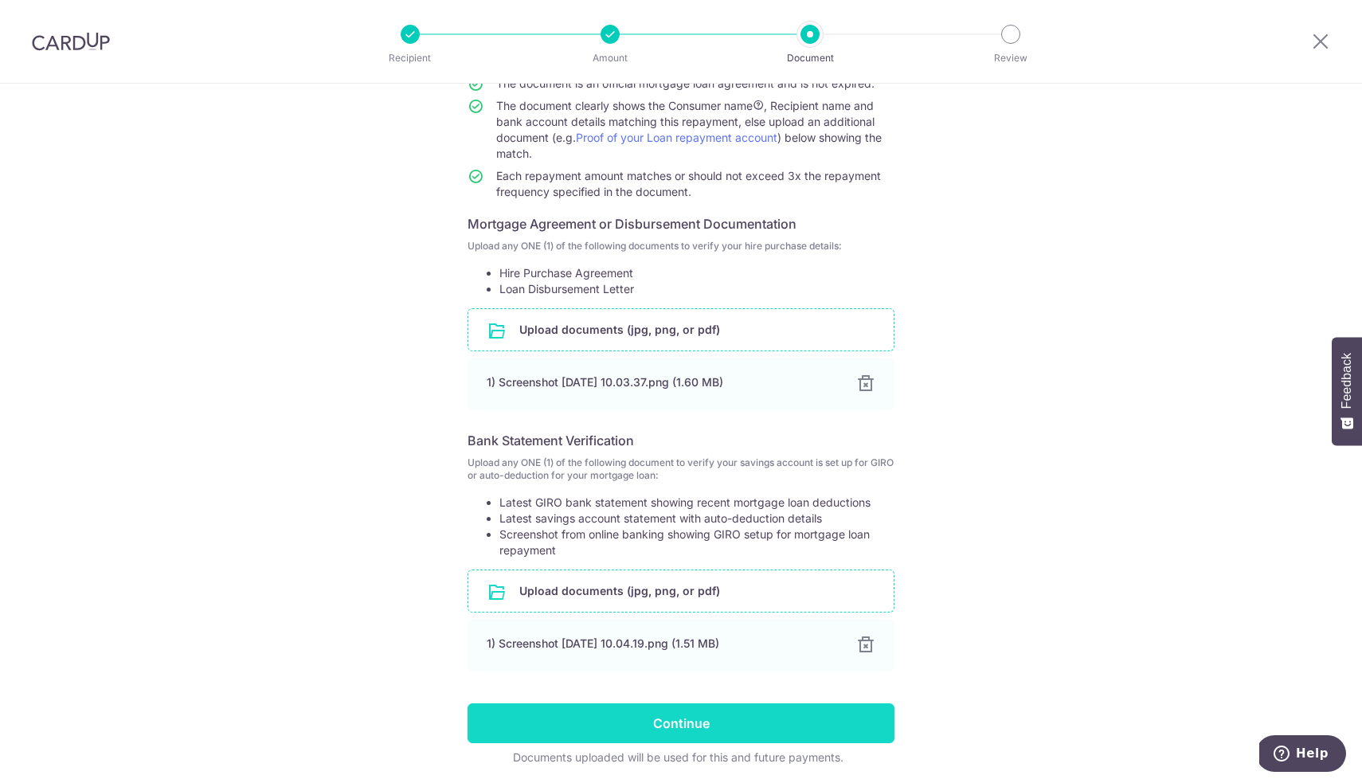
click at [778, 721] on input "Continue" at bounding box center [680, 723] width 427 height 40
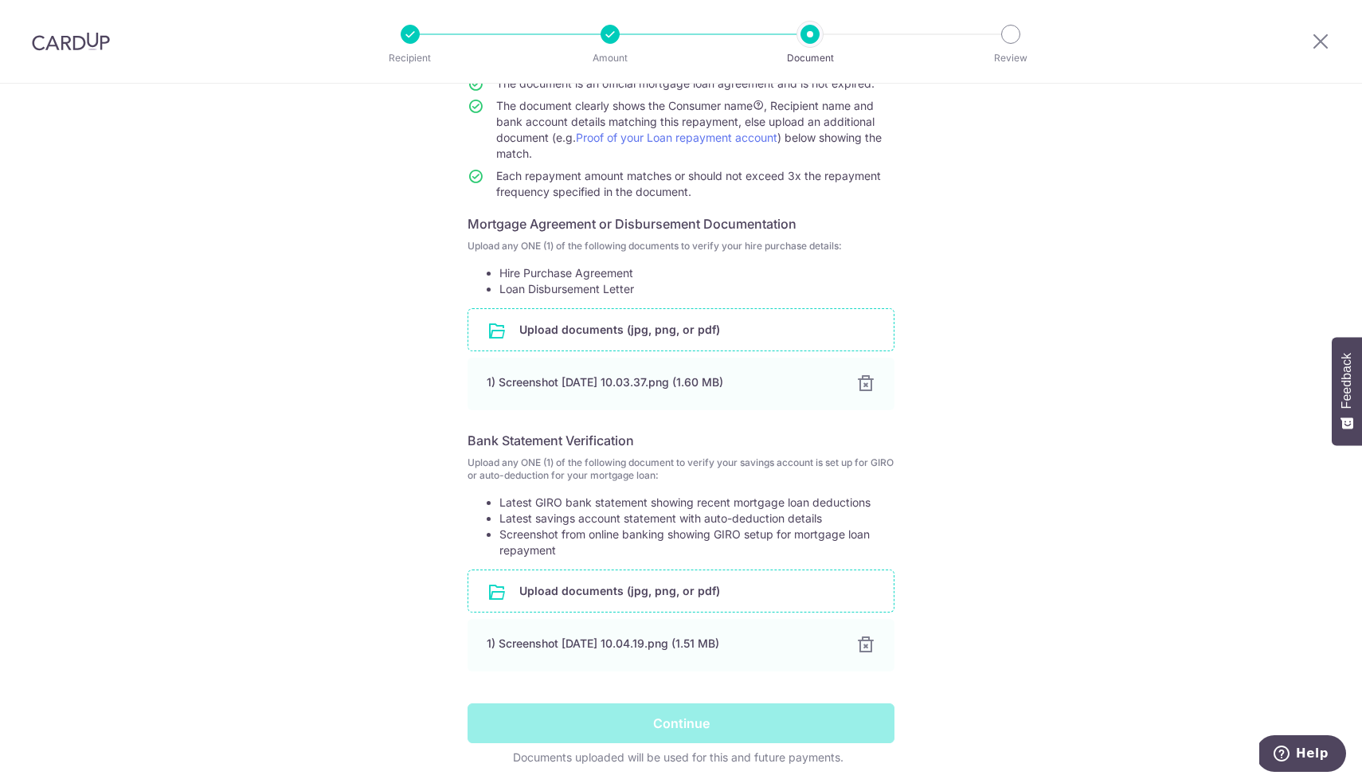
click at [659, 703] on div "Continue" at bounding box center [681, 723] width 446 height 40
click at [681, 703] on div "Continue" at bounding box center [681, 723] width 446 height 40
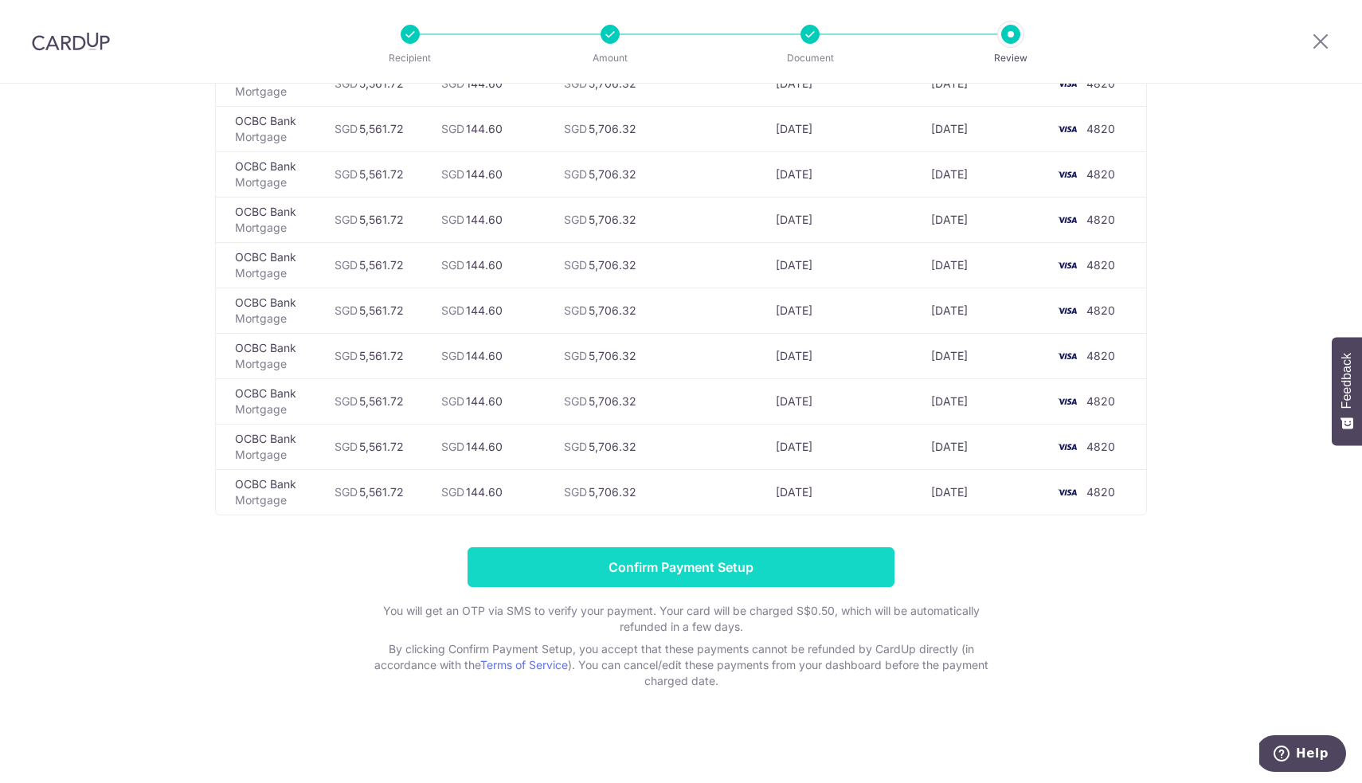
scroll to position [4861, 0]
click at [683, 572] on input "Confirm Payment Setup" at bounding box center [680, 567] width 427 height 40
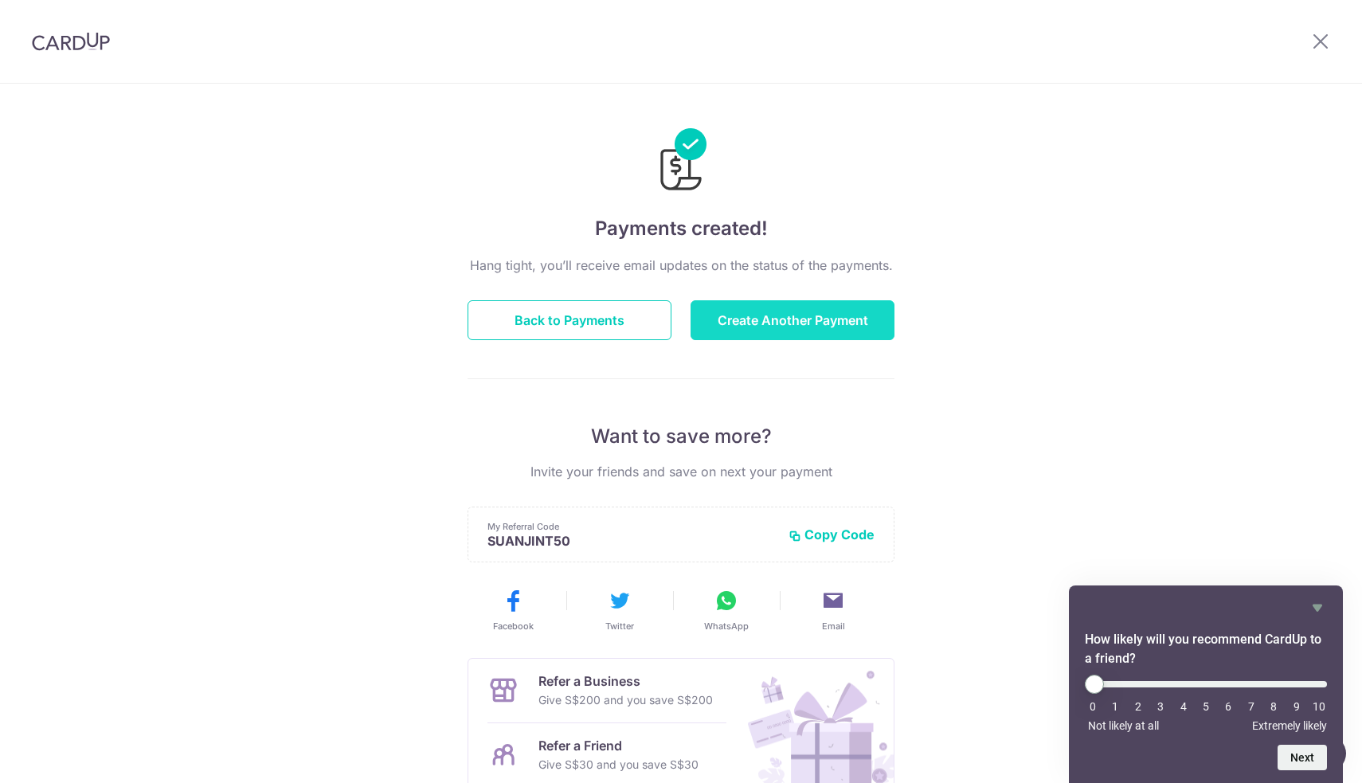
click at [804, 323] on button "Create Another Payment" at bounding box center [792, 320] width 204 height 40
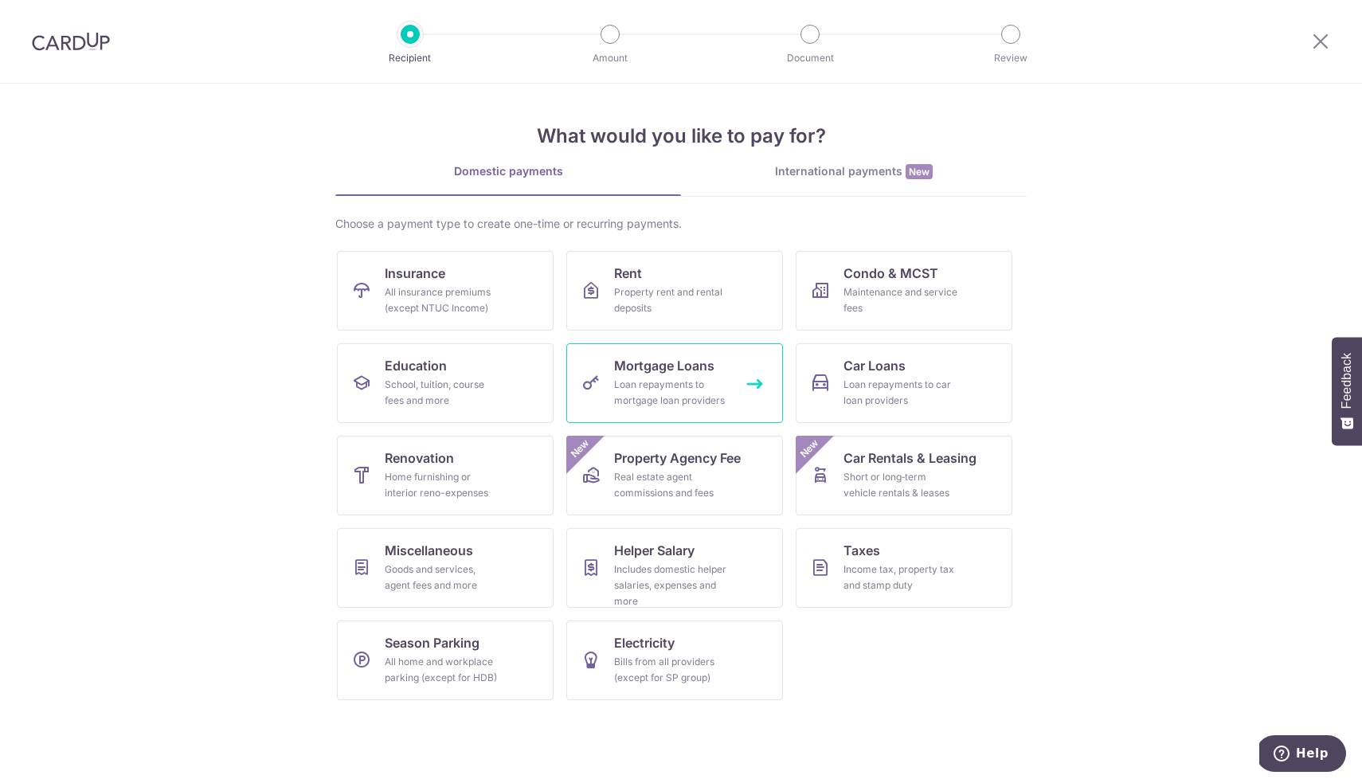
click at [690, 389] on div "Loan repayments to mortgage loan providers" at bounding box center [671, 393] width 115 height 32
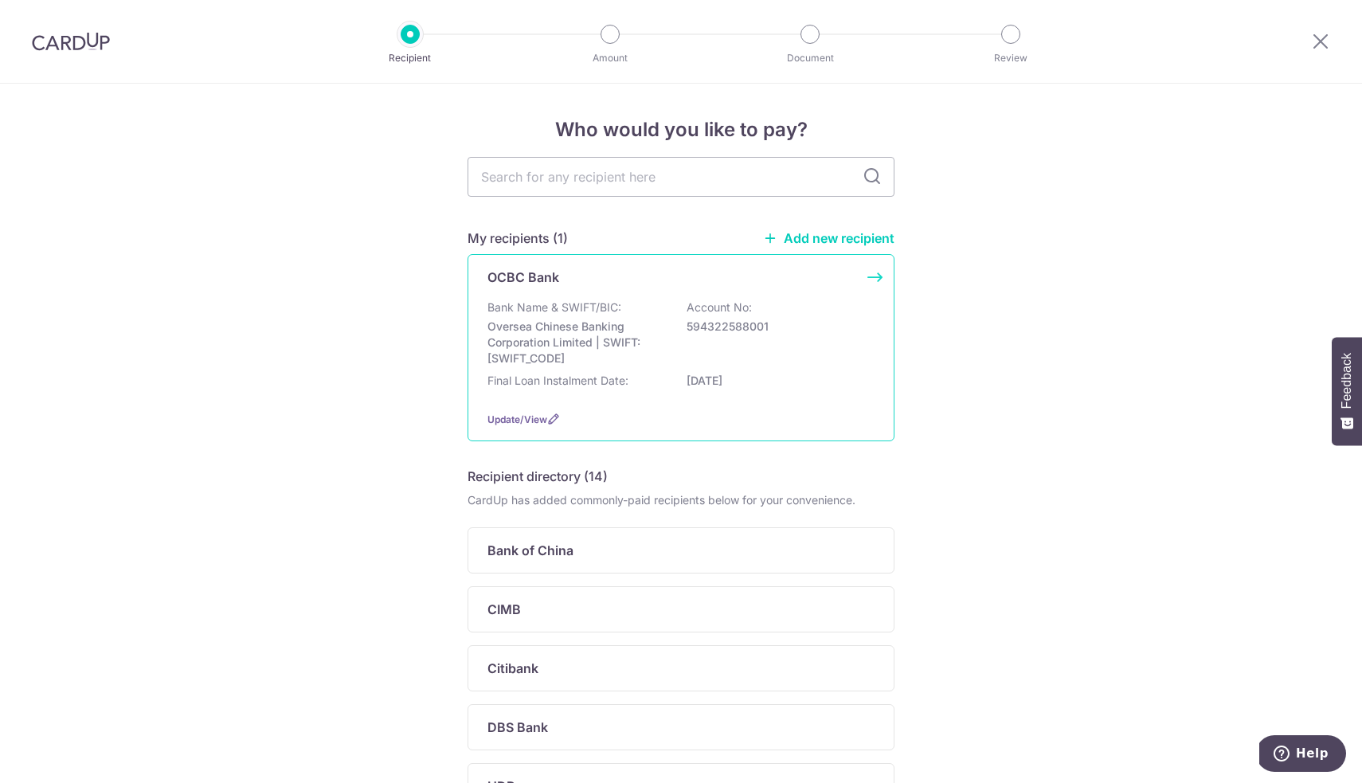
click at [631, 346] on p "Oversea Chinese Banking Corporation Limited | SWIFT: [SWIFT_CODE]" at bounding box center [576, 343] width 178 height 48
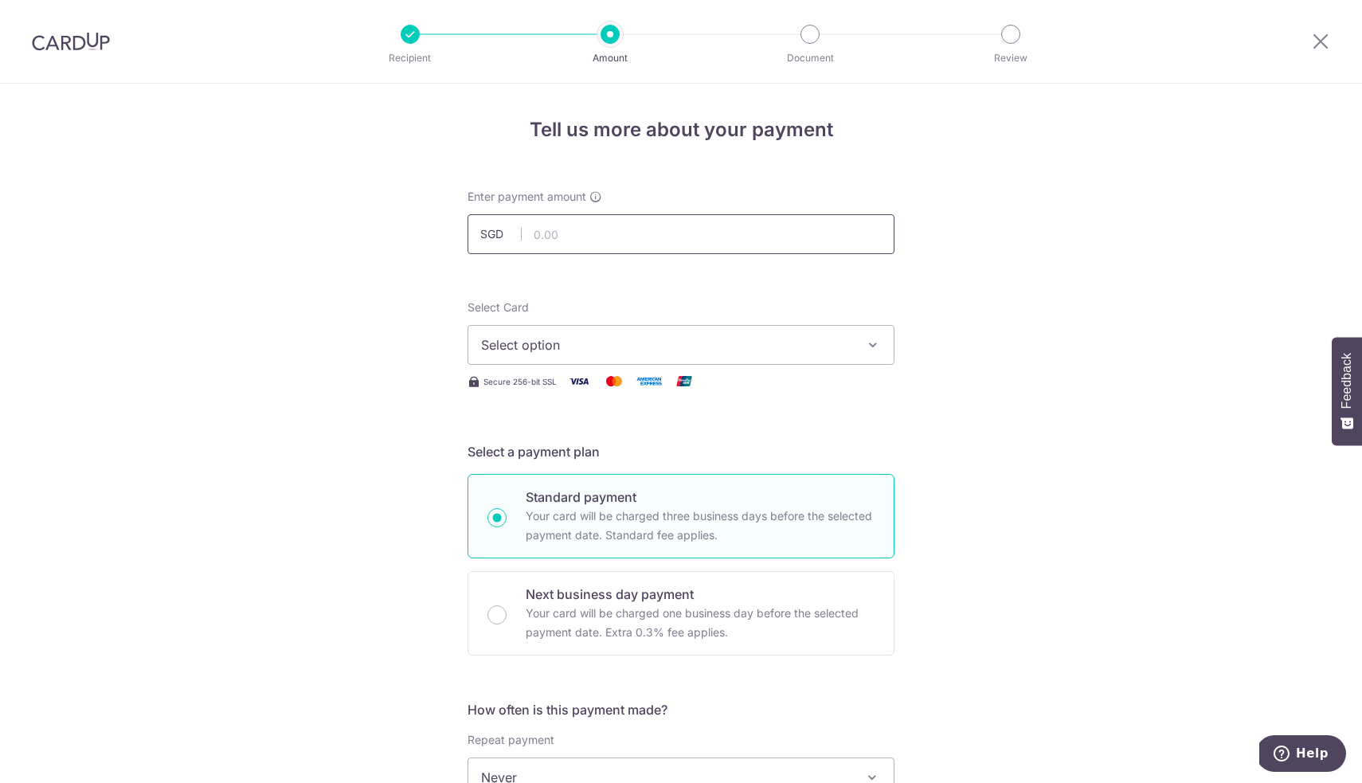
click at [633, 234] on input "text" at bounding box center [680, 234] width 427 height 40
type input "4,043.81"
click at [631, 345] on span "Select option" at bounding box center [666, 344] width 371 height 19
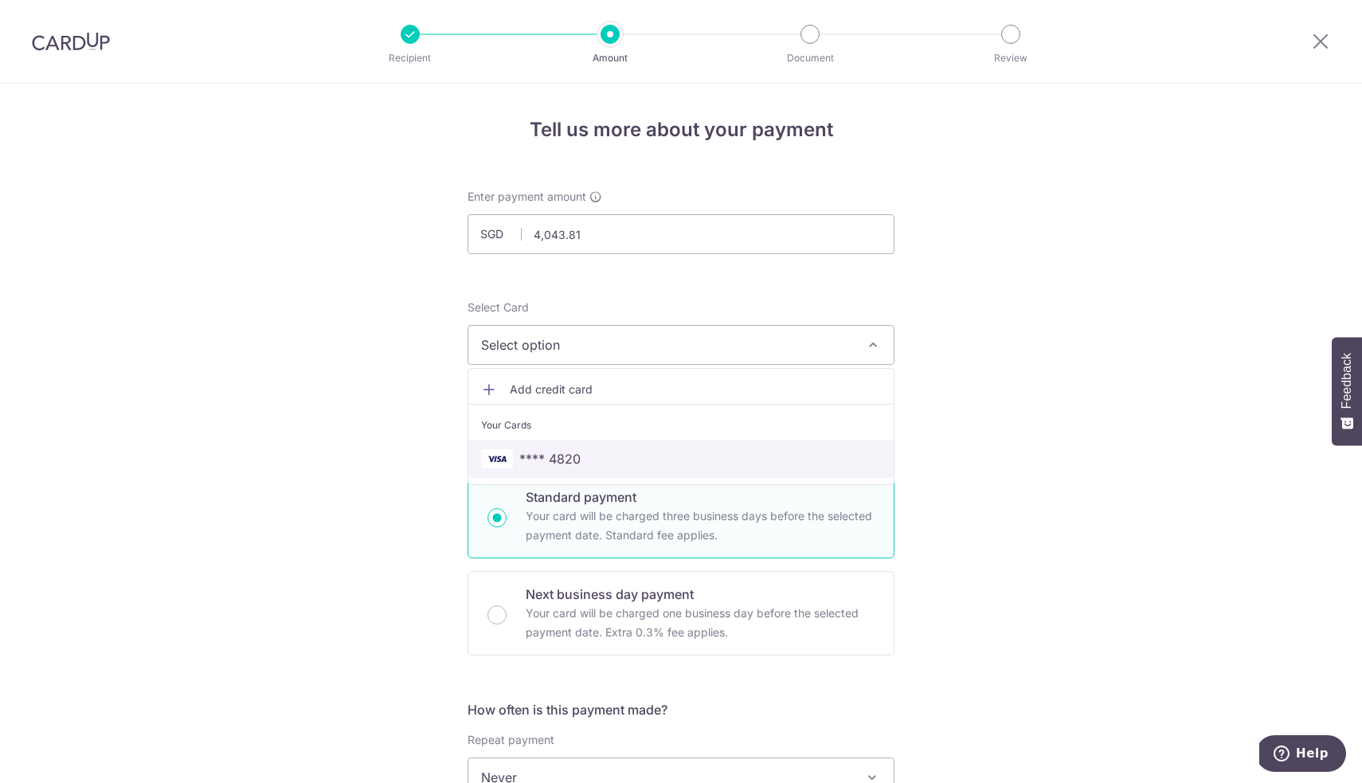
click at [589, 454] on span "**** 4820" at bounding box center [681, 458] width 400 height 19
type input "02/03/2043"
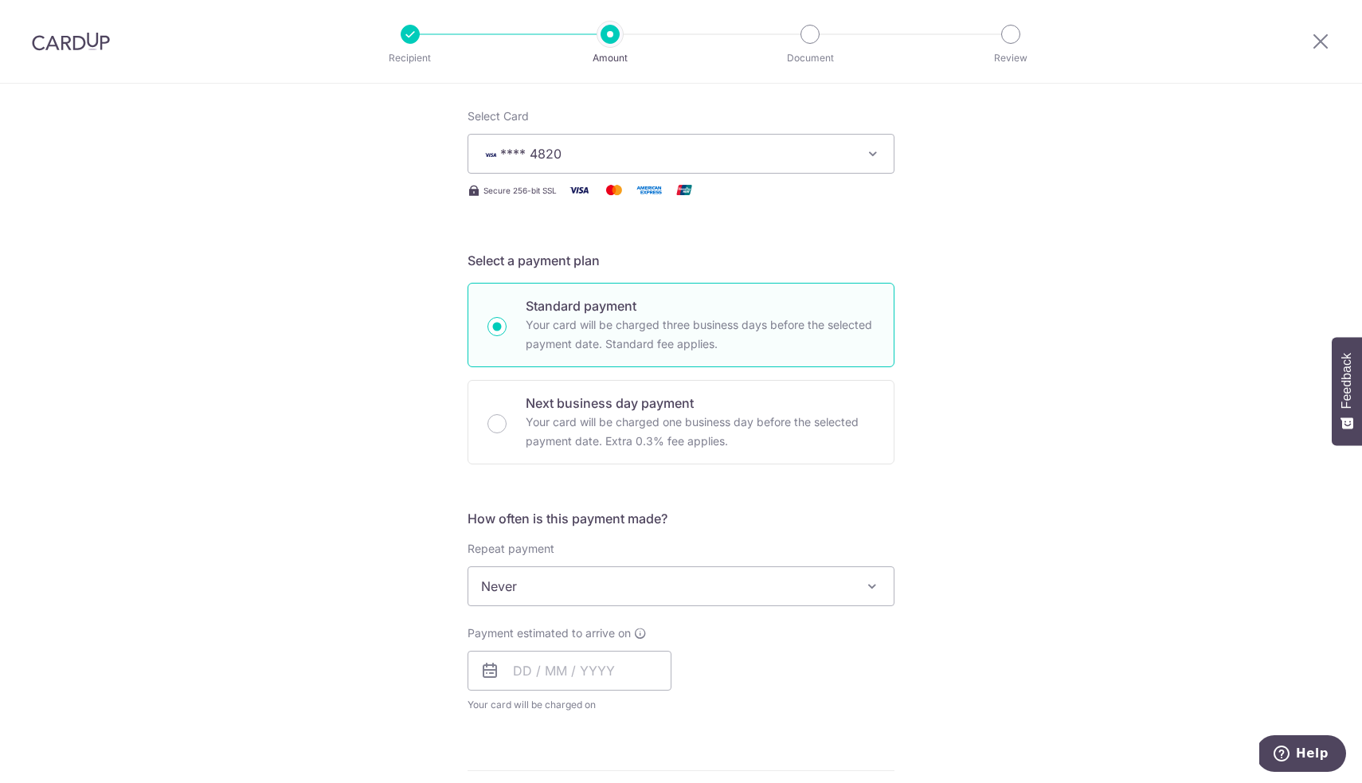
scroll to position [192, 0]
click at [558, 589] on span "Never" at bounding box center [680, 585] width 425 height 38
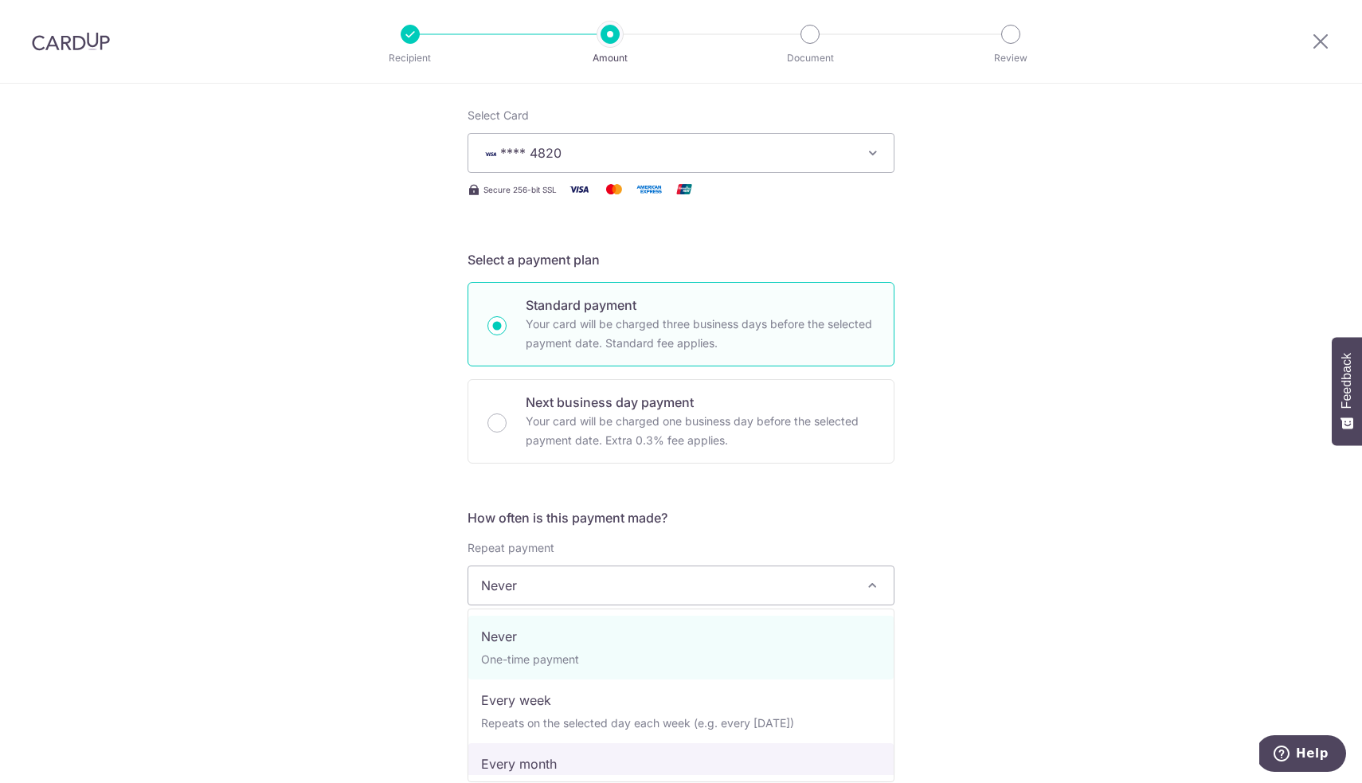
select select "3"
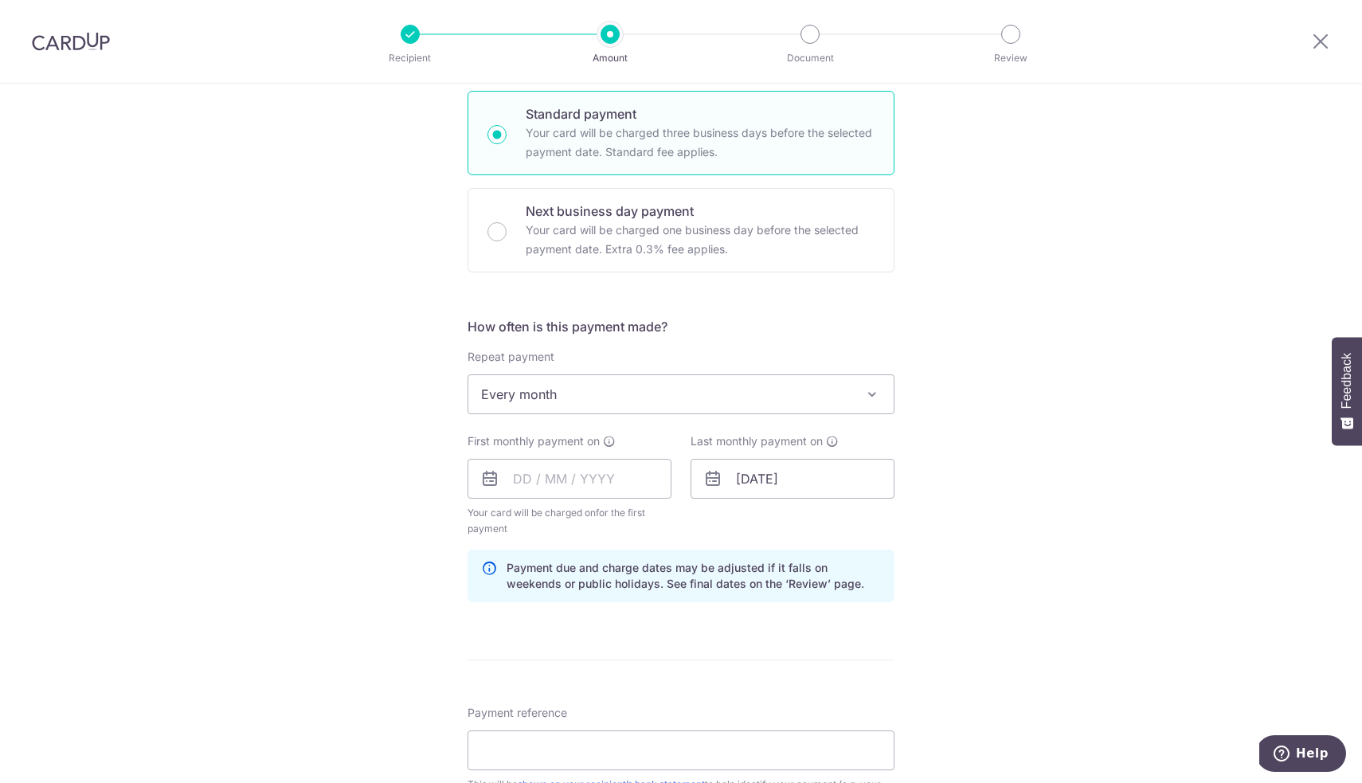
scroll to position [384, 0]
click at [570, 486] on input "text" at bounding box center [569, 478] width 204 height 40
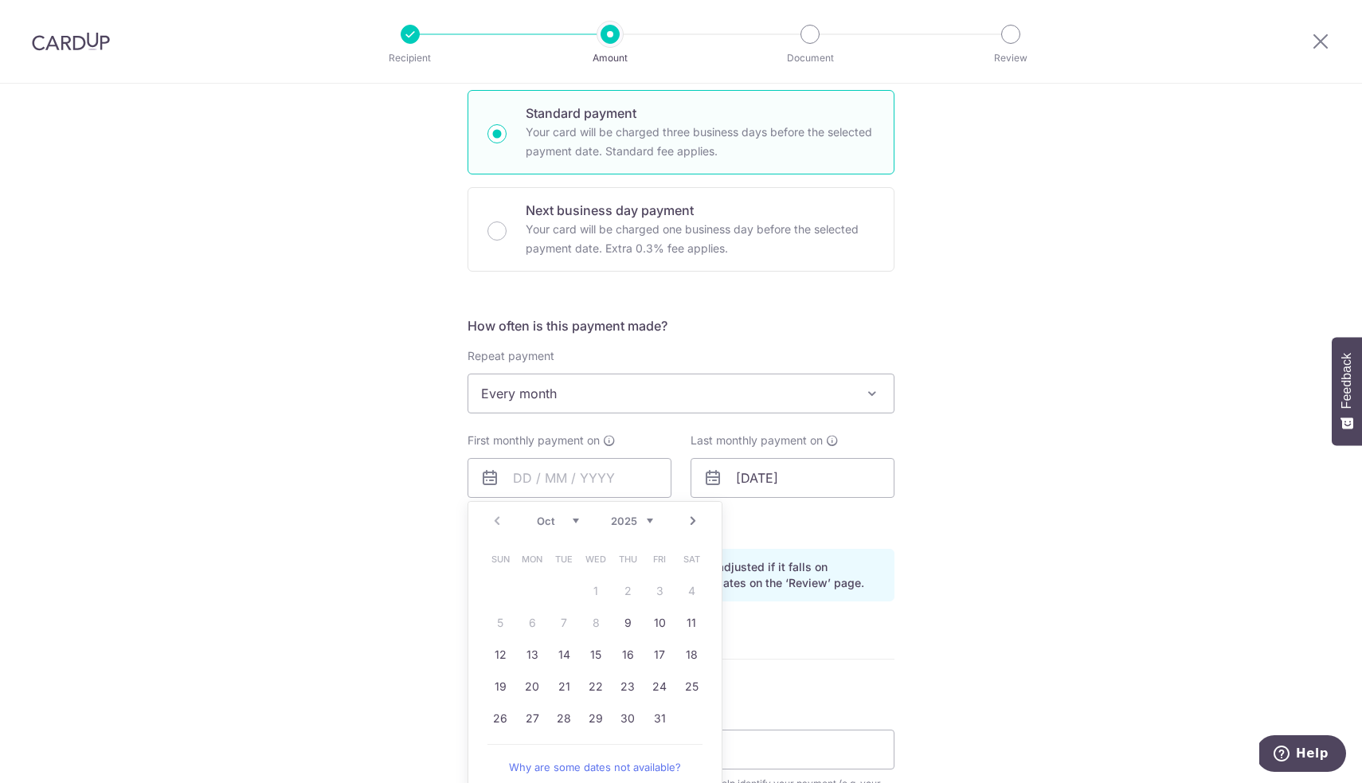
click at [691, 523] on link "Next" at bounding box center [692, 520] width 19 height 19
click at [526, 632] on link "3" at bounding box center [531, 622] width 25 height 25
type input "[DATE]"
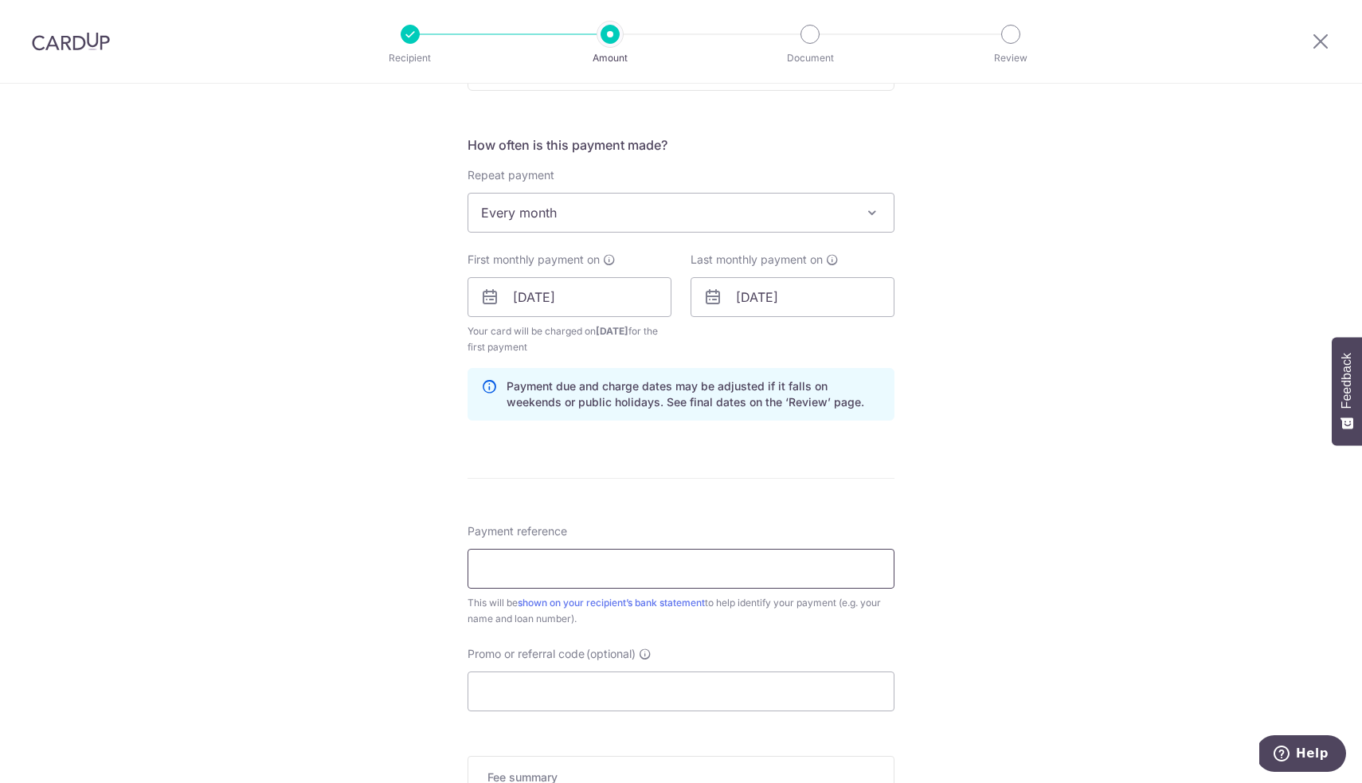
scroll to position [569, 0]
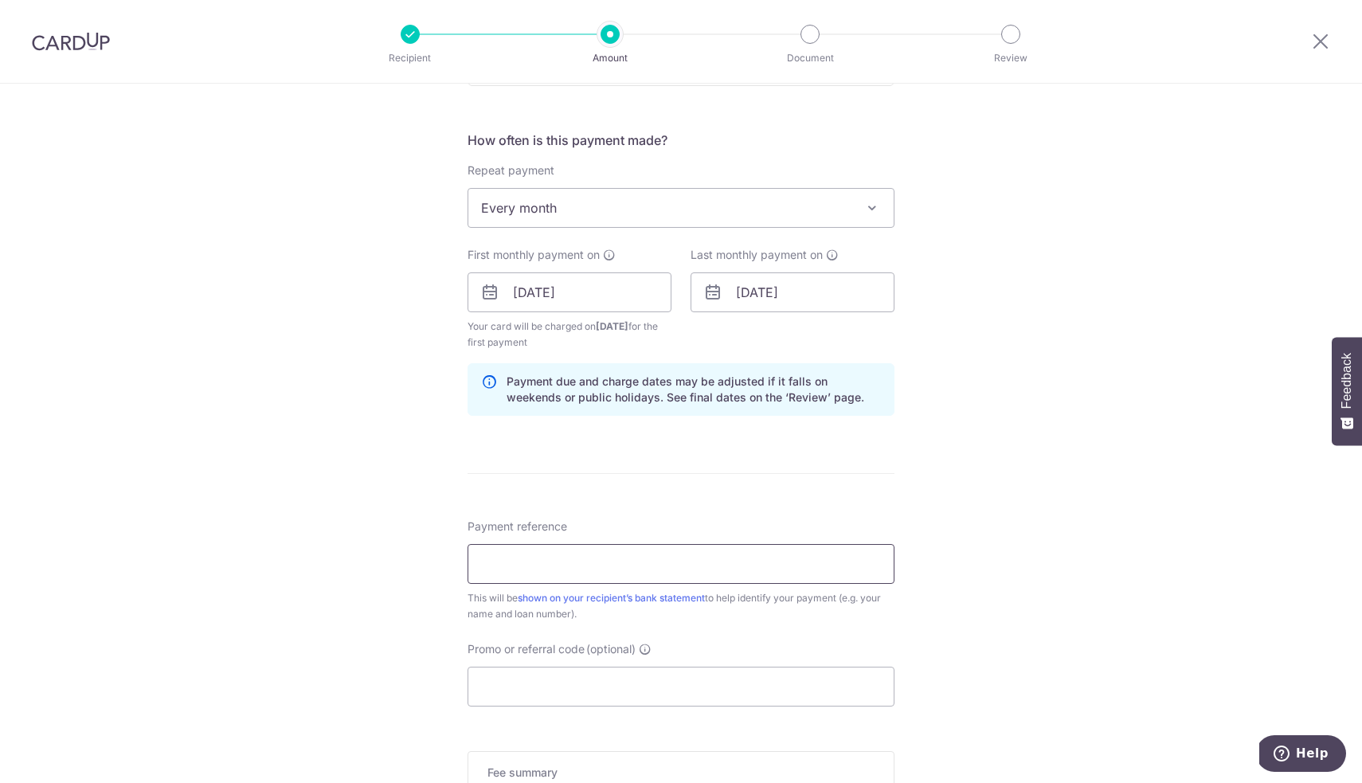
click at [610, 567] on input "Payment reference" at bounding box center [680, 564] width 427 height 40
type input "PV Mortgage"
click at [584, 684] on input "Promo or referral code (optional)" at bounding box center [680, 687] width 427 height 40
paste input "3HOME25R"
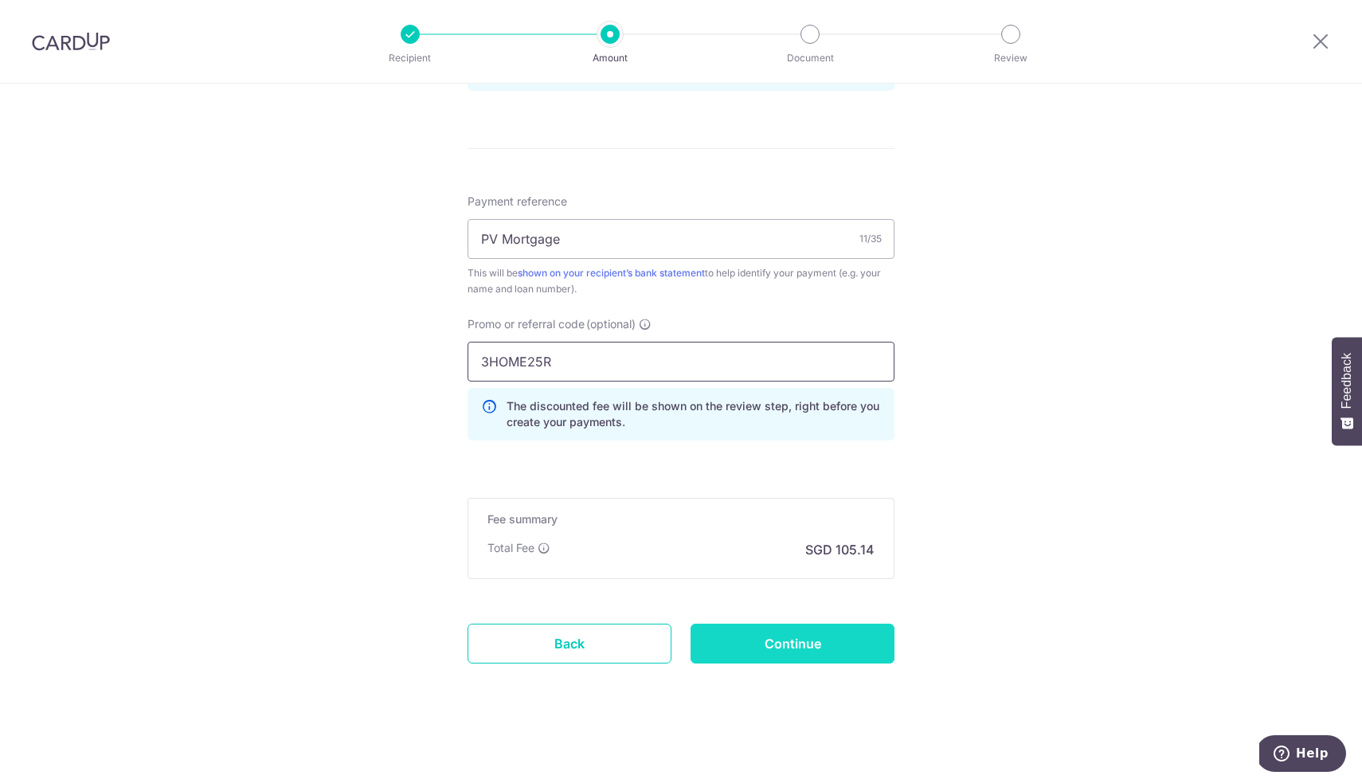
scroll to position [894, 0]
type input "3HOME25R"
click at [764, 649] on input "Continue" at bounding box center [792, 644] width 204 height 40
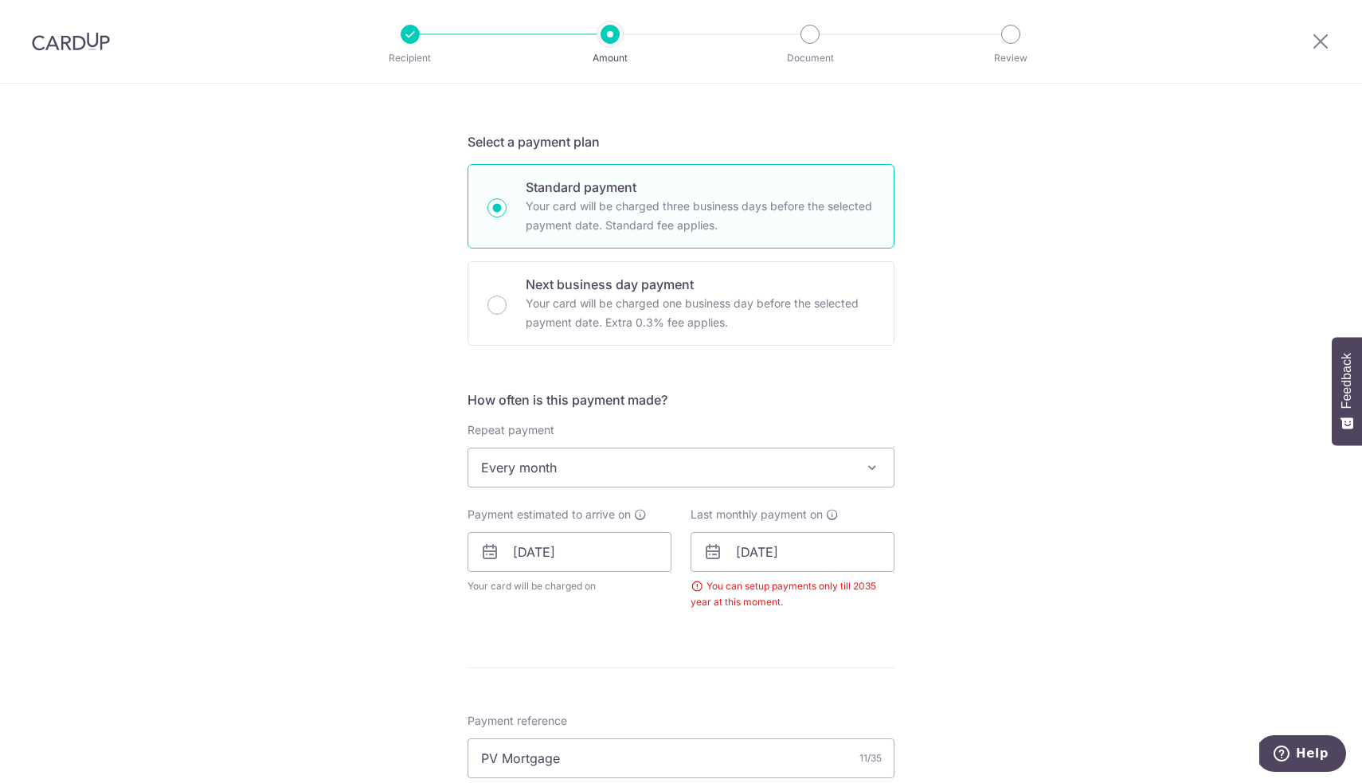
scroll to position [315, 0]
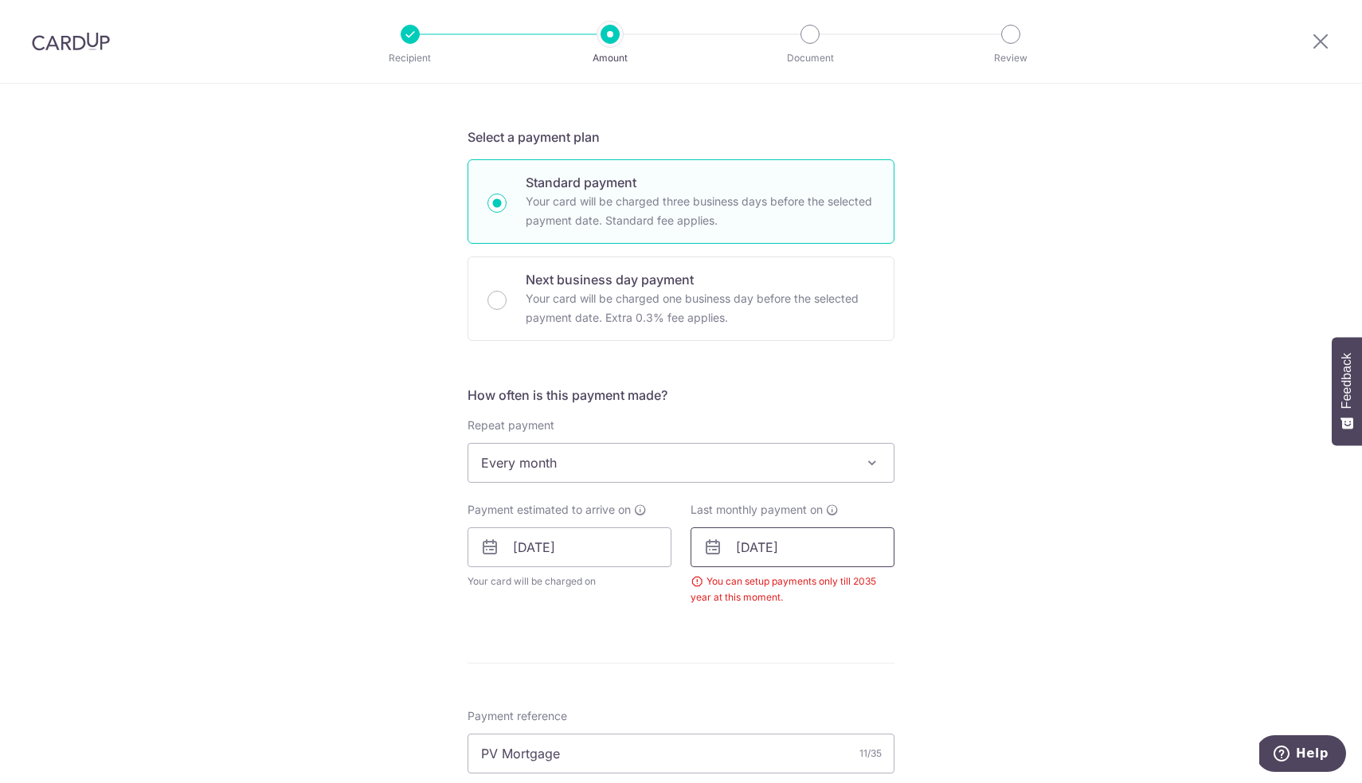
click at [768, 547] on input "02/03/2043" at bounding box center [792, 547] width 204 height 40
click at [811, 546] on input "[DATE]" at bounding box center [792, 547] width 204 height 40
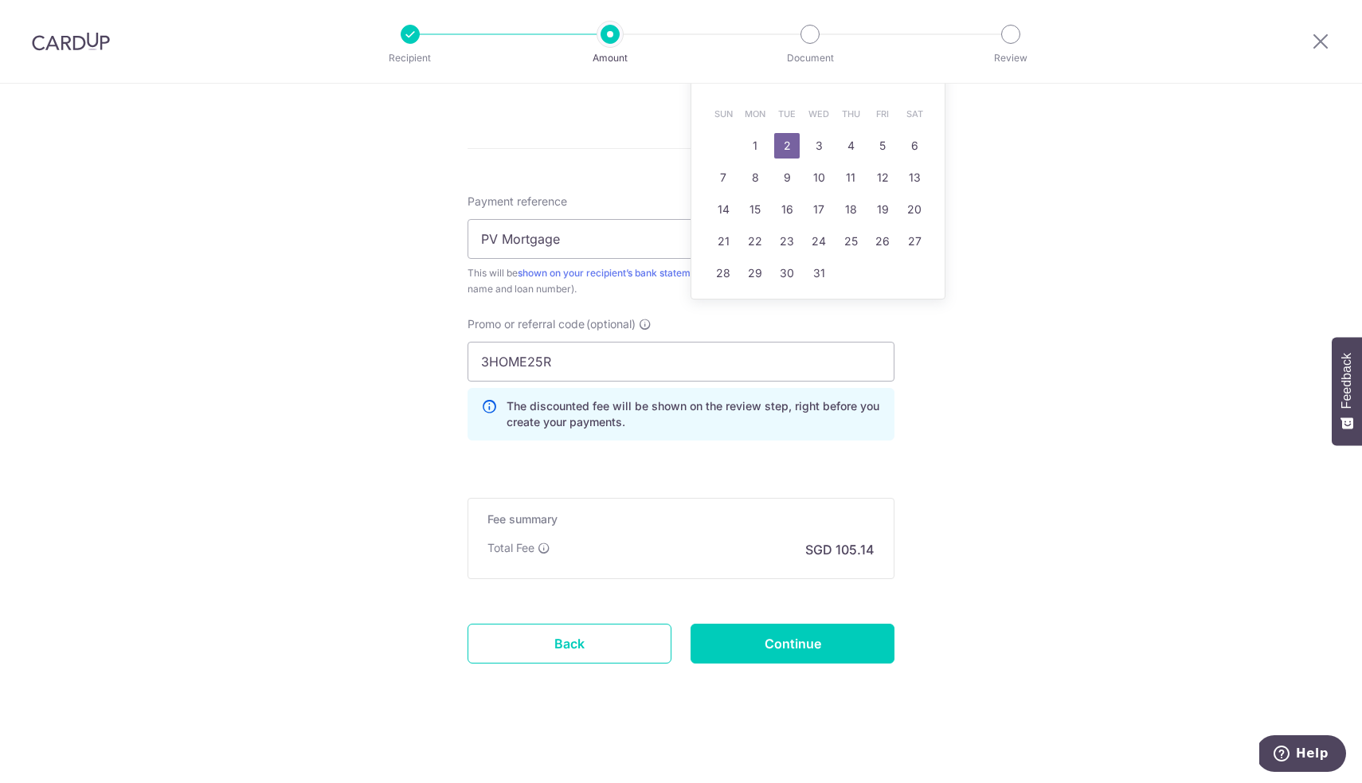
scroll to position [829, 0]
type input "[DATE]"
click at [815, 646] on form "Enter payment amount SGD 4,043.81 4043.81 Select Card **** 4820 Add credit card…" at bounding box center [680, 34] width 427 height 1348
click at [789, 642] on input "Continue" at bounding box center [792, 644] width 204 height 40
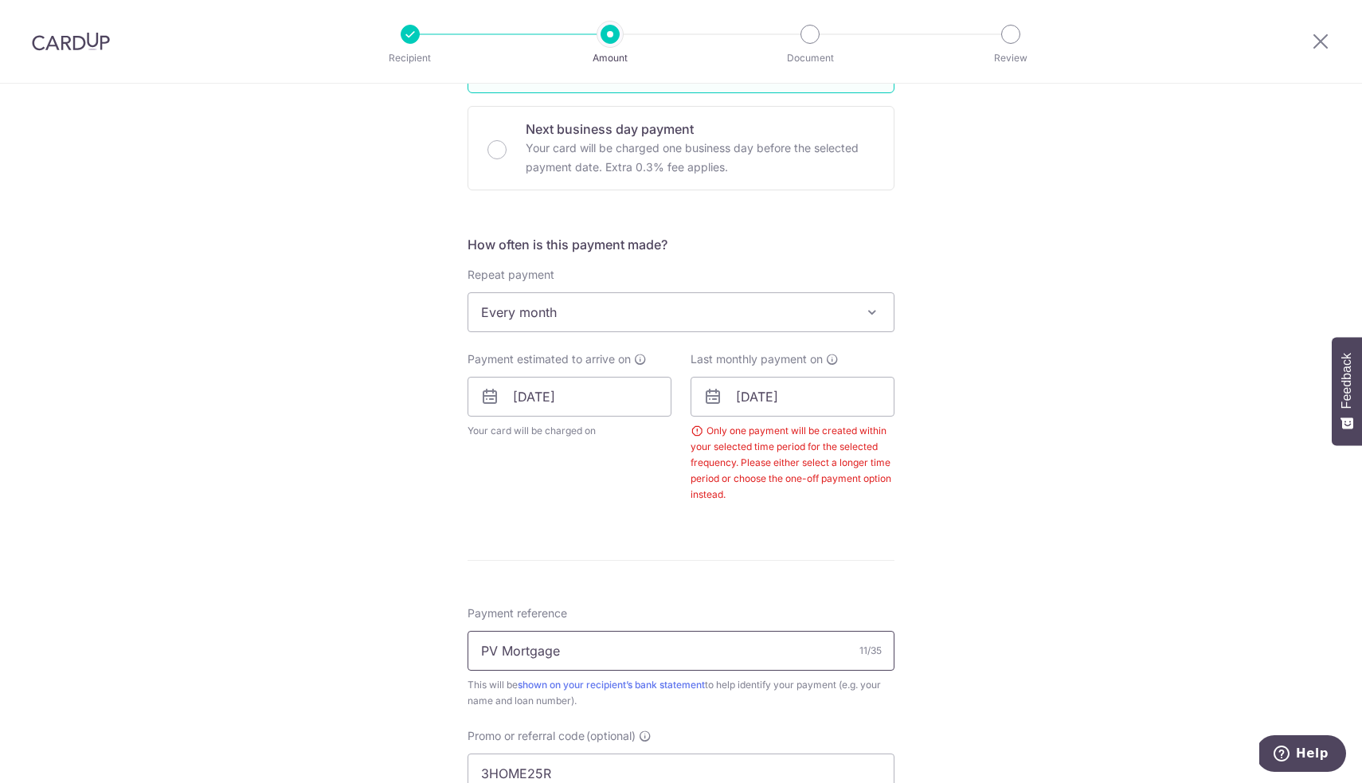
scroll to position [460, 0]
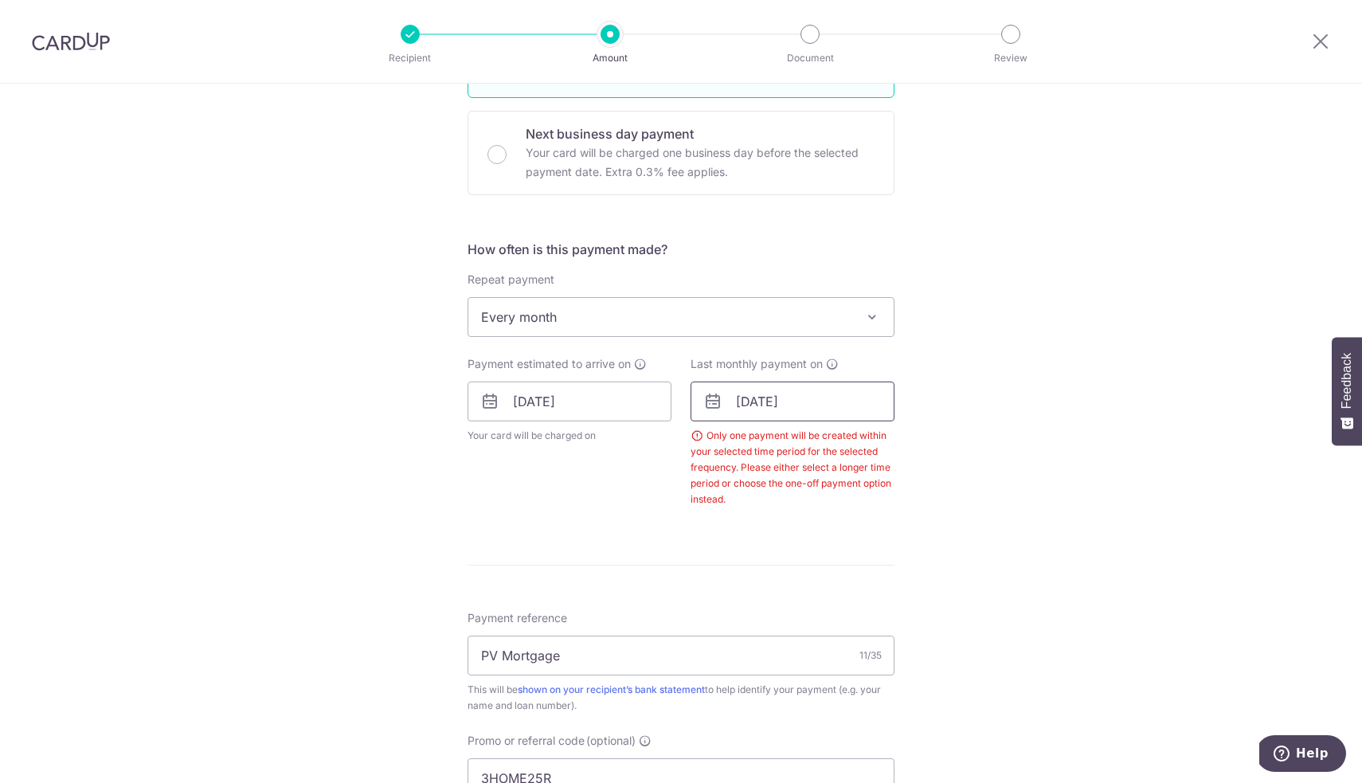
click at [811, 401] on input "[DATE]" at bounding box center [792, 401] width 204 height 40
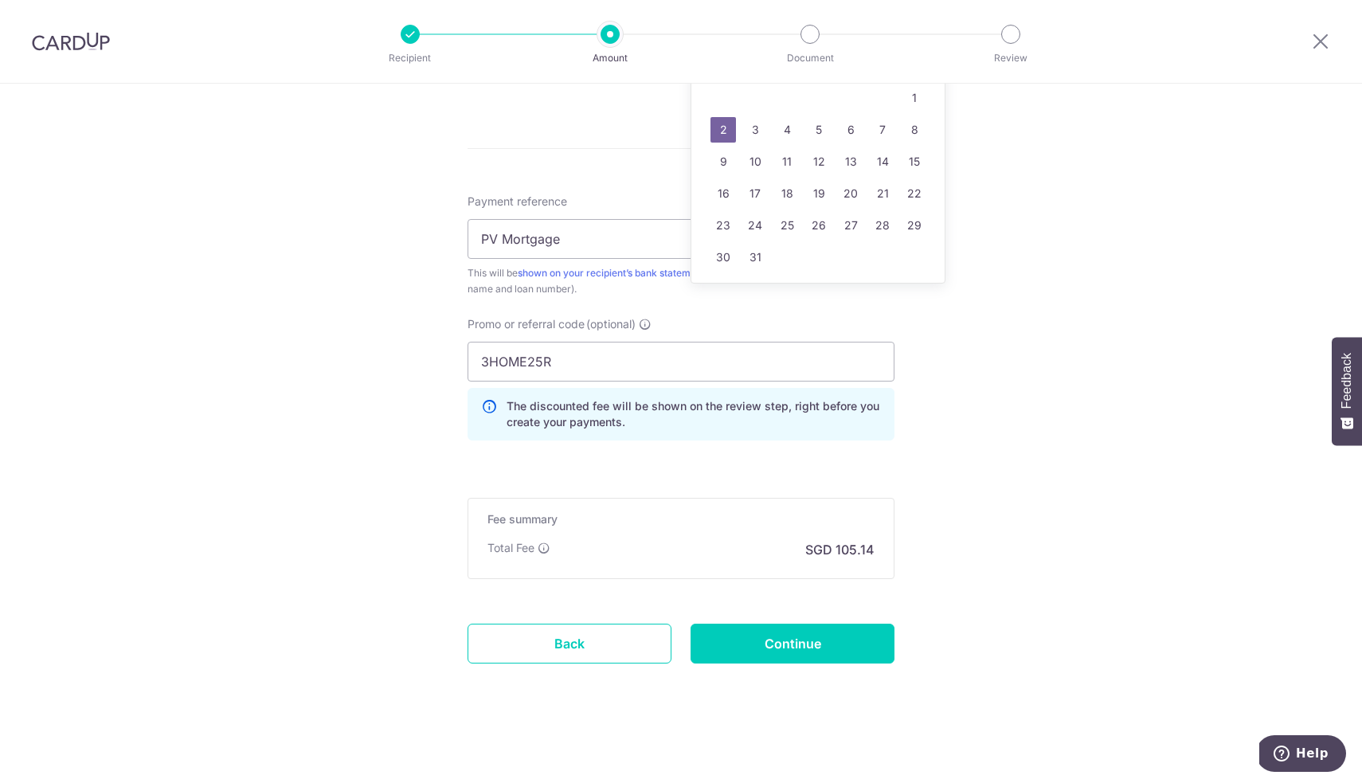
scroll to position [877, 0]
type input "[DATE]"
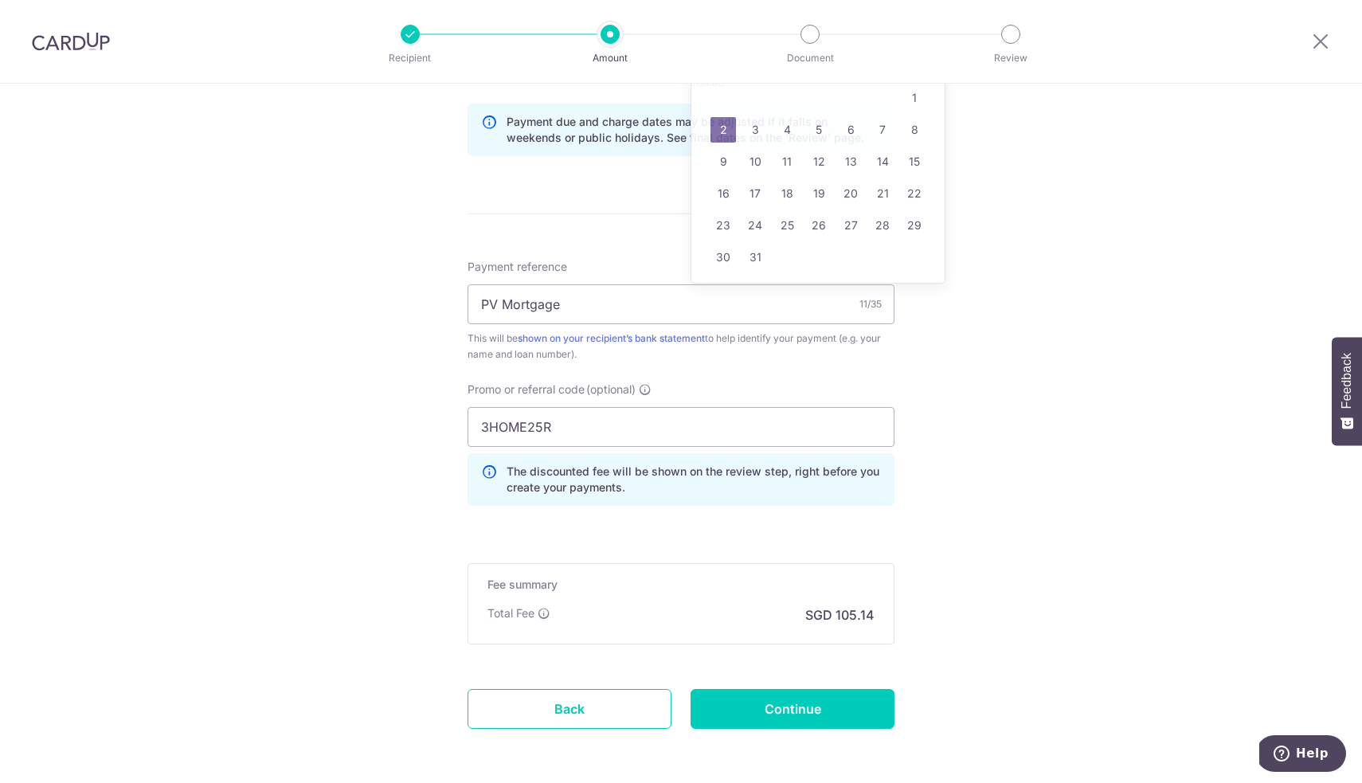
click at [793, 644] on form "Enter payment amount SGD 4,043.81 4043.81 Select Card **** 4820 Add credit card…" at bounding box center [680, 42] width 427 height 1461
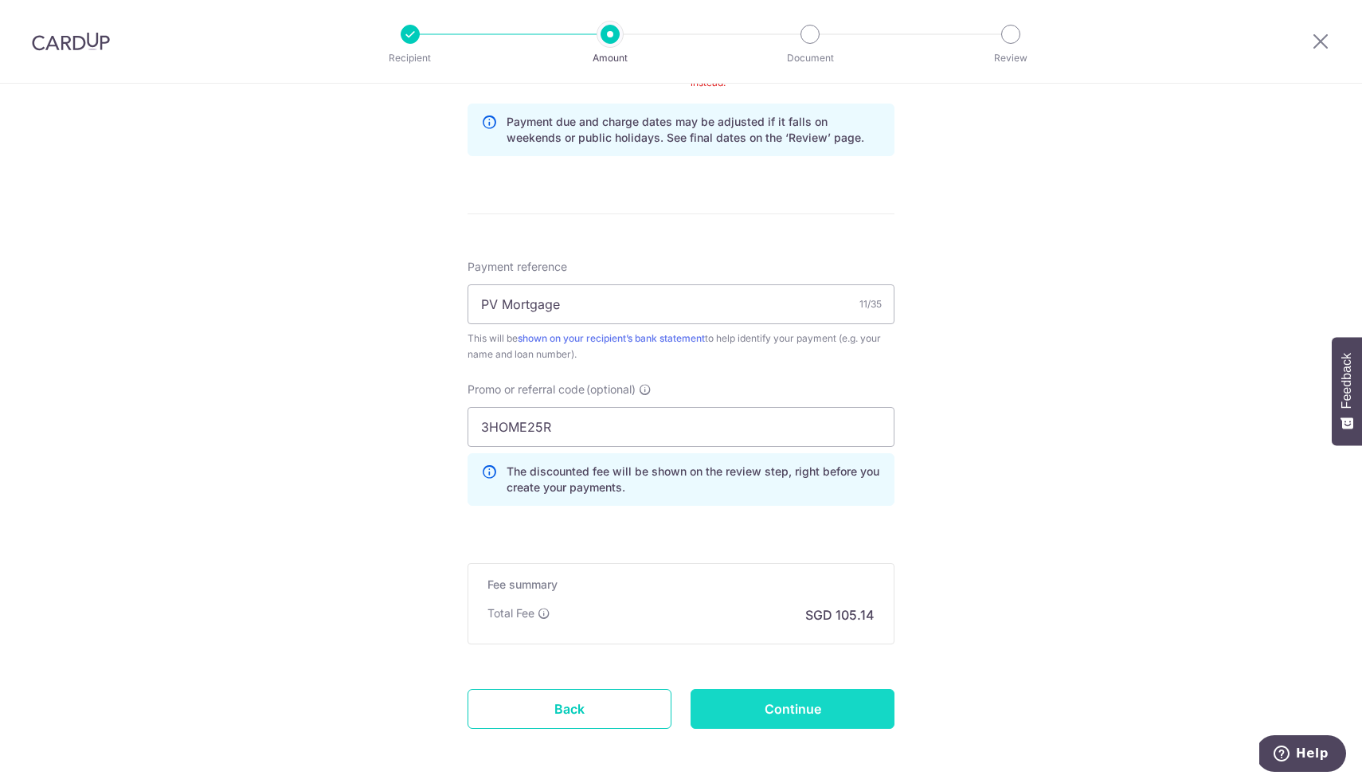
click at [785, 711] on input "Continue" at bounding box center [792, 709] width 204 height 40
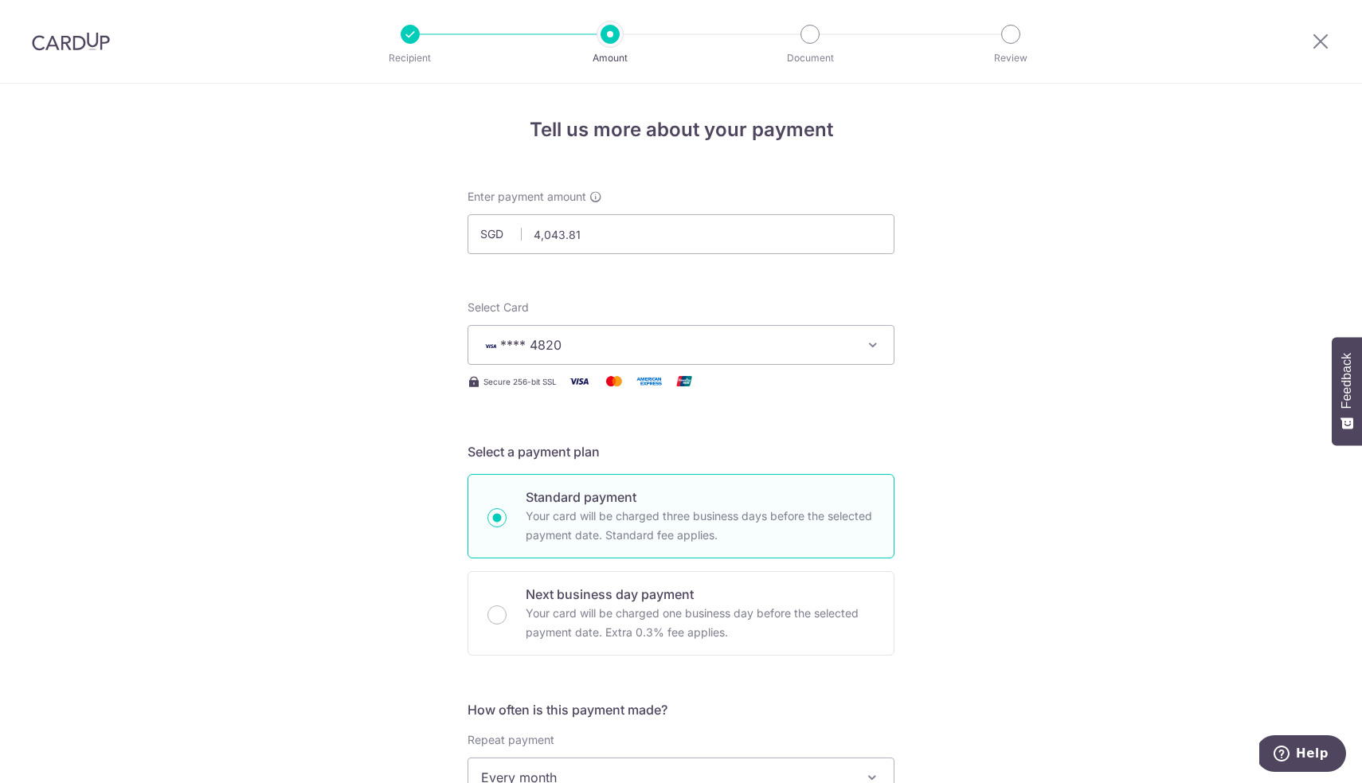
click at [49, 54] on div at bounding box center [71, 41] width 142 height 83
click at [68, 37] on img at bounding box center [71, 41] width 78 height 19
